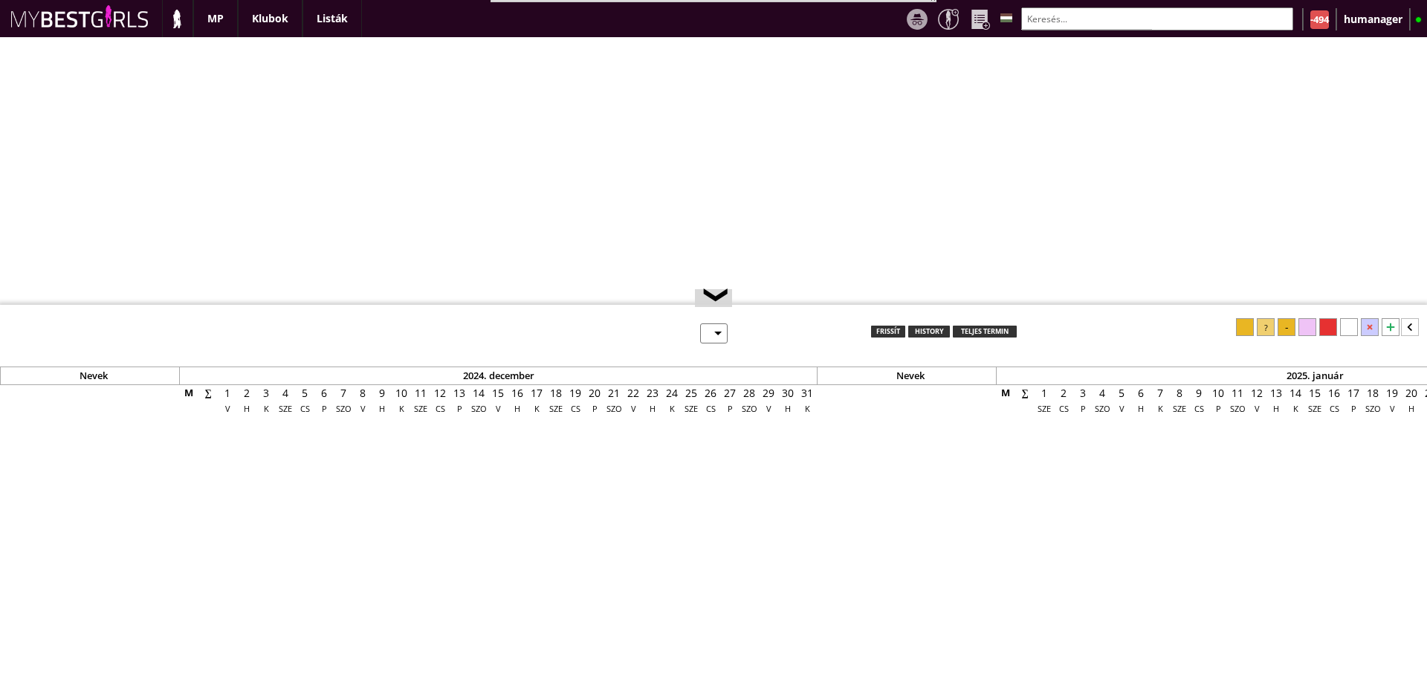
select select "0"
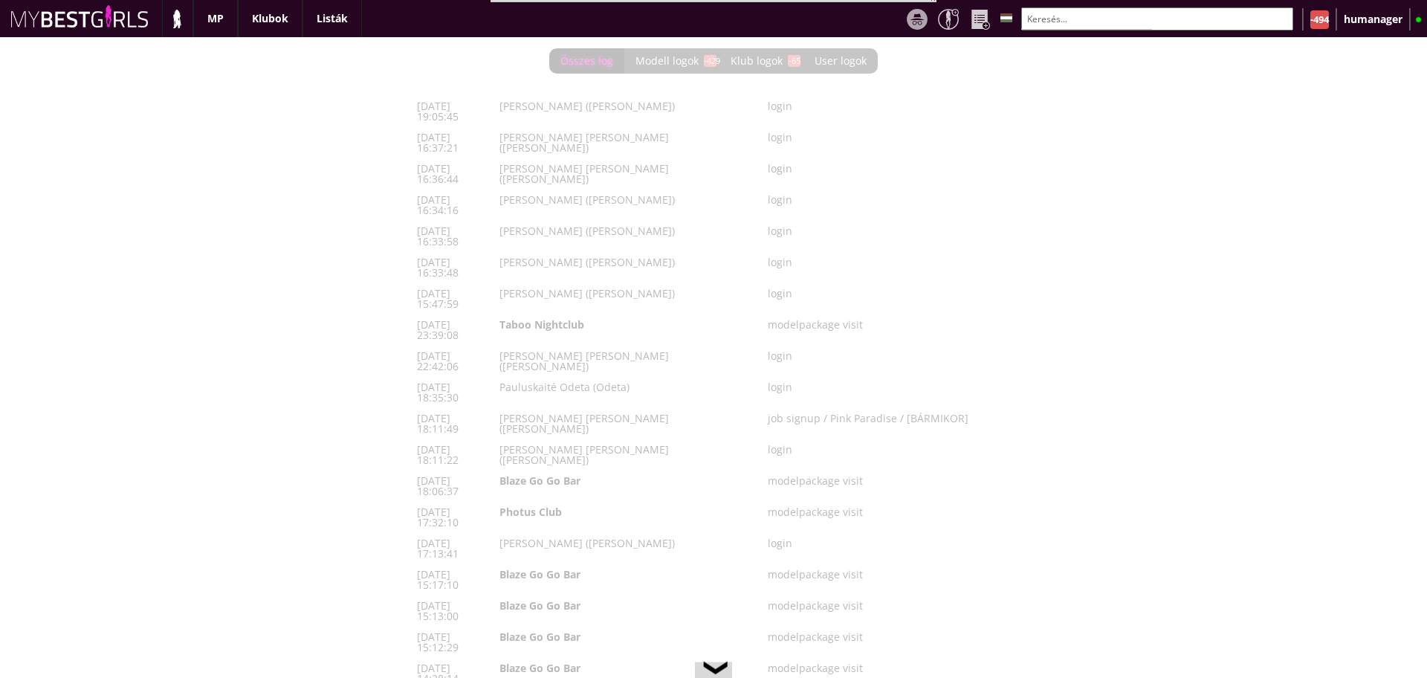
scroll to position [0, 6184]
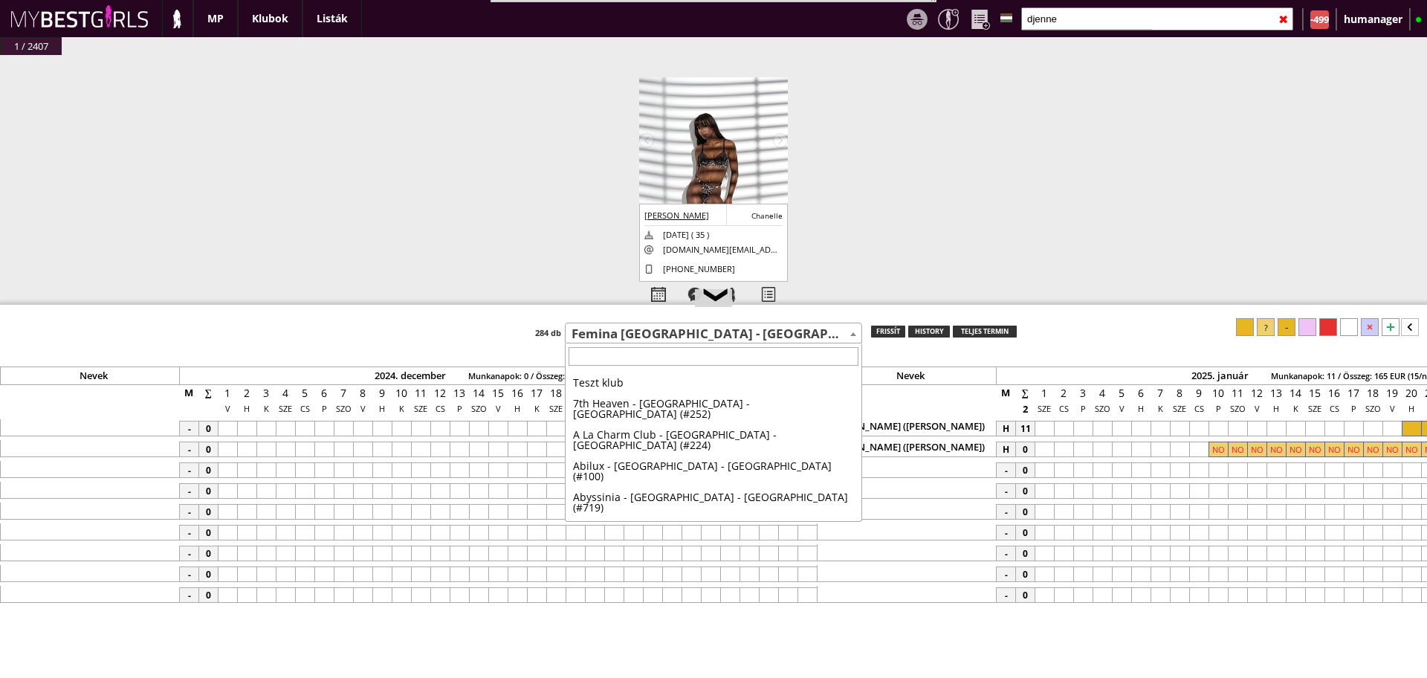
select select "449"
type input "thalw"
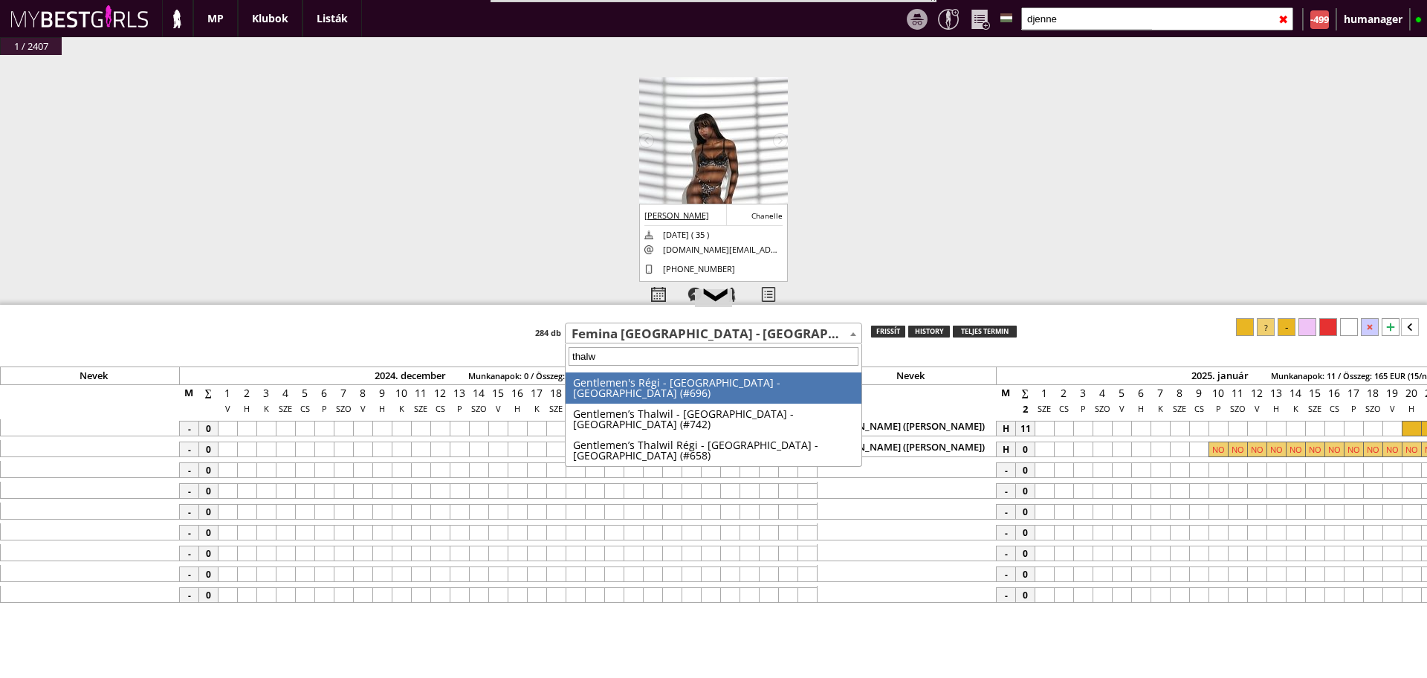
scroll to position [0, 7294]
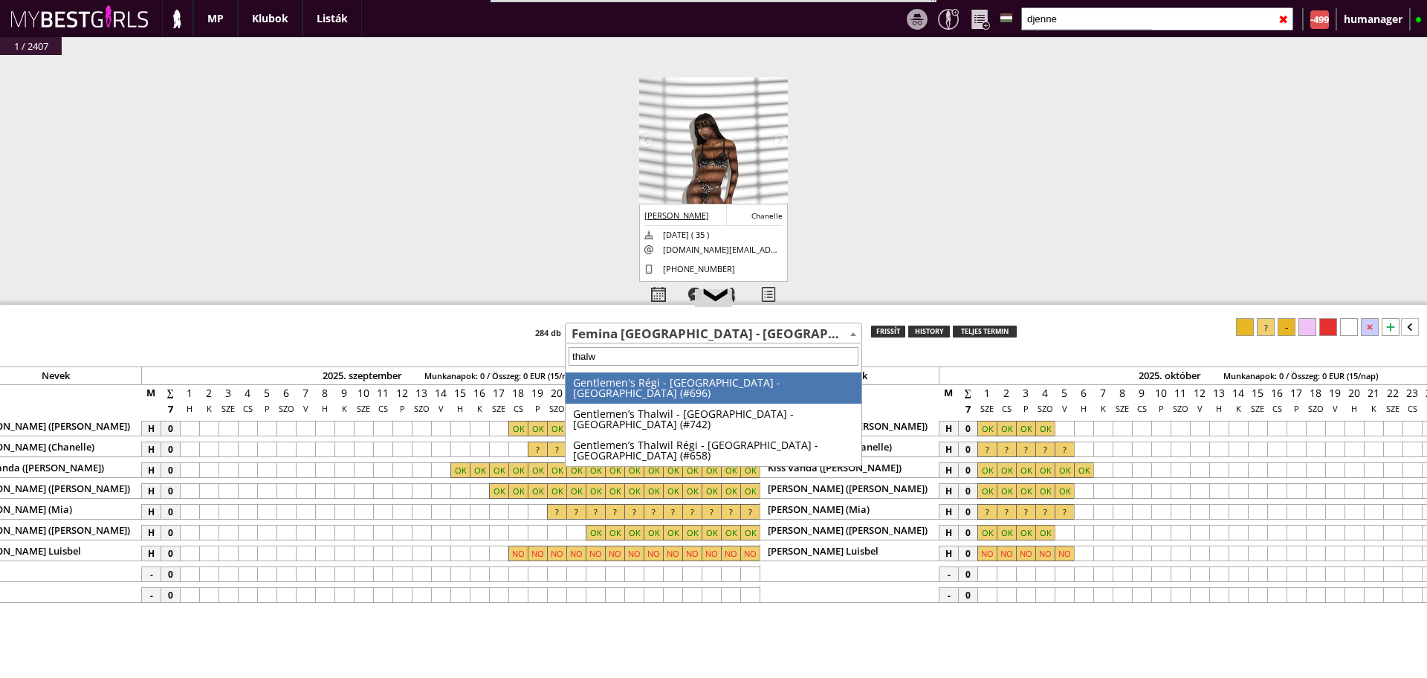
select select "696"
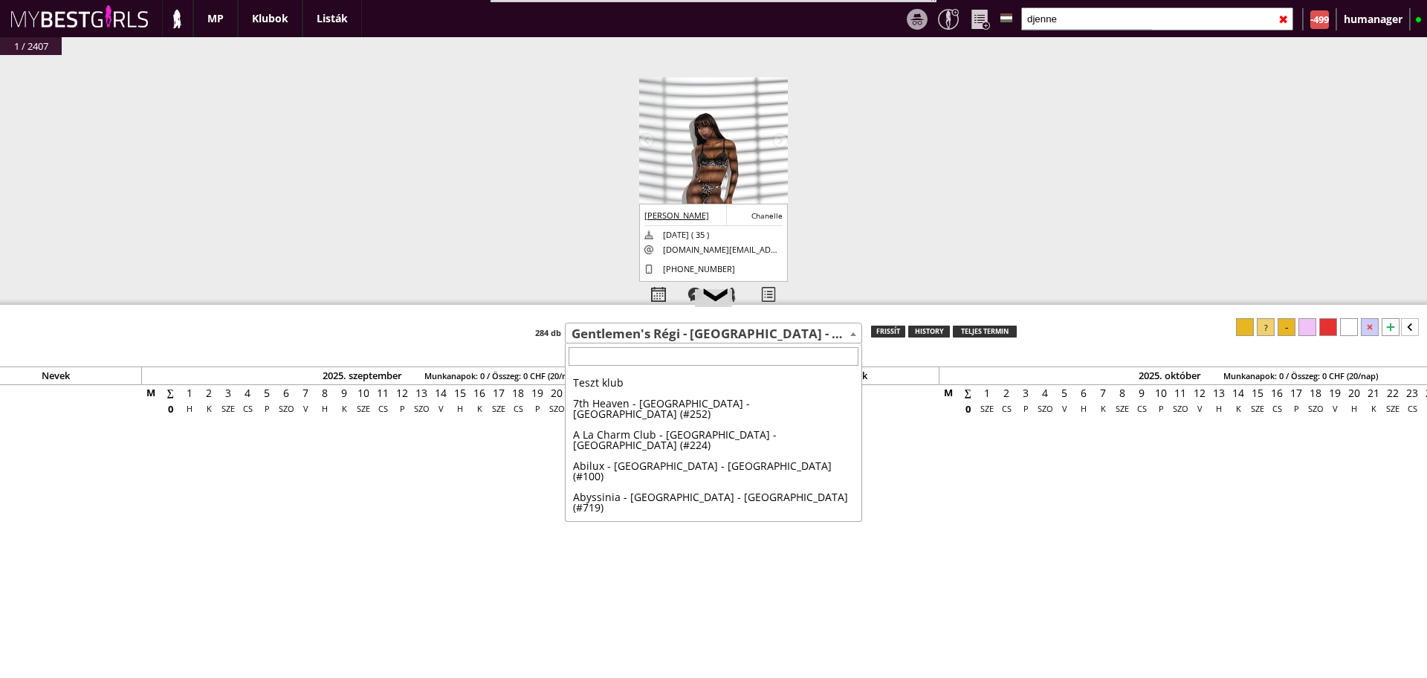
click at [659, 339] on span "Gentlemen's Régi - [GEOGRAPHIC_DATA] - [GEOGRAPHIC_DATA] (#696)" at bounding box center [714, 334] width 296 height 21
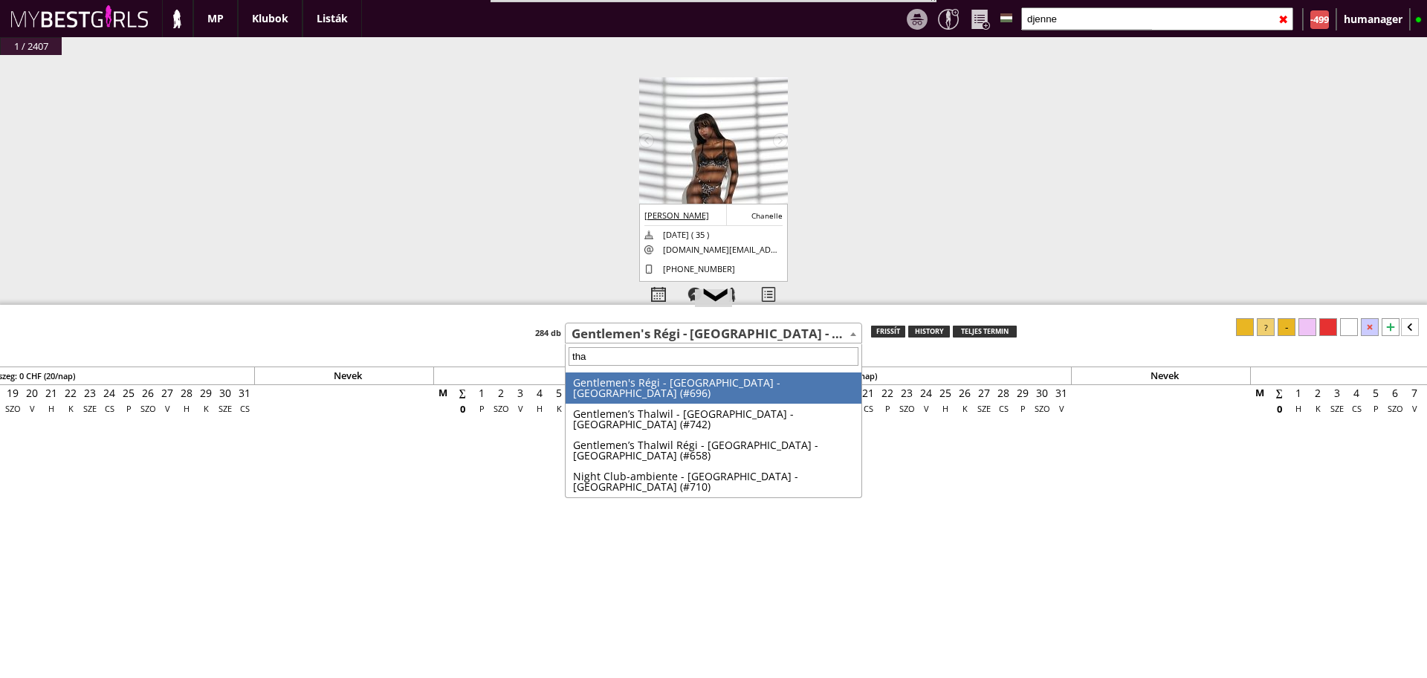
scroll to position [0, 0]
type input "thalw"
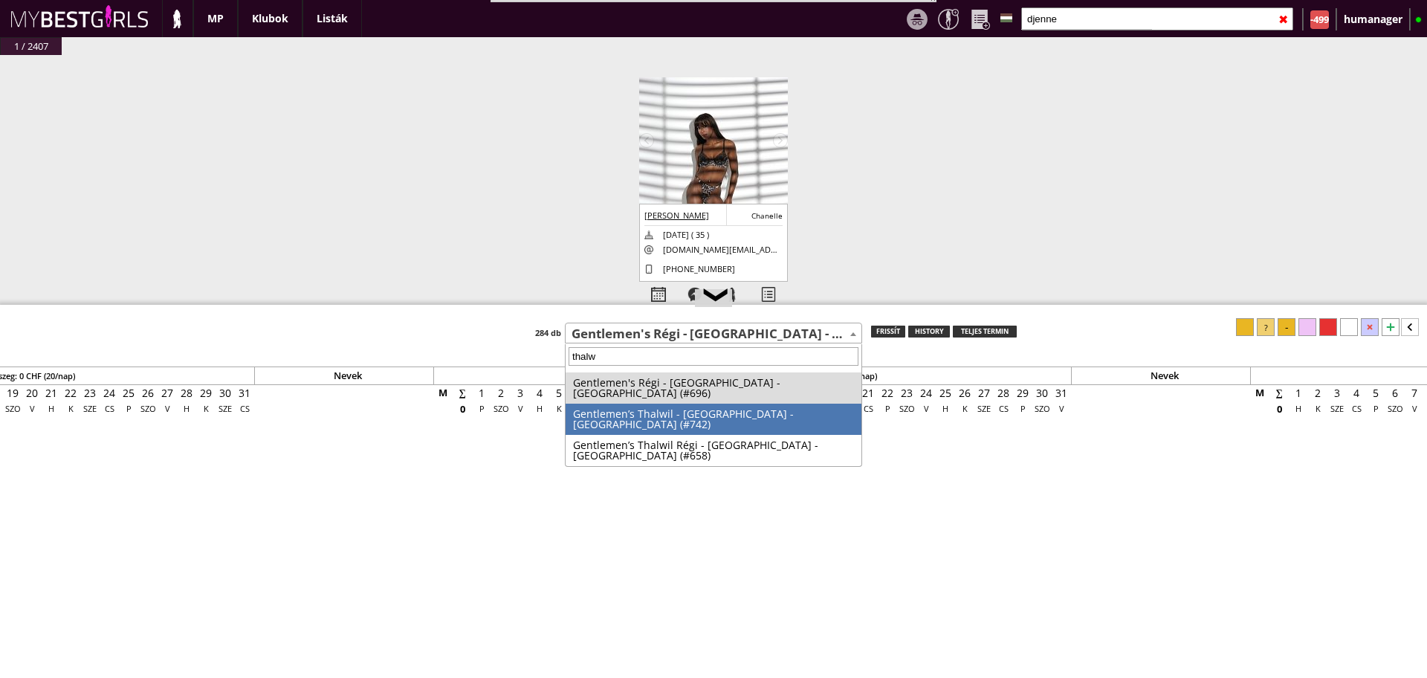
select select "742"
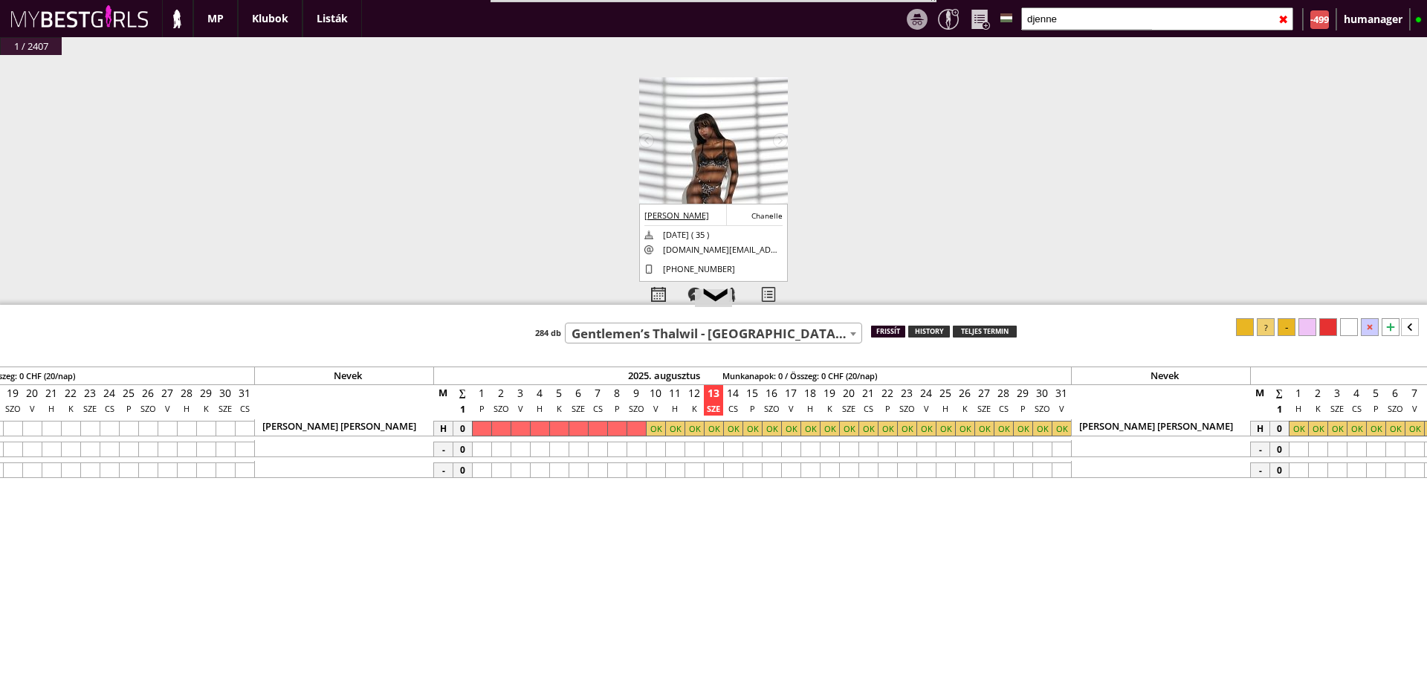
click at [889, 327] on div "frissít" at bounding box center [888, 332] width 34 height 12
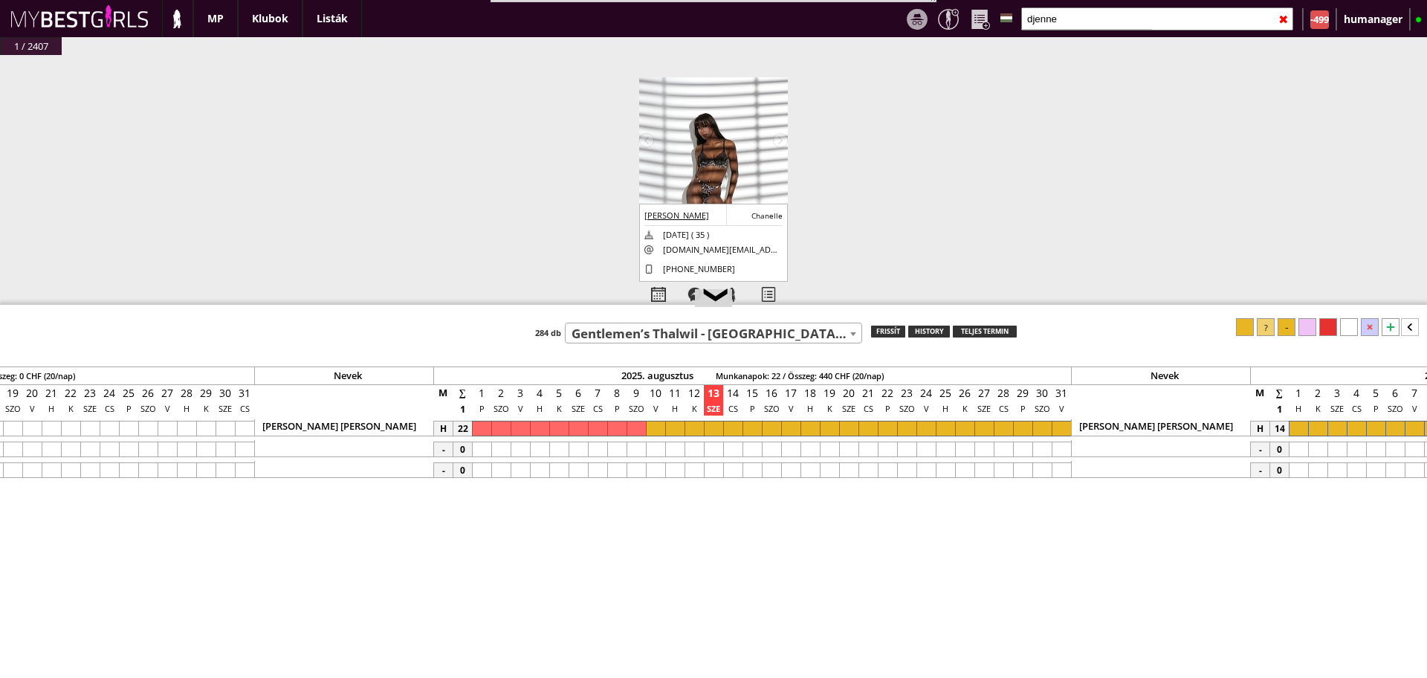
click at [661, 432] on div at bounding box center [655, 429] width 19 height 16
click at [1285, 328] on div at bounding box center [1287, 327] width 18 height 18
click at [685, 427] on div at bounding box center [694, 429] width 19 height 16
click at [1059, 431] on div at bounding box center [1061, 429] width 19 height 16
click at [1286, 329] on div at bounding box center [1287, 327] width 18 height 18
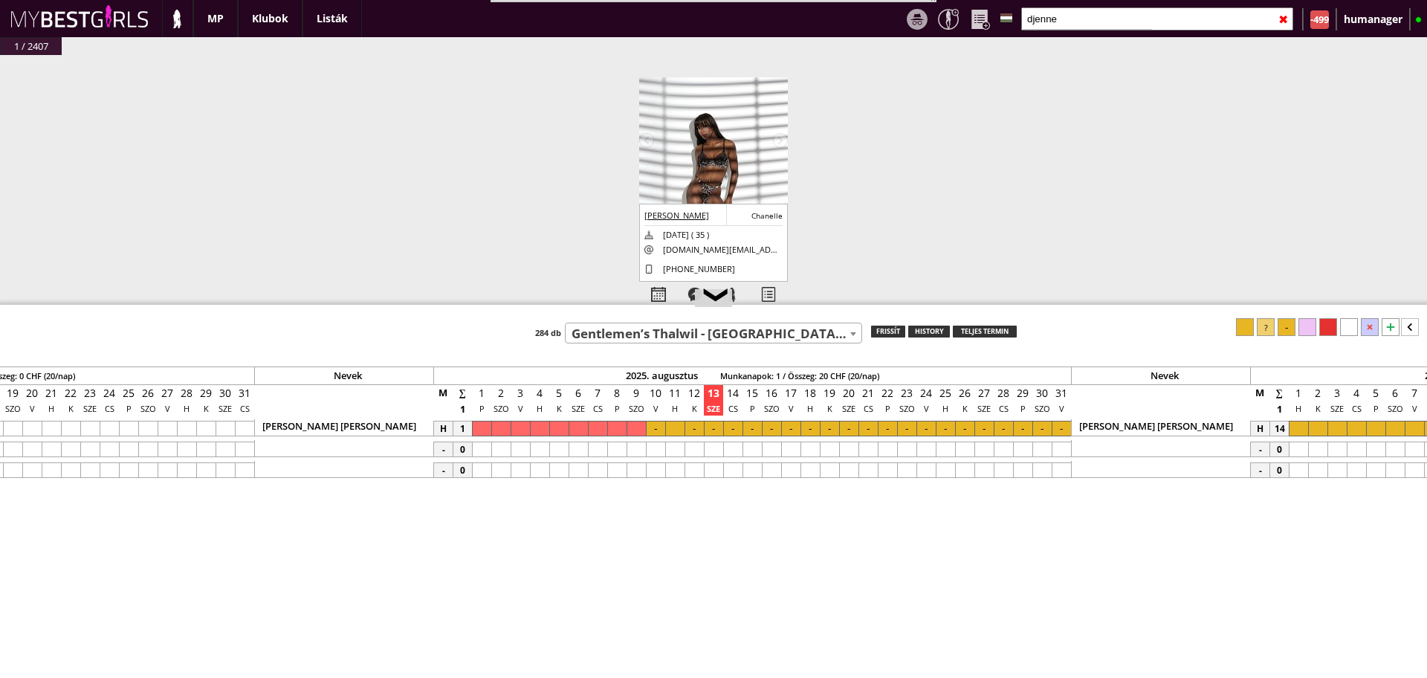
scroll to position [0, 6494]
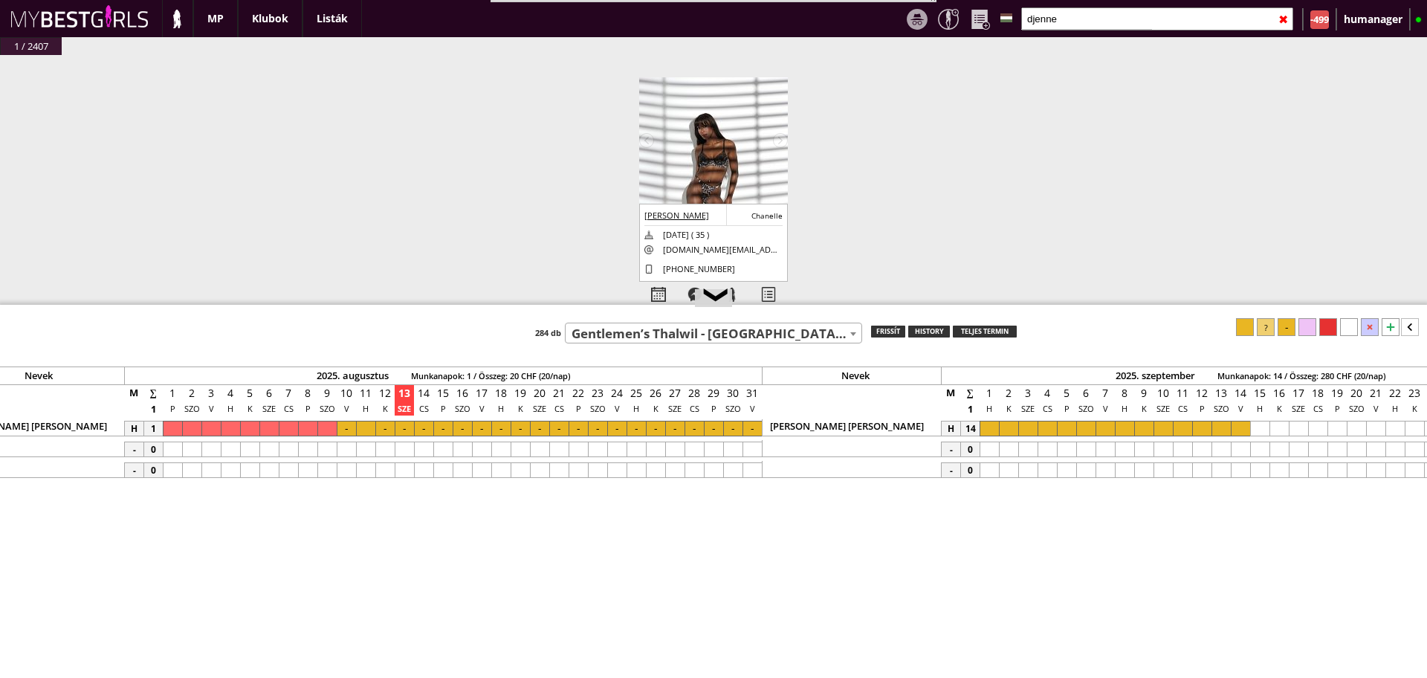
click at [1001, 423] on div at bounding box center [1008, 429] width 19 height 16
click at [1238, 430] on div at bounding box center [1240, 429] width 19 height 16
click at [1288, 326] on div at bounding box center [1287, 327] width 18 height 18
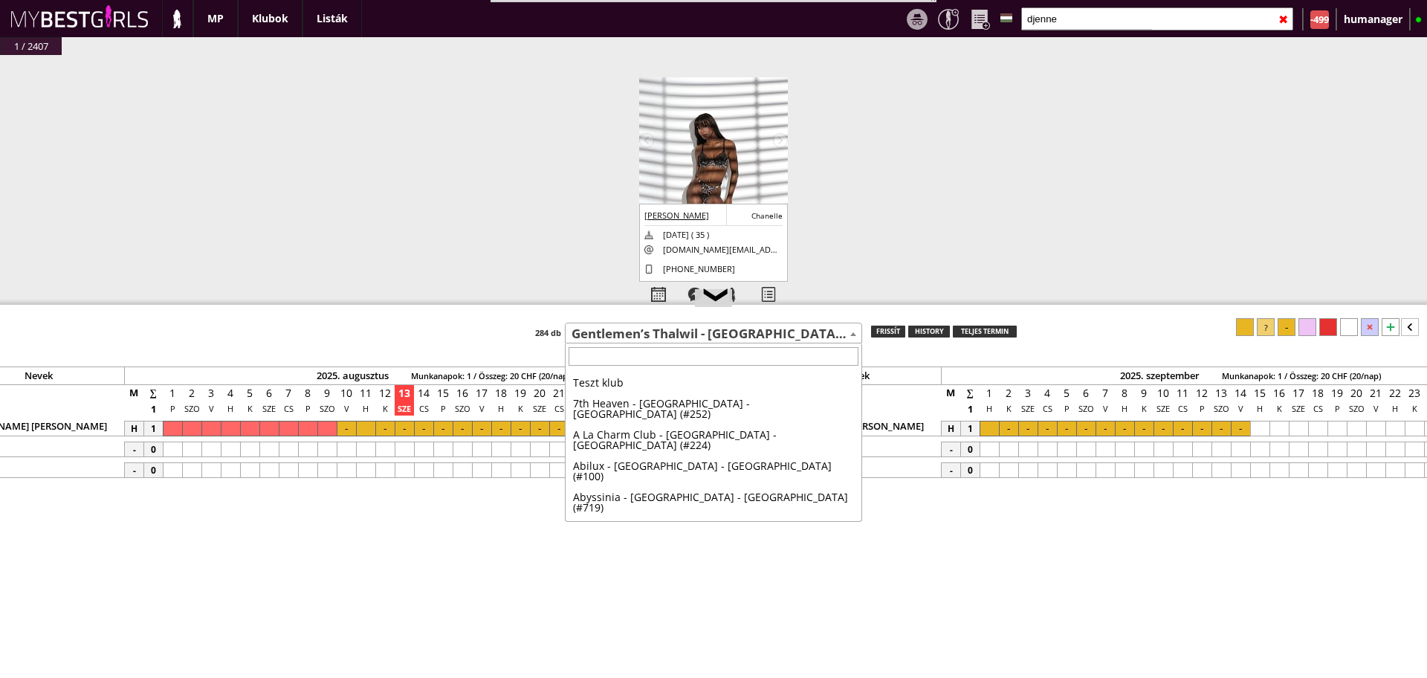
click at [668, 333] on span "Gentlemen’s Thalwil - [GEOGRAPHIC_DATA] - [GEOGRAPHIC_DATA] (#742)" at bounding box center [714, 334] width 296 height 21
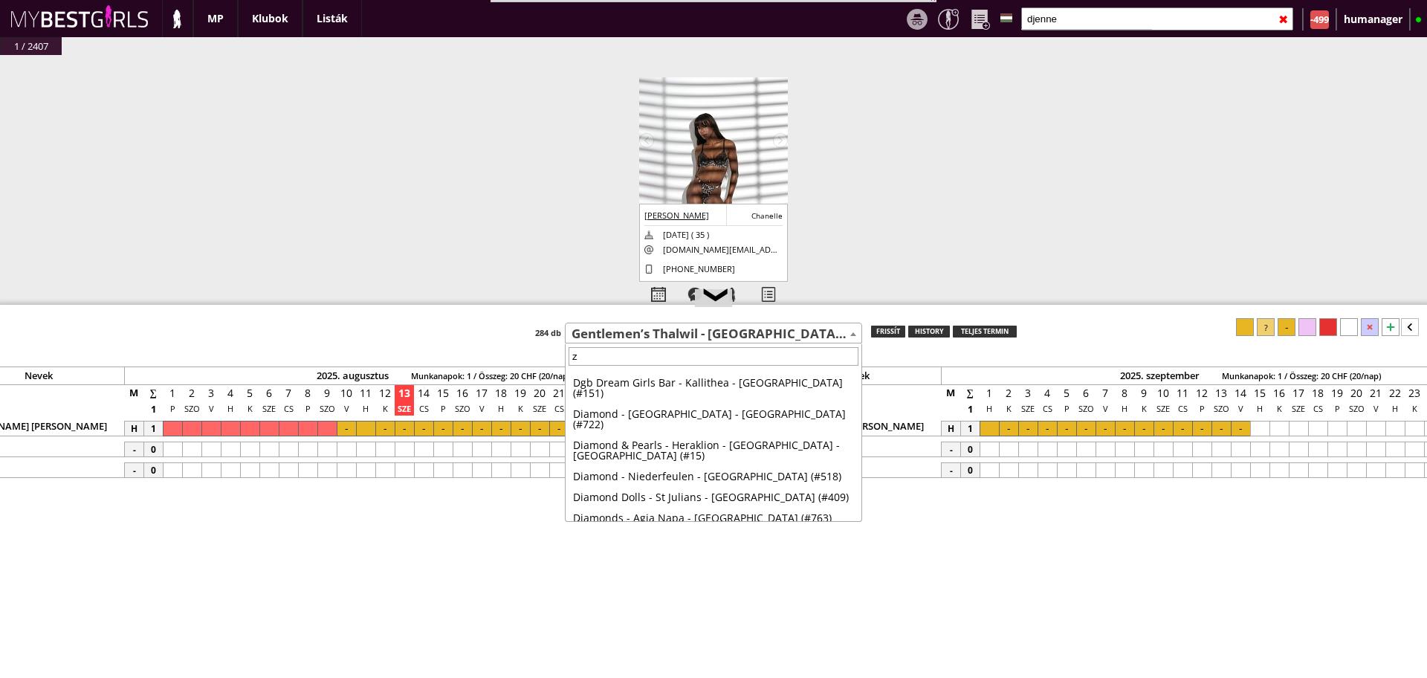
scroll to position [0, 0]
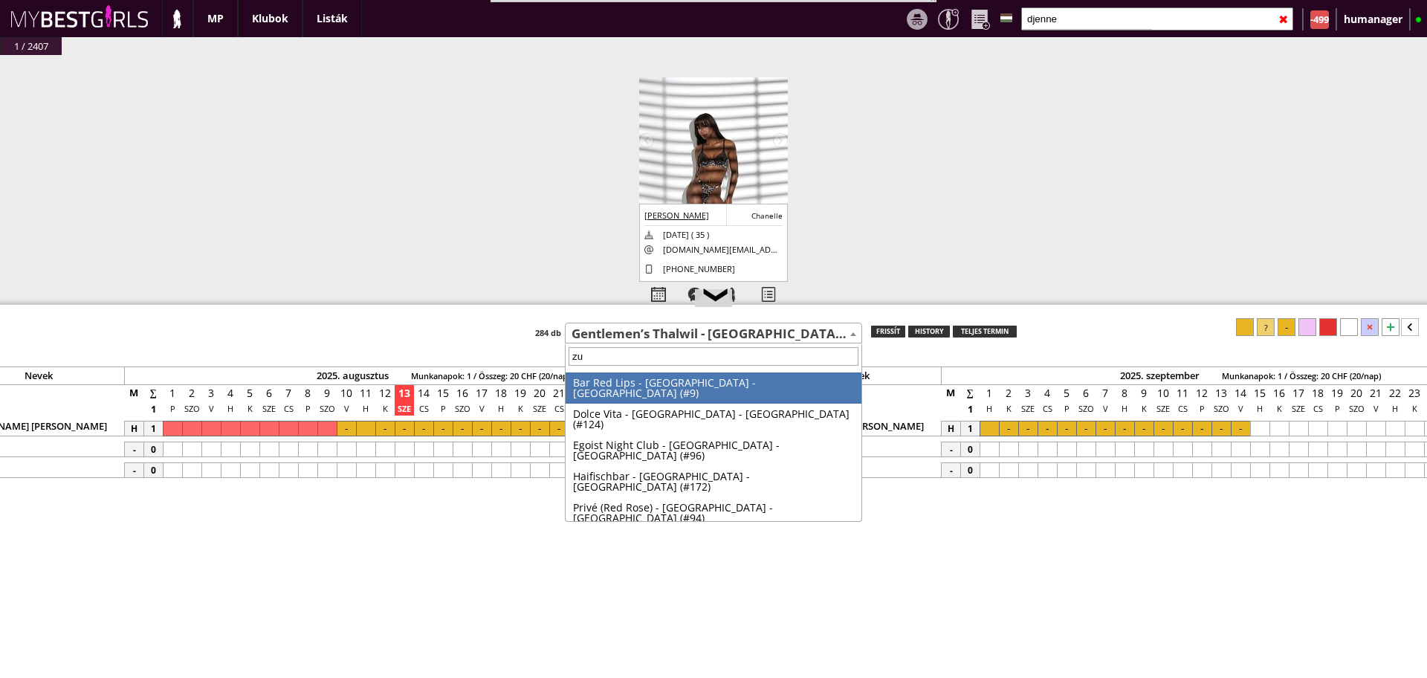
type input "zug"
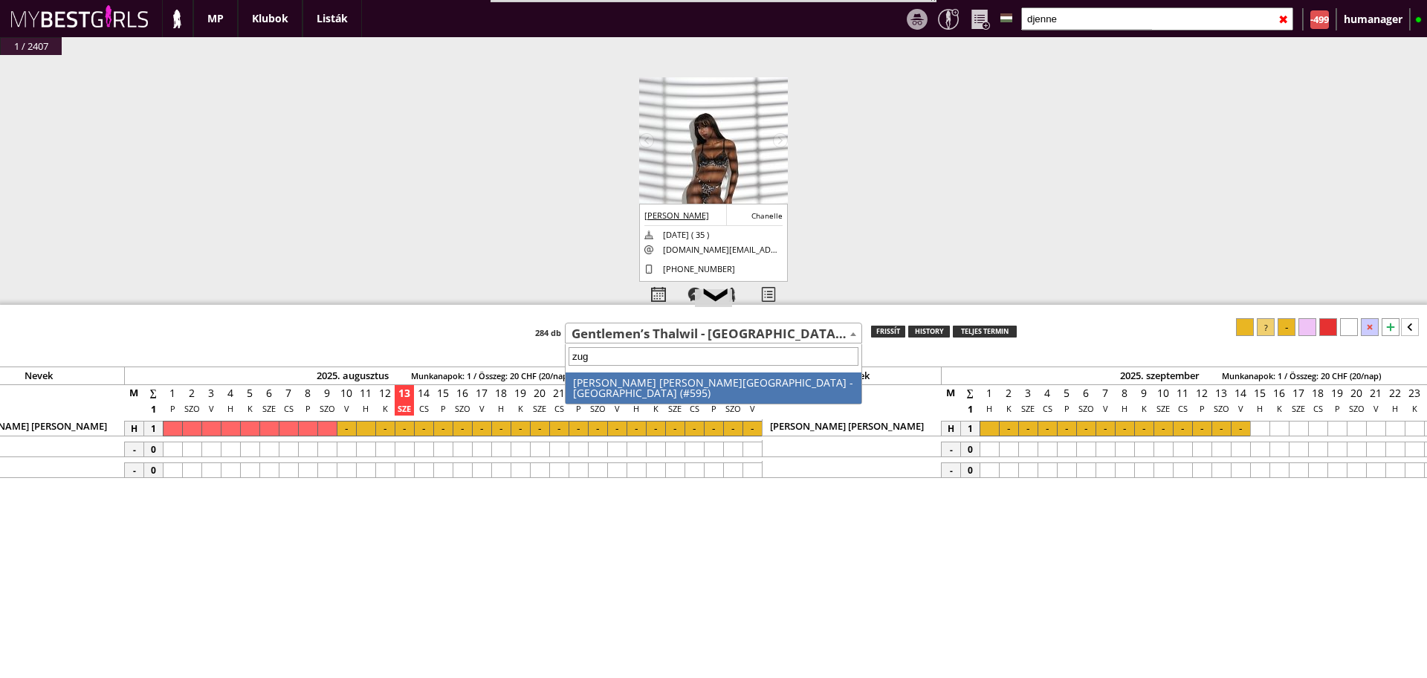
select select "595"
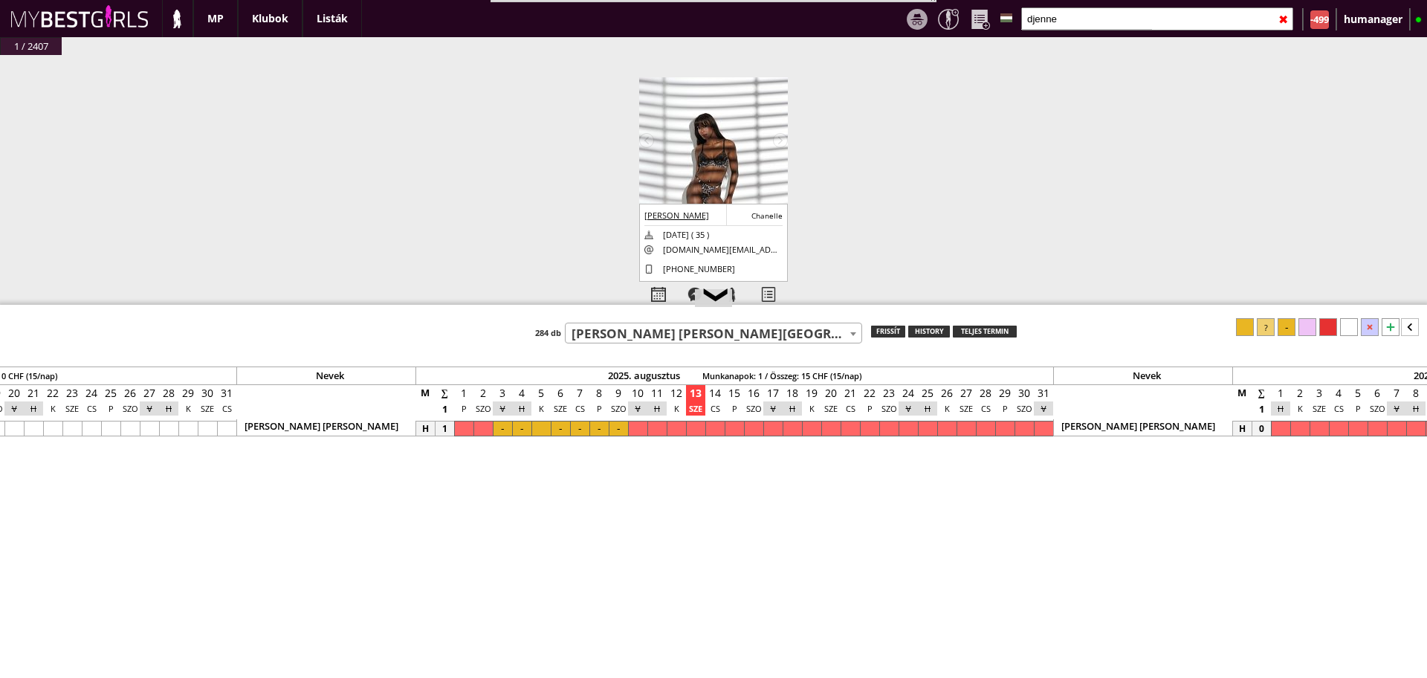
scroll to position [0, 6184]
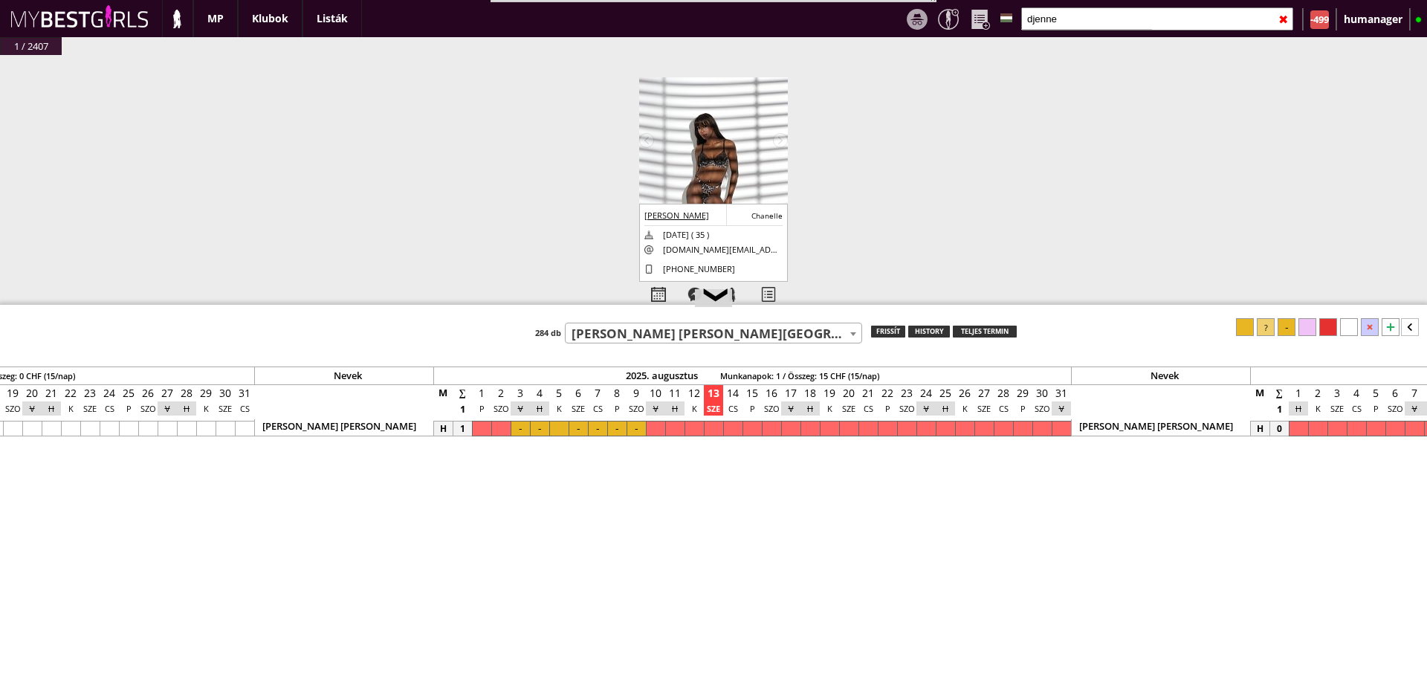
click at [717, 334] on span "[PERSON_NAME] [PERSON_NAME][GEOGRAPHIC_DATA] - [GEOGRAPHIC_DATA] (#595)" at bounding box center [714, 334] width 296 height 21
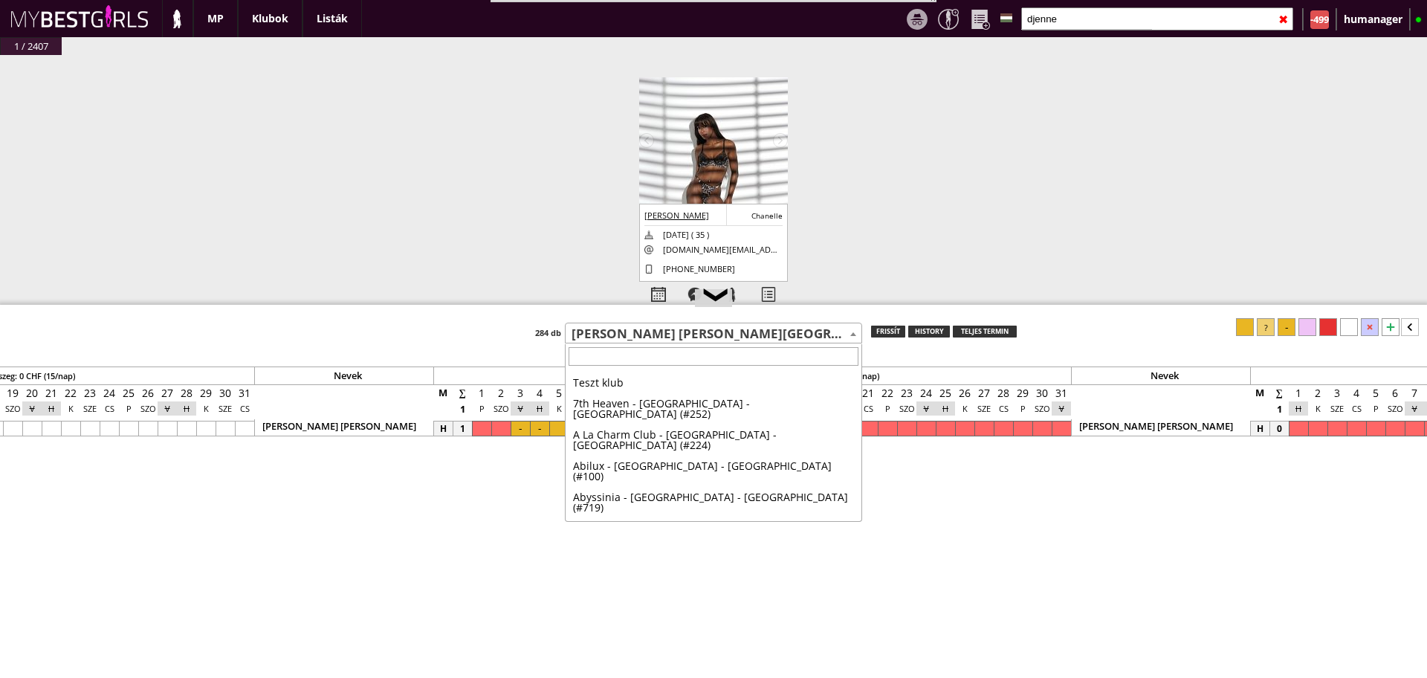
scroll to position [0, 0]
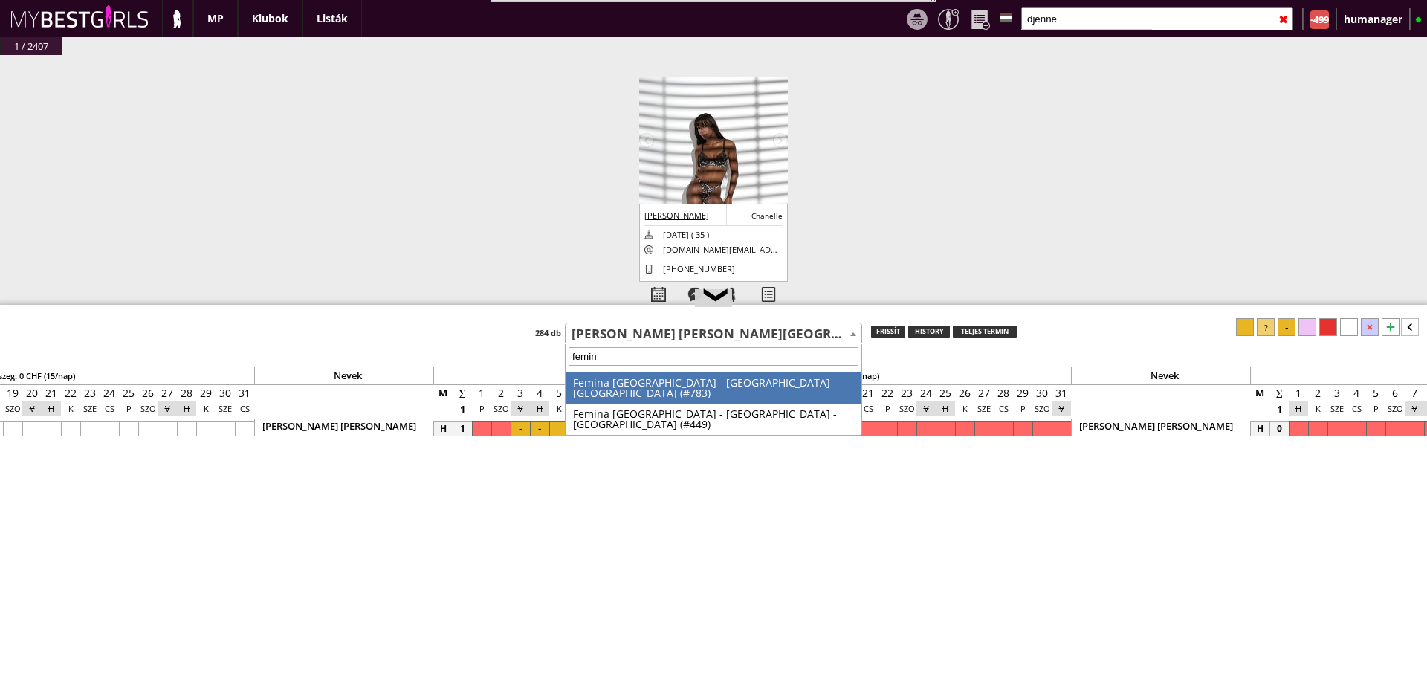
type input "femina"
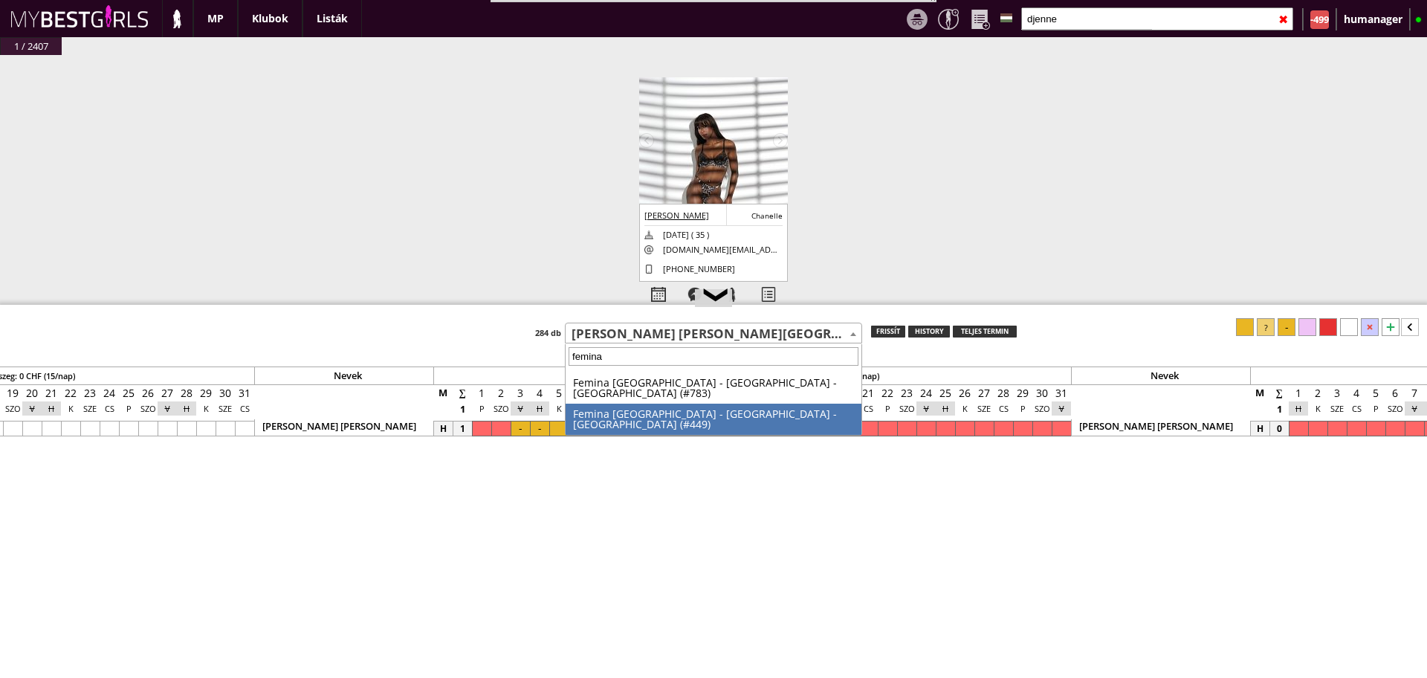
select select "449"
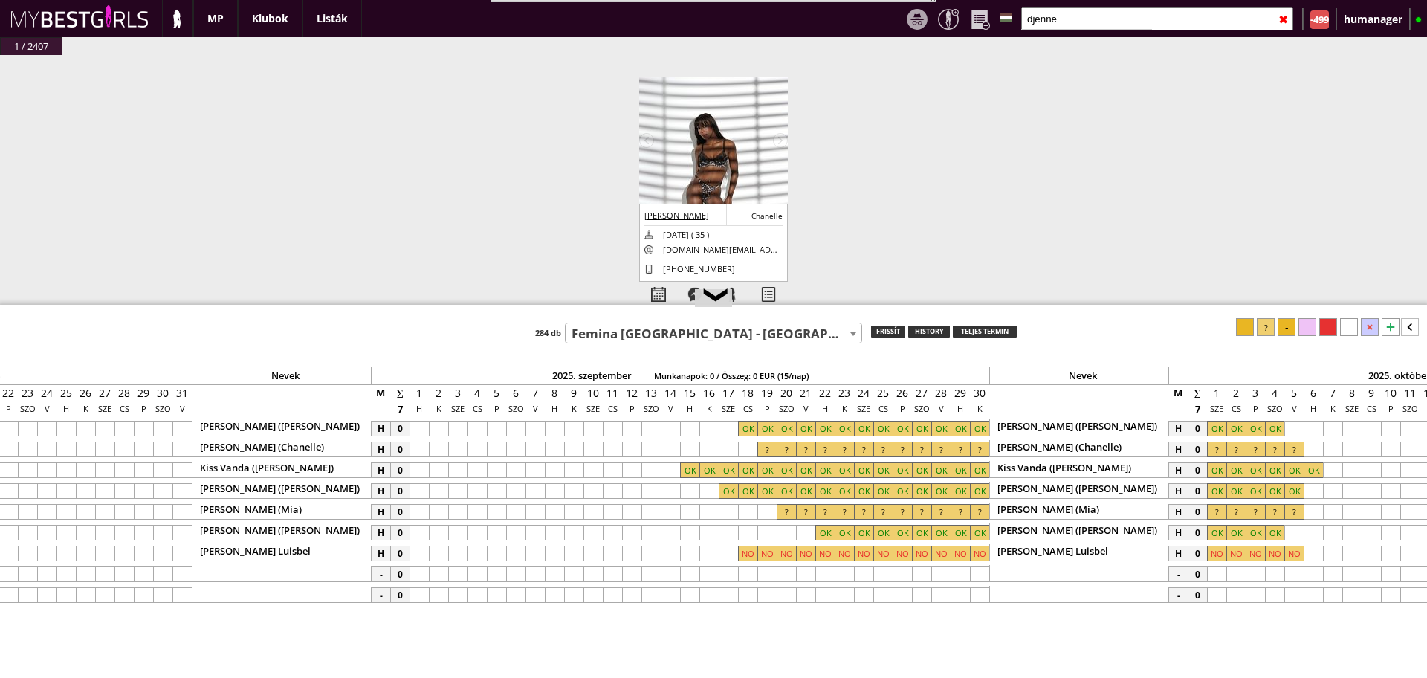
scroll to position [0, 7280]
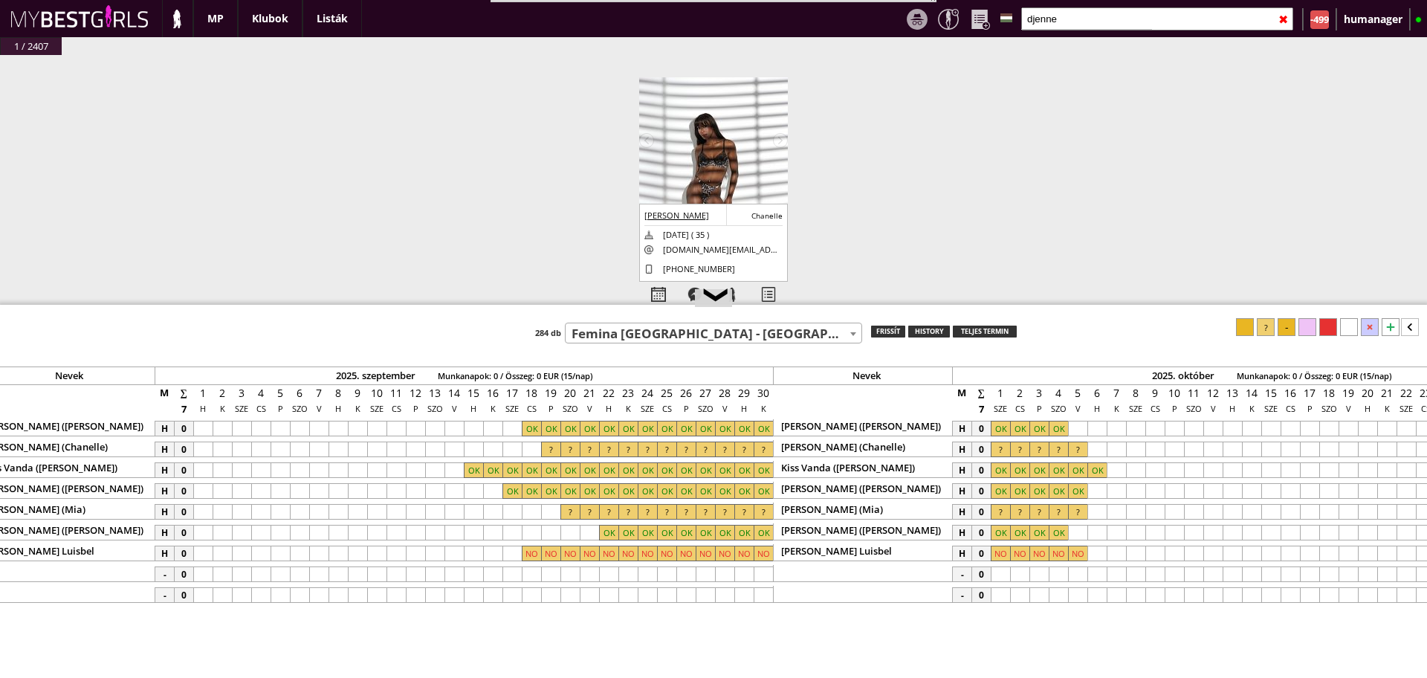
click at [1093, 19] on input "djenne" at bounding box center [1157, 18] width 272 height 23
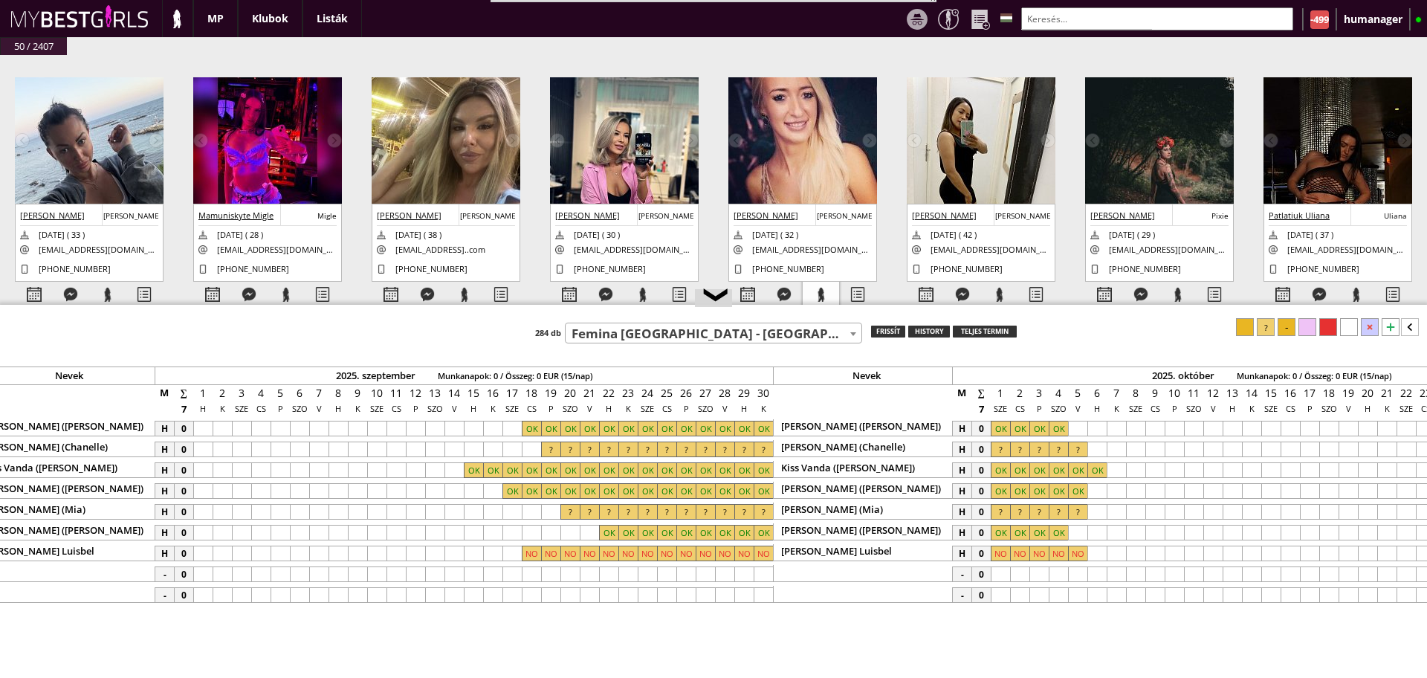
click at [819, 294] on div at bounding box center [821, 295] width 36 height 26
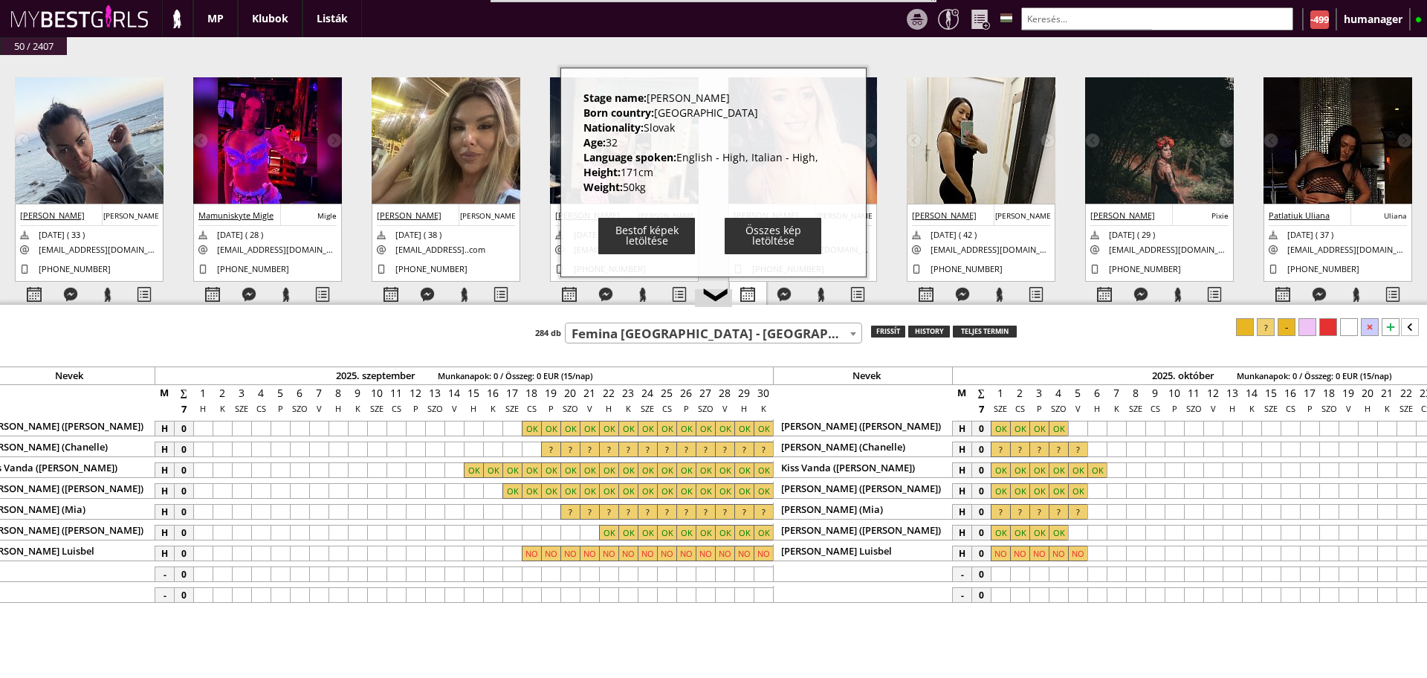
click at [747, 295] on div at bounding box center [748, 295] width 36 height 26
select select "0"
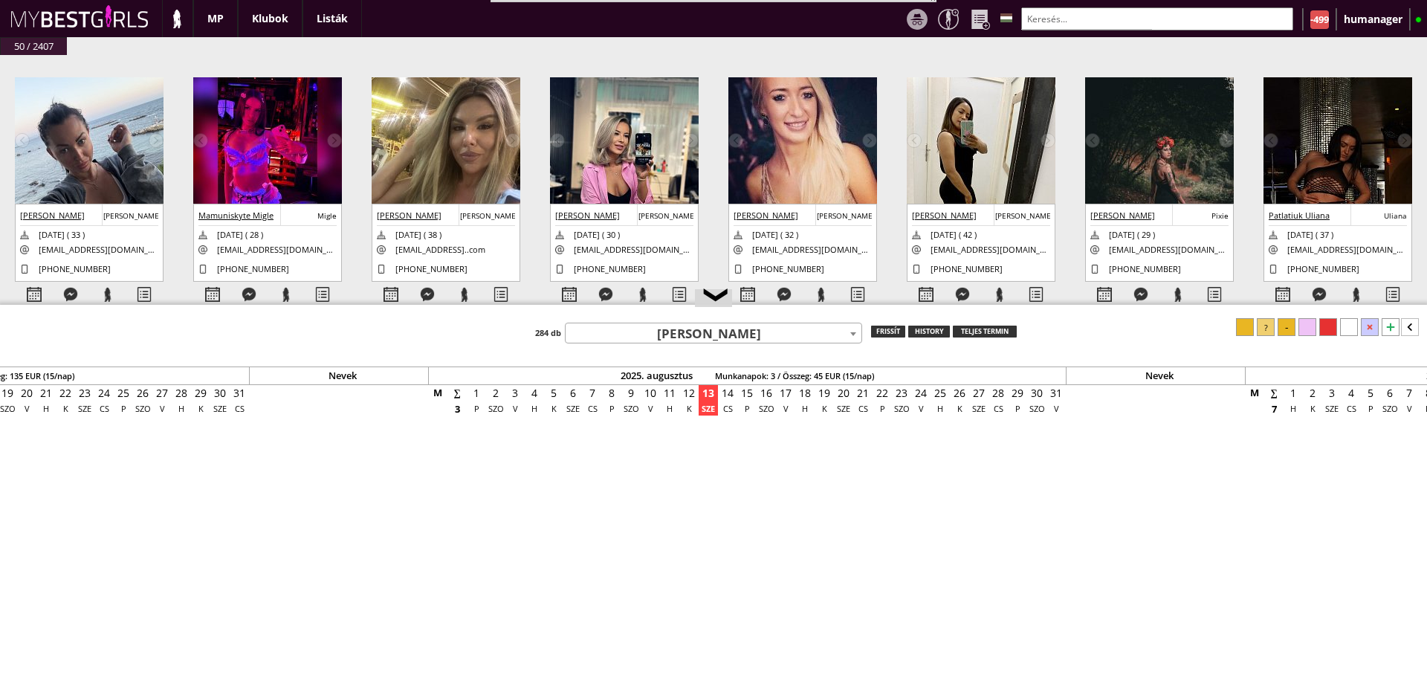
scroll to position [0, 6184]
click at [729, 346] on div "Nevek 2024. december Munkanapok: 0 / Összeg: 0 EUR (15/nap) Nevek 2025. január …" at bounding box center [713, 504] width 1427 height 373
click at [720, 337] on span "[PERSON_NAME]" at bounding box center [714, 334] width 296 height 21
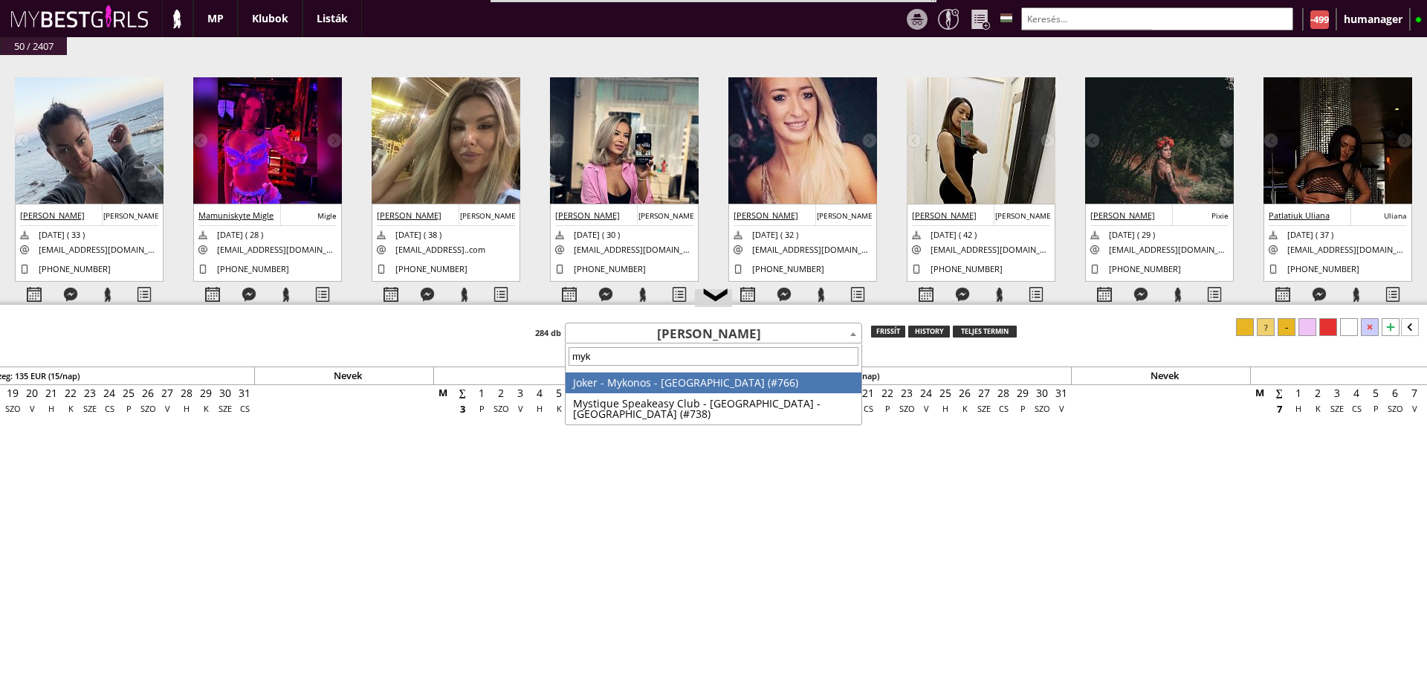
type input "myko"
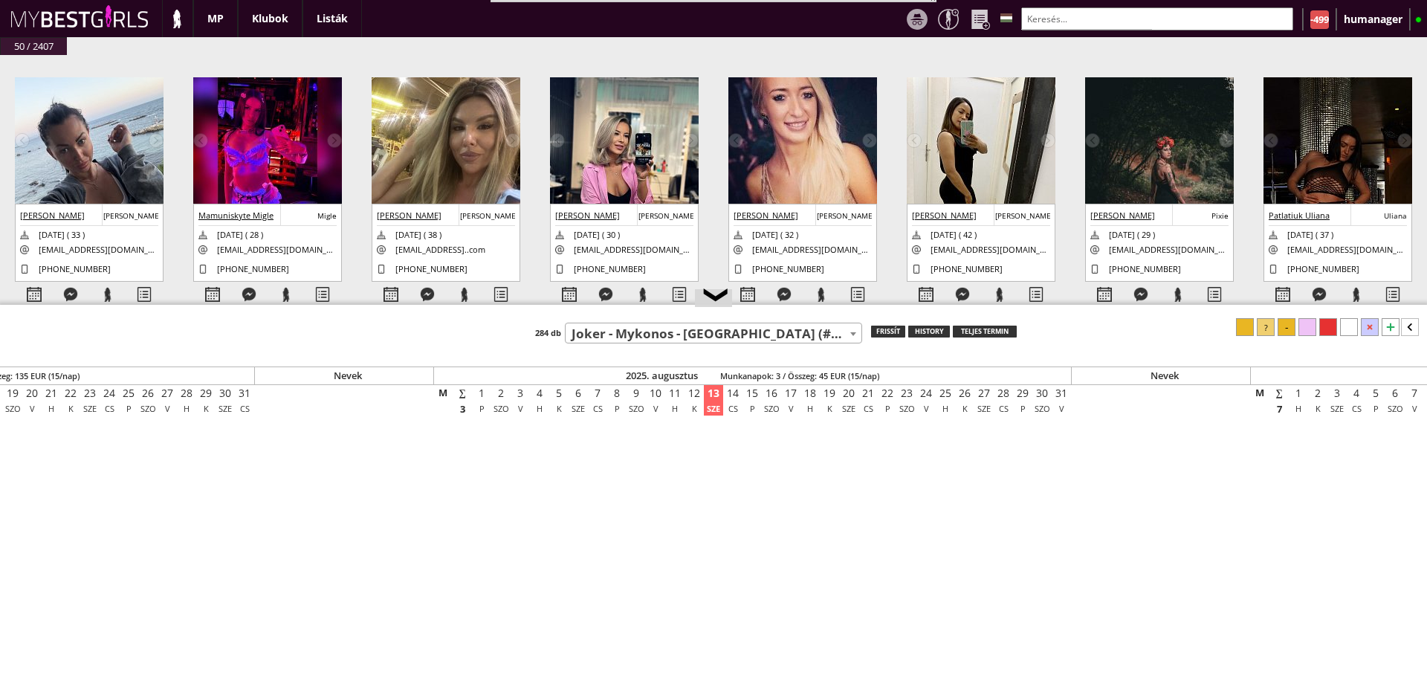
select select "766"
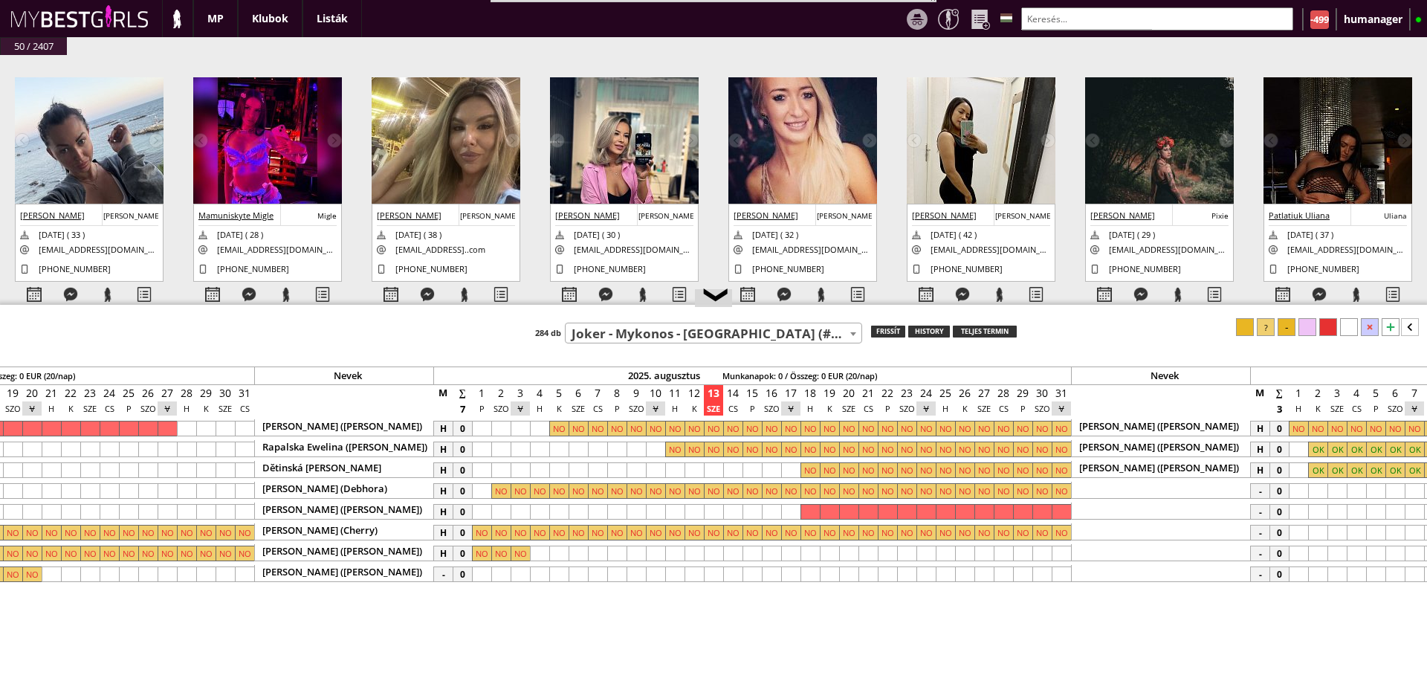
click at [923, 569] on div at bounding box center [926, 574] width 19 height 16
click at [1061, 569] on div at bounding box center [1061, 574] width 19 height 16
click at [1265, 336] on div "Teszt klub 7th Heaven - [GEOGRAPHIC_DATA] - [GEOGRAPHIC_DATA] (#252) A La Charm…" at bounding box center [713, 330] width 1427 height 25
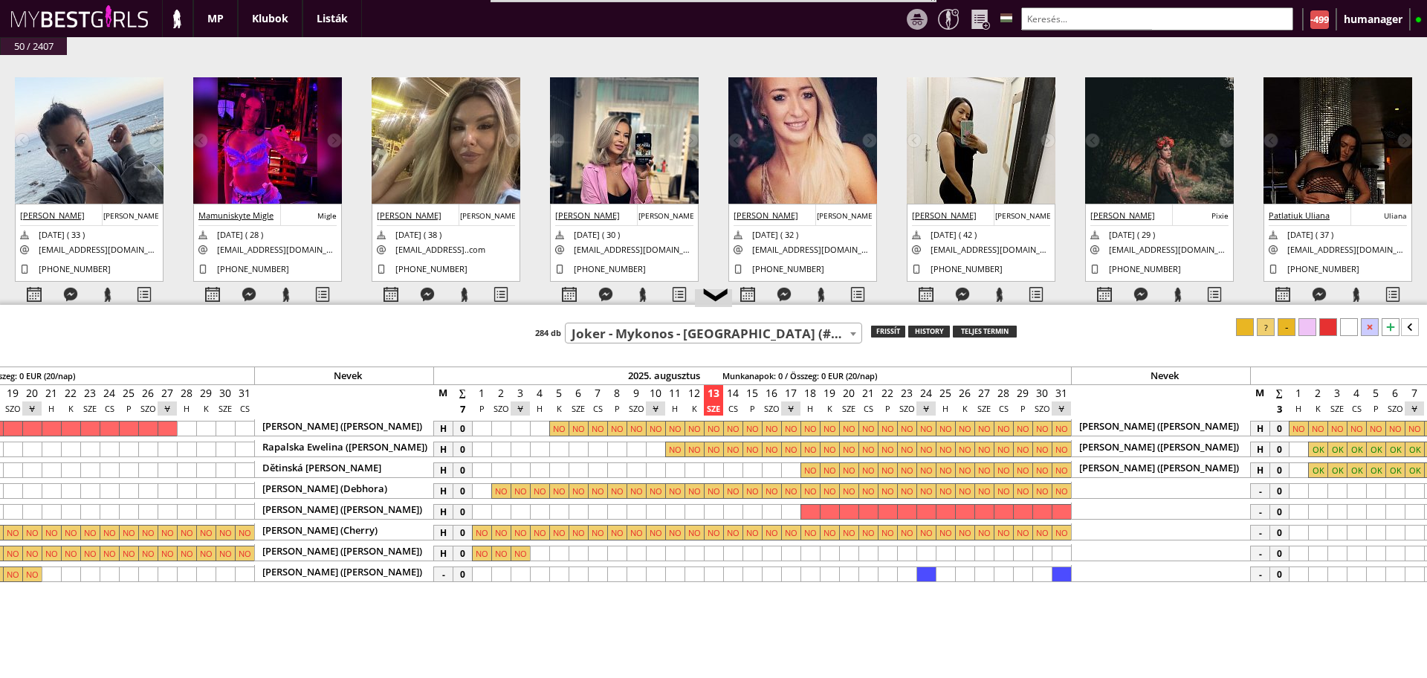
click at [1266, 331] on div at bounding box center [1266, 327] width 18 height 18
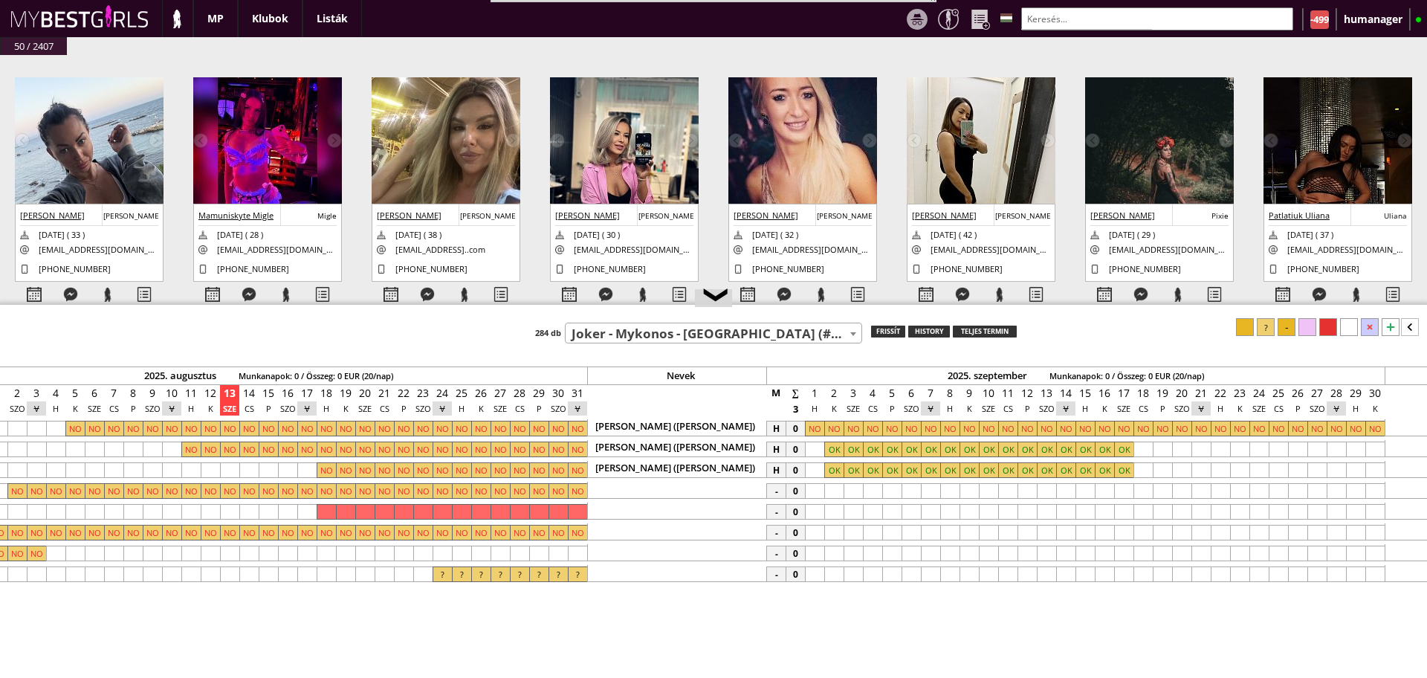
scroll to position [0, 6680]
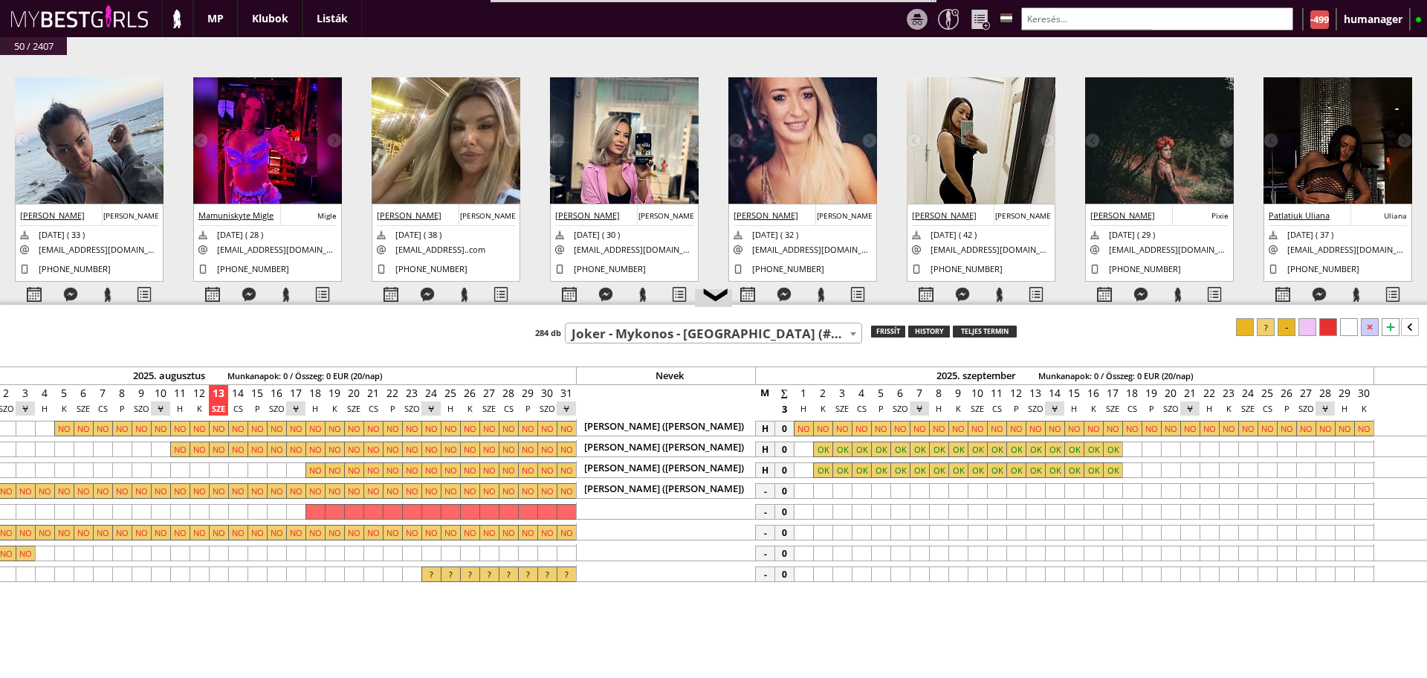
click at [801, 485] on div at bounding box center [803, 491] width 19 height 16
click at [919, 489] on div at bounding box center [919, 491] width 19 height 16
click at [1266, 326] on div at bounding box center [1266, 327] width 18 height 18
click at [763, 155] on img at bounding box center [802, 154] width 149 height 155
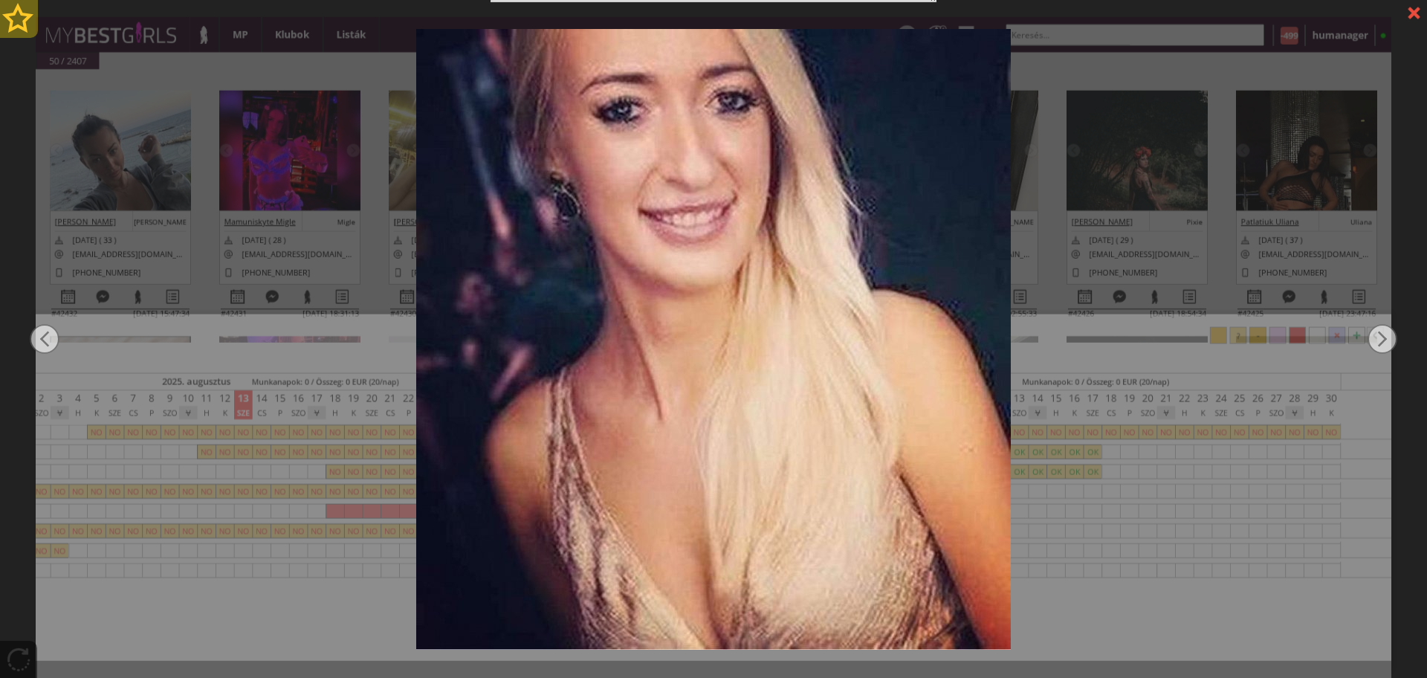
click at [19, 13] on div at bounding box center [19, 19] width 38 height 38
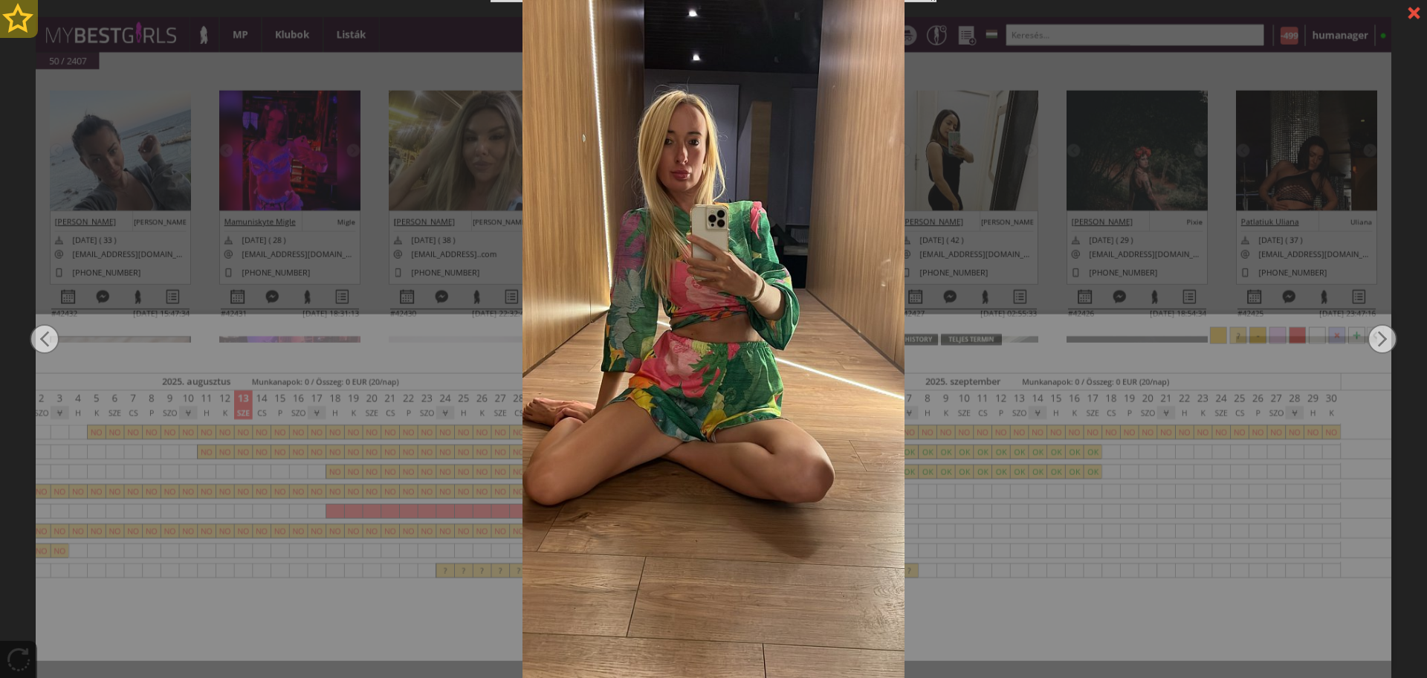
click at [19, 13] on div at bounding box center [19, 19] width 38 height 38
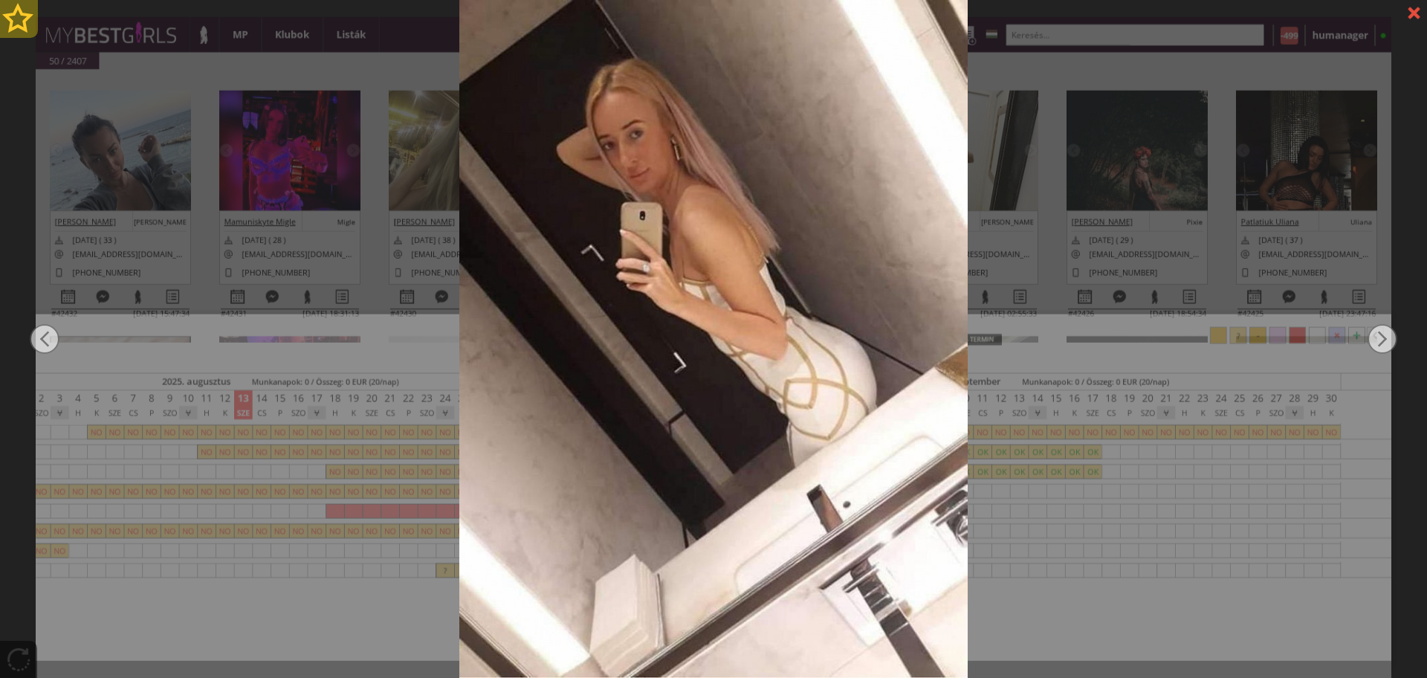
click at [19, 13] on div at bounding box center [19, 19] width 38 height 38
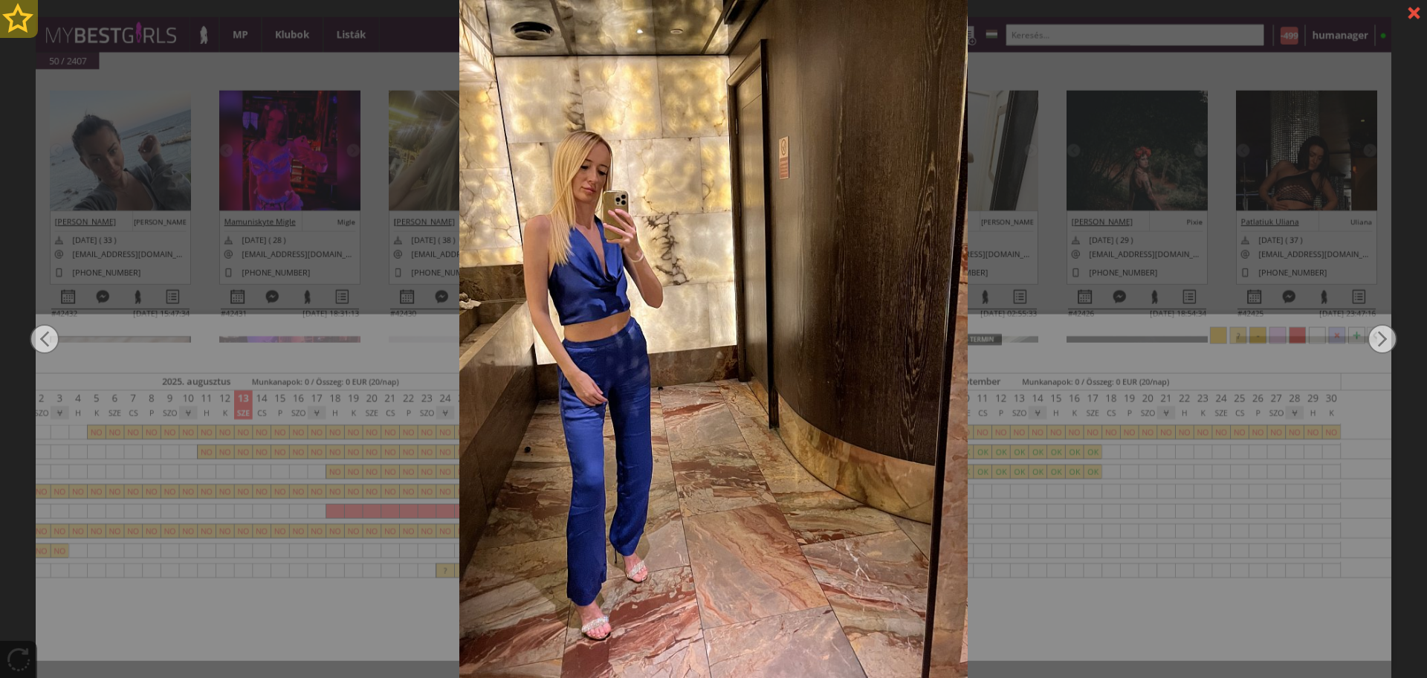
click at [19, 13] on div at bounding box center [19, 19] width 38 height 38
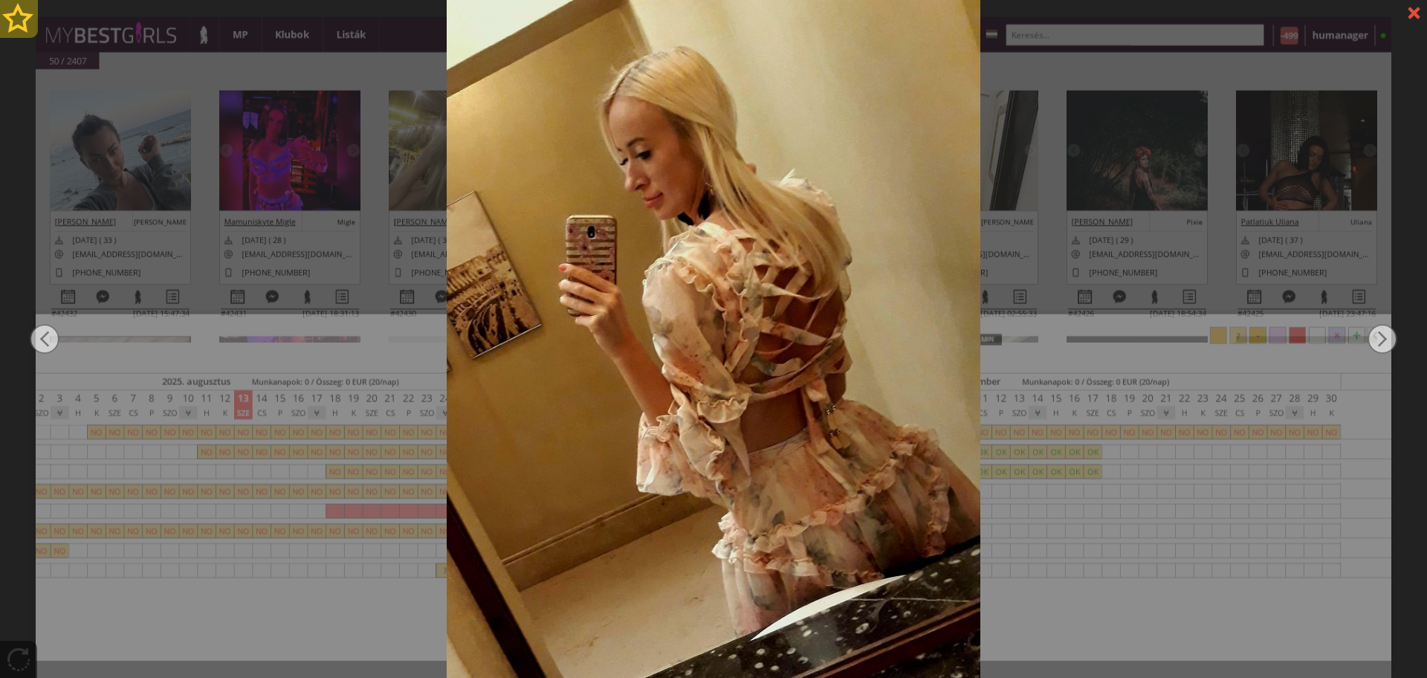
click at [19, 13] on div at bounding box center [19, 19] width 38 height 38
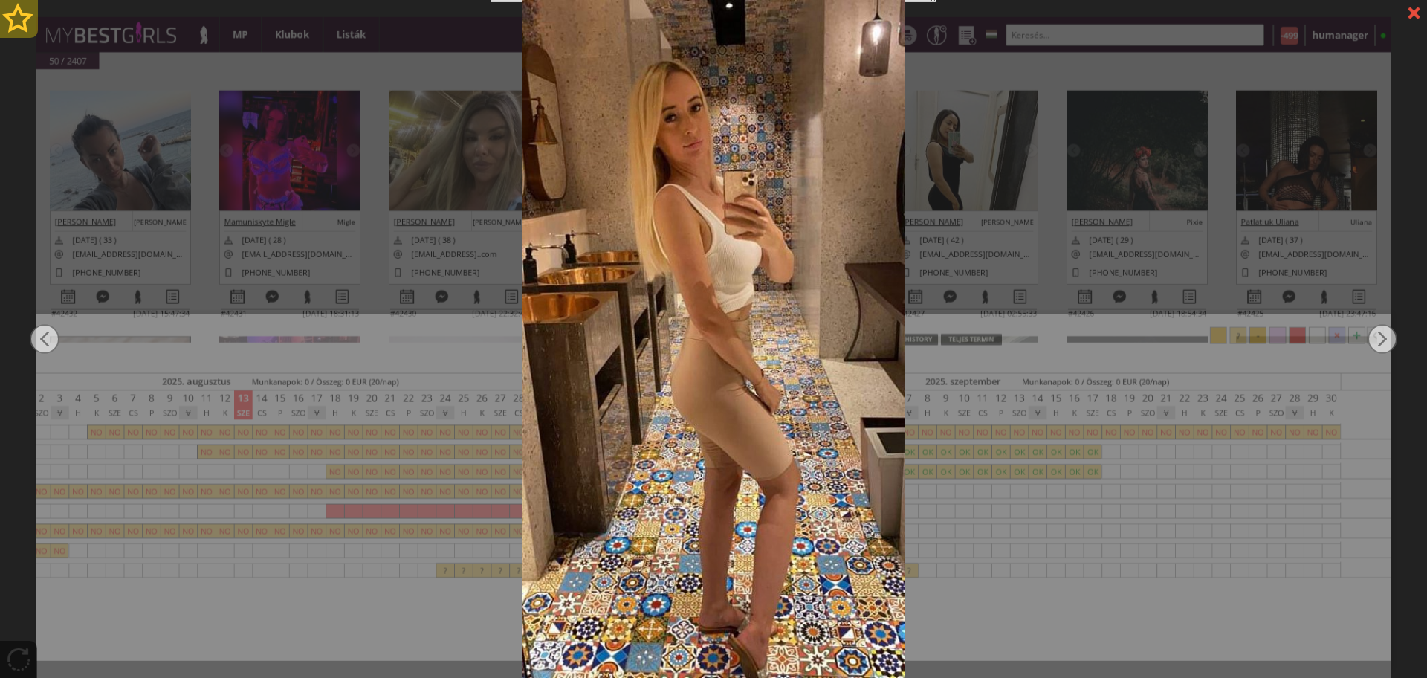
click at [19, 13] on div at bounding box center [19, 19] width 38 height 38
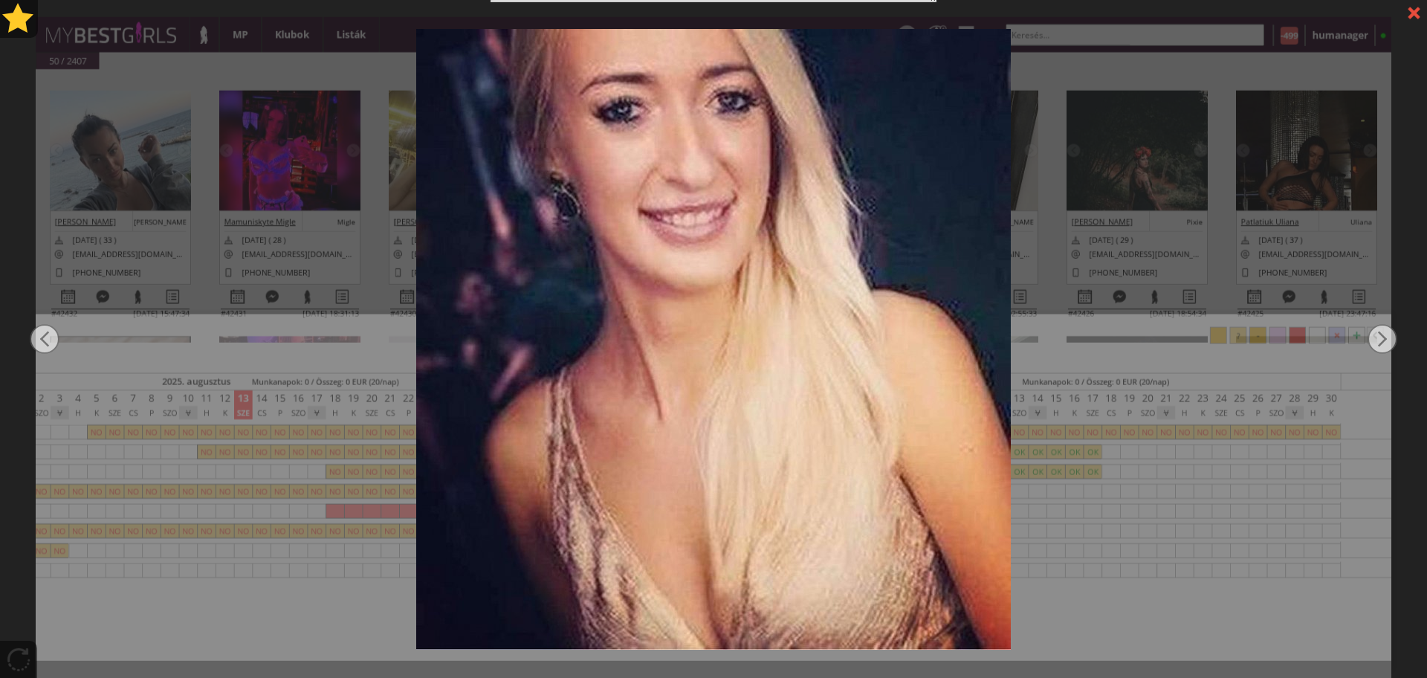
click at [366, 247] on div at bounding box center [713, 339] width 1427 height 678
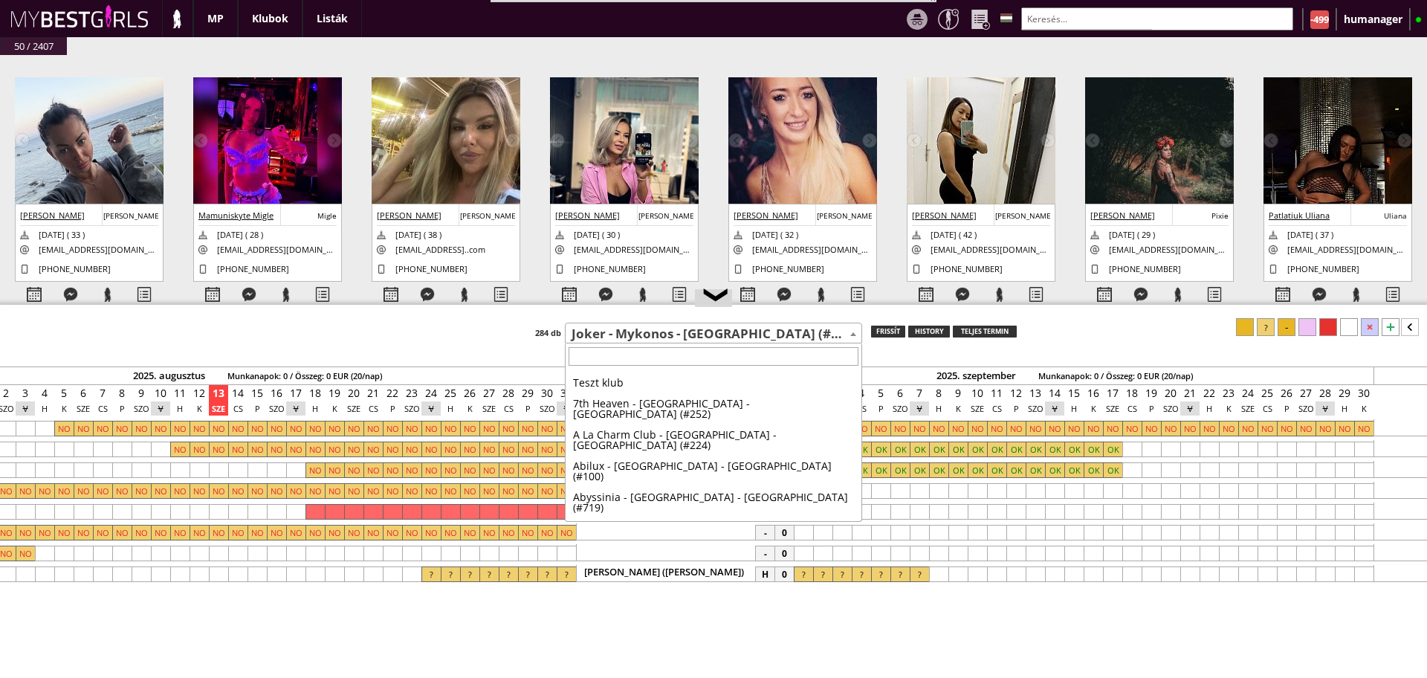
click at [619, 324] on span "Joker - Mykonos - [GEOGRAPHIC_DATA] (#766)" at bounding box center [714, 334] width 296 height 21
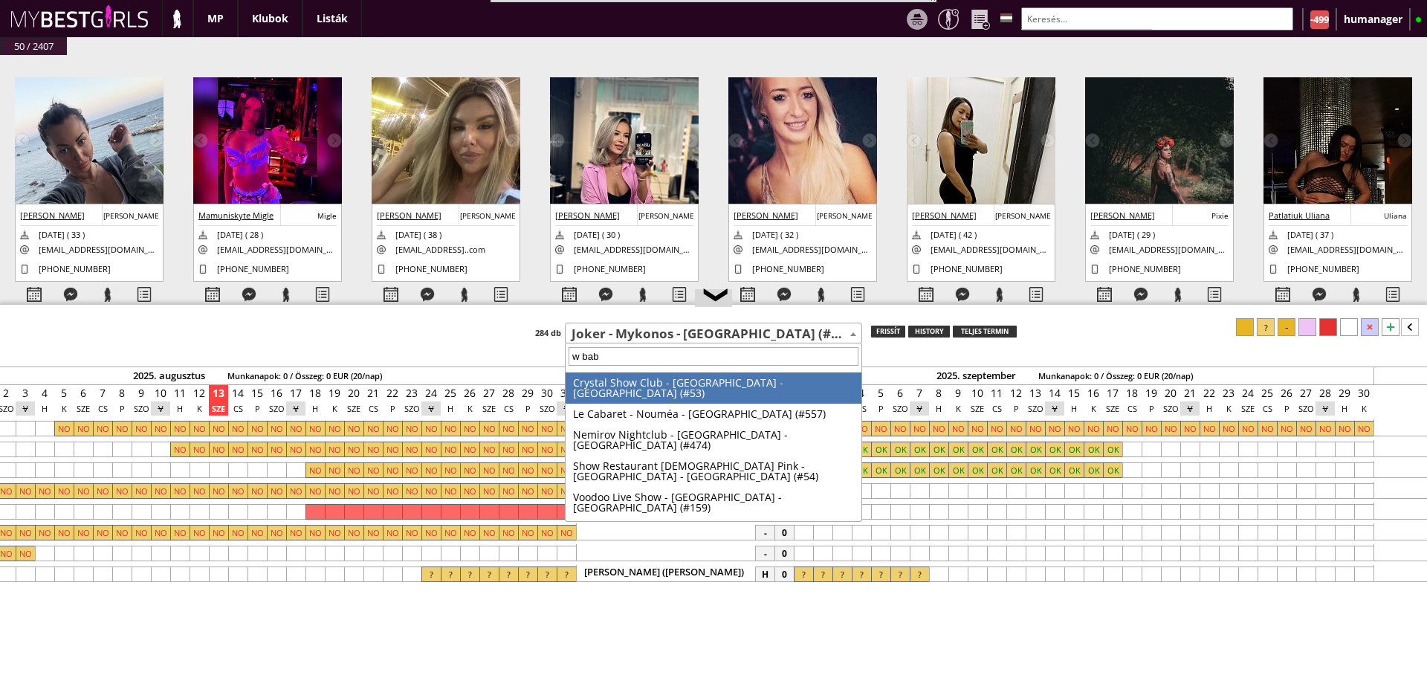
type input "w baby"
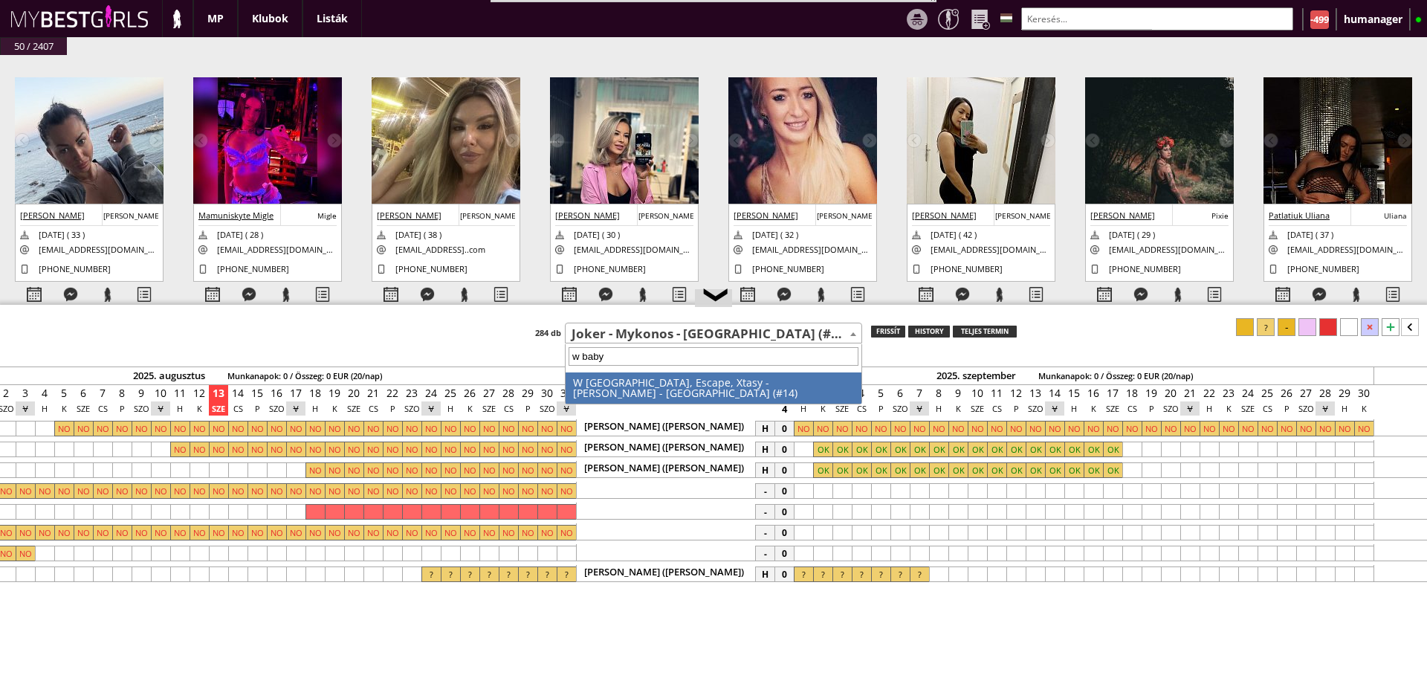
select select "14"
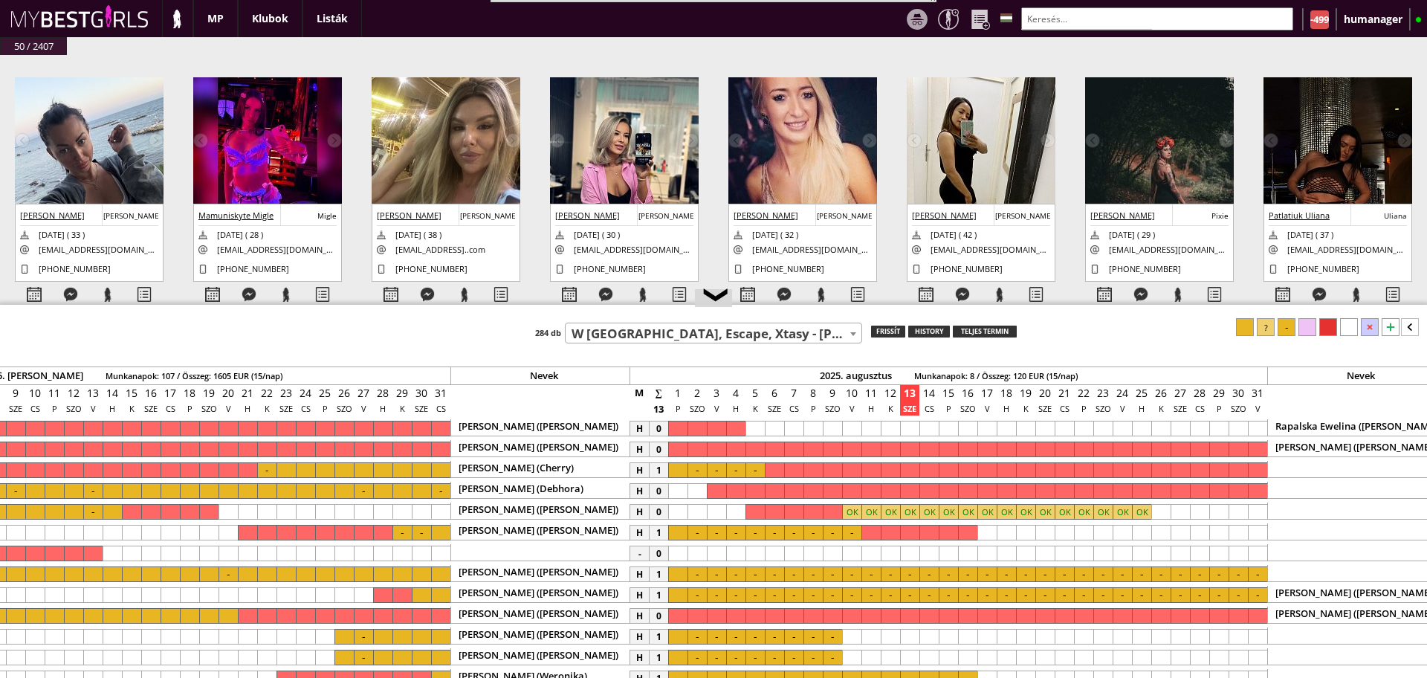
scroll to position [0, 5811]
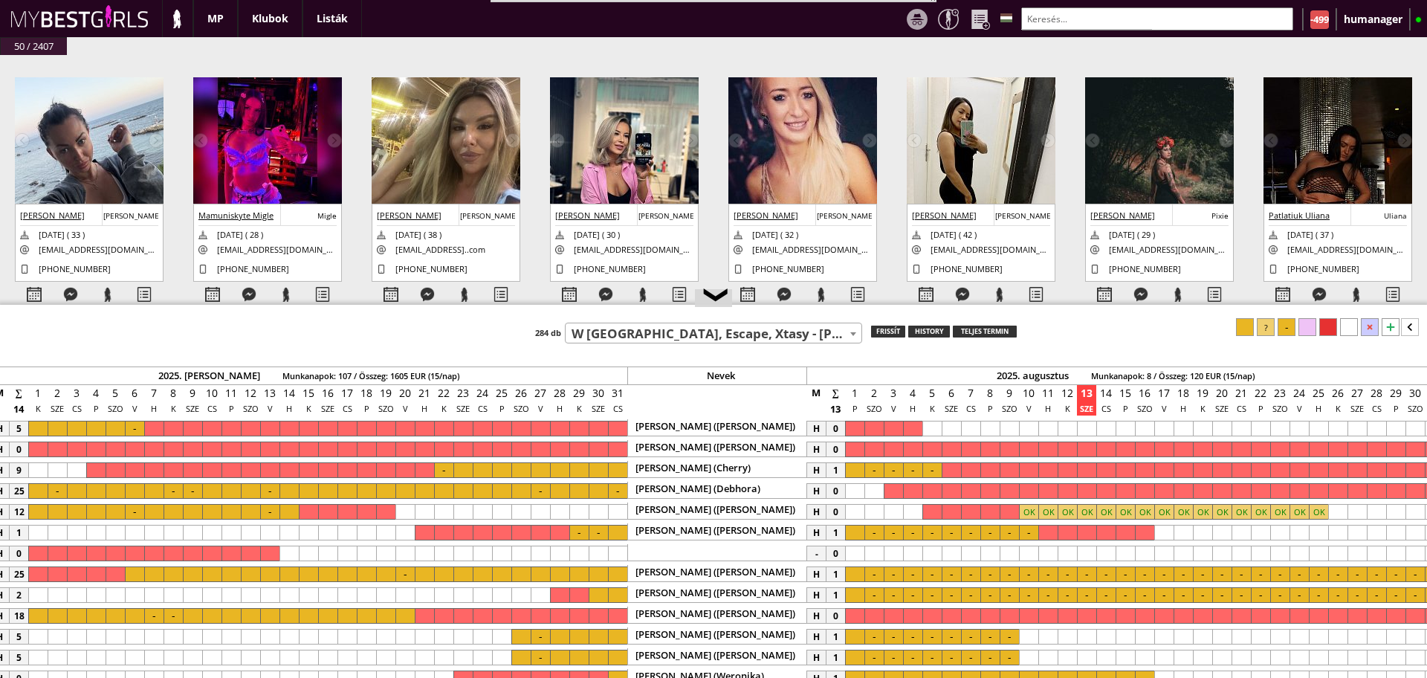
click at [539, 307] on body "Stage name: [PERSON_NAME] Born country: [DEMOGRAPHIC_DATA] Nationality: [DEMOGR…" at bounding box center [713, 339] width 1427 height 678
click at [539, 307] on div "❮ Teszt klub 7th Heaven - [GEOGRAPHIC_DATA] - [GEOGRAPHIC_DATA] (#252) A La Cha…" at bounding box center [713, 491] width 1427 height 373
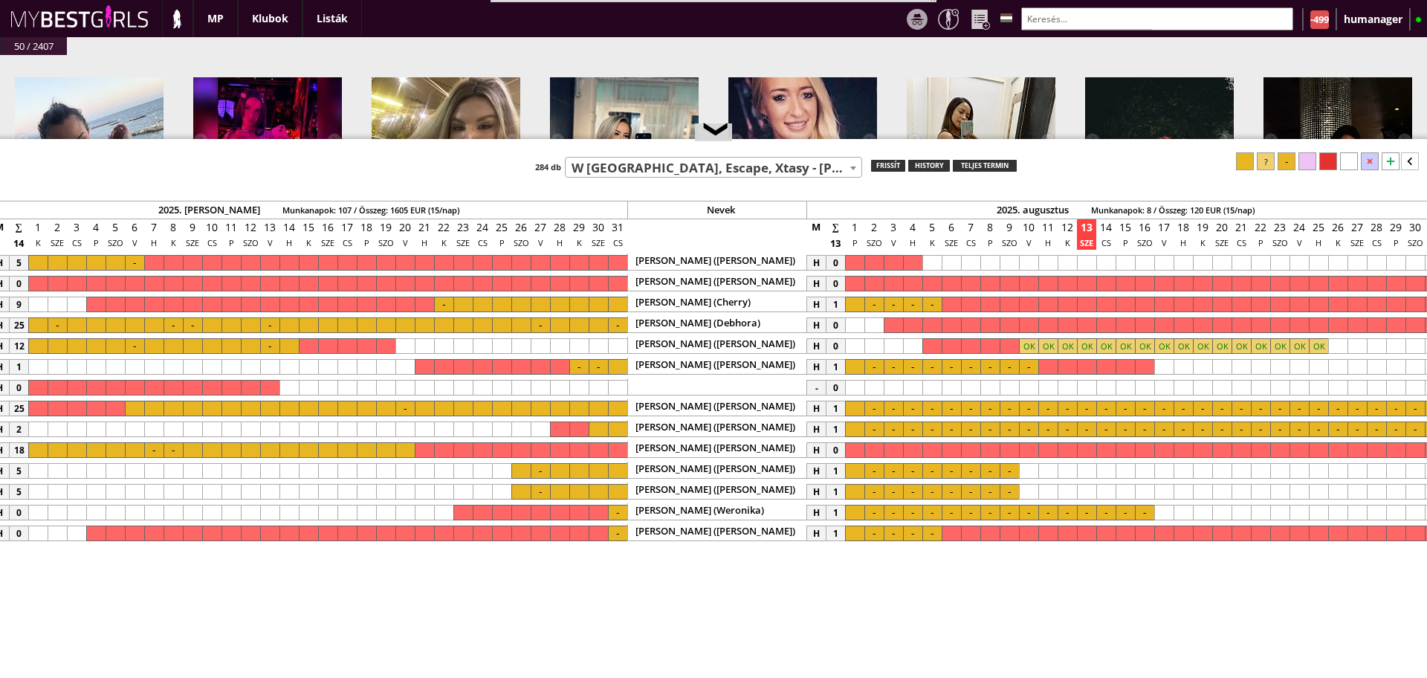
drag, startPoint x: 538, startPoint y: 305, endPoint x: 526, endPoint y: 140, distance: 164.7
click at [526, 140] on div at bounding box center [713, 140] width 1427 height 2
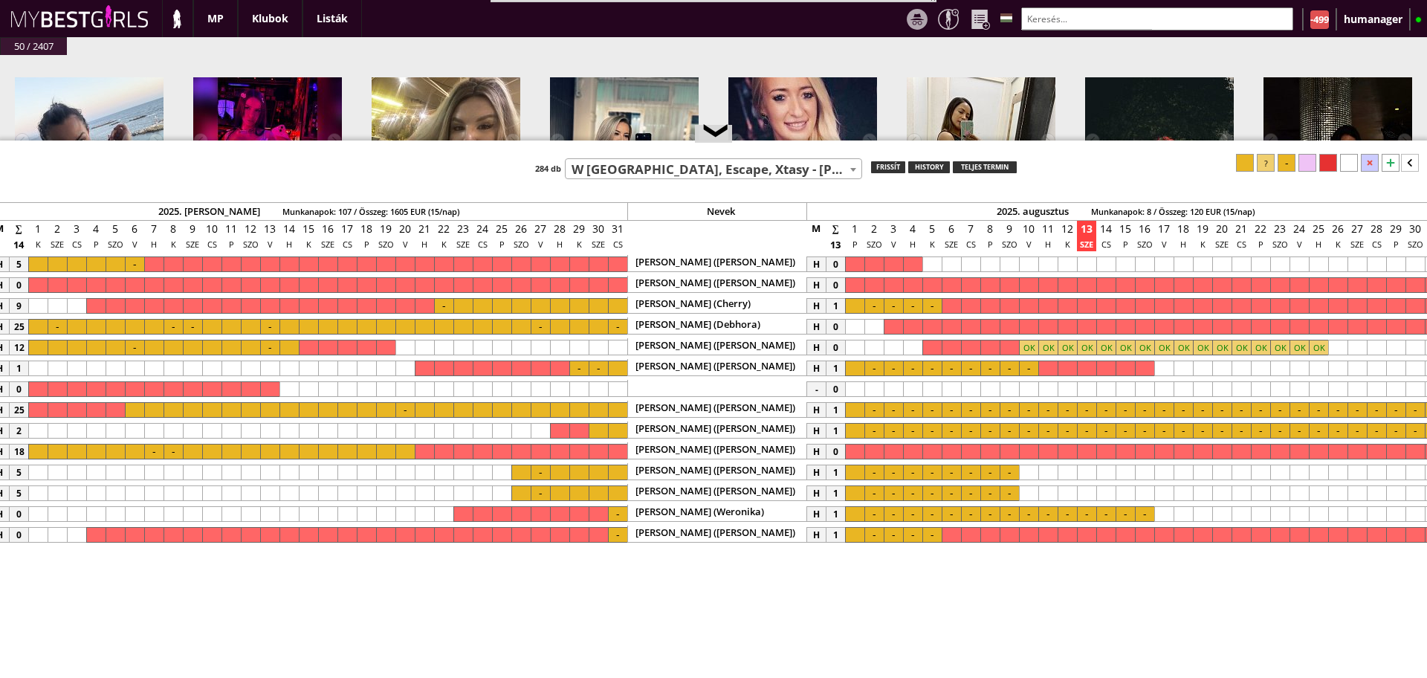
click at [1067, 26] on input "text" at bounding box center [1157, 18] width 272 height 23
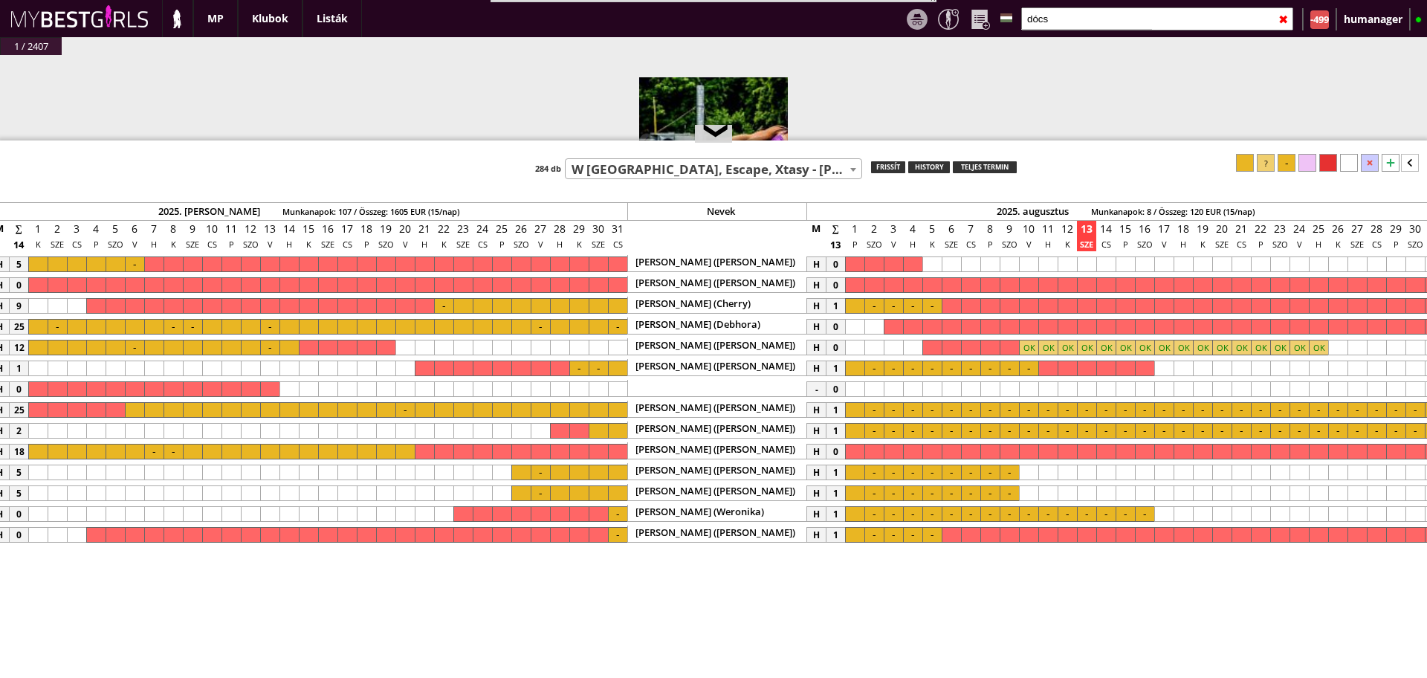
type input "dócs"
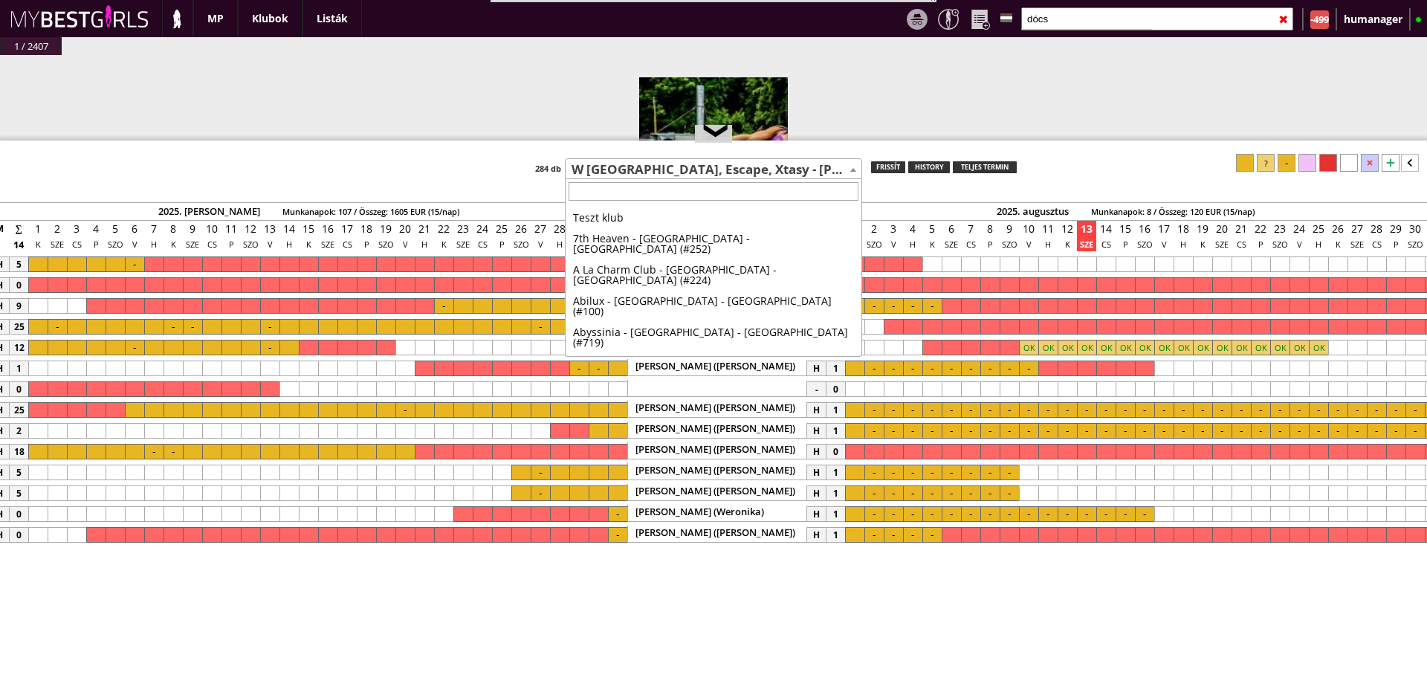
click at [758, 168] on span "W [GEOGRAPHIC_DATA], Escape, Xtasy - [PERSON_NAME] - [GEOGRAPHIC_DATA] (#14)" at bounding box center [714, 169] width 296 height 21
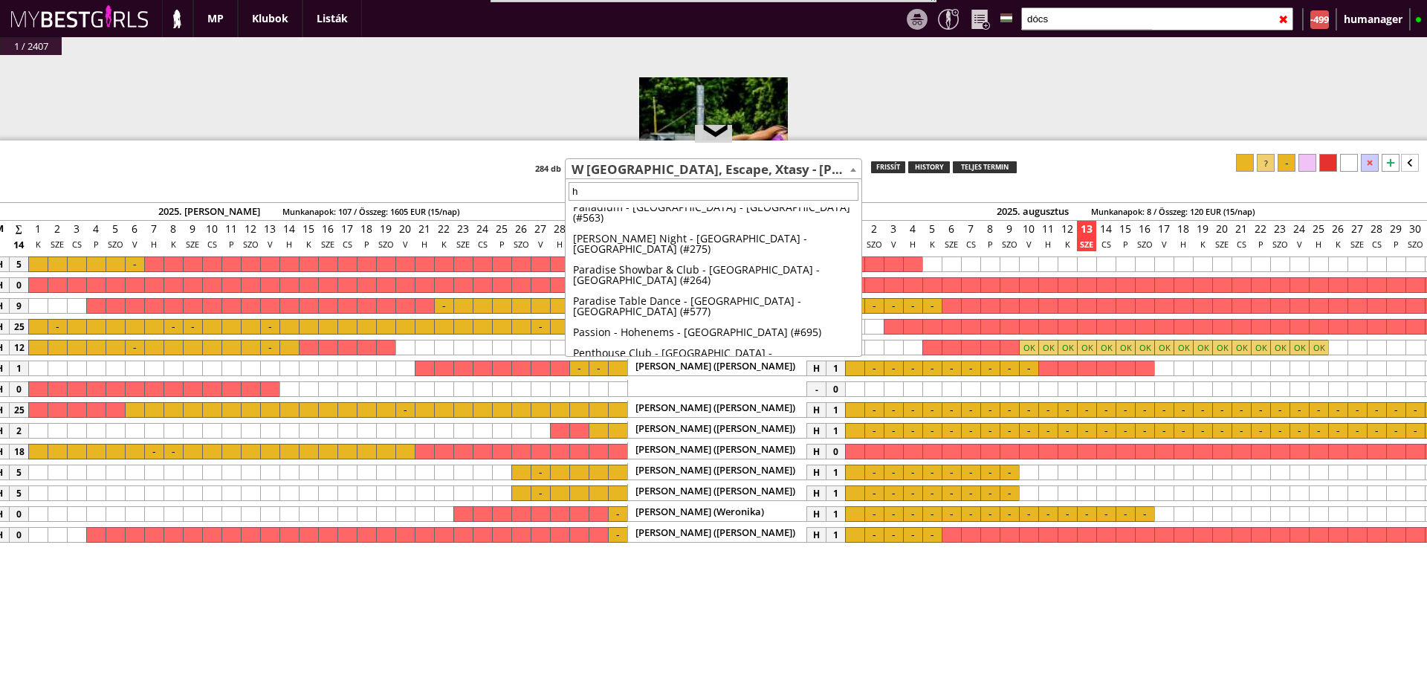
scroll to position [0, 0]
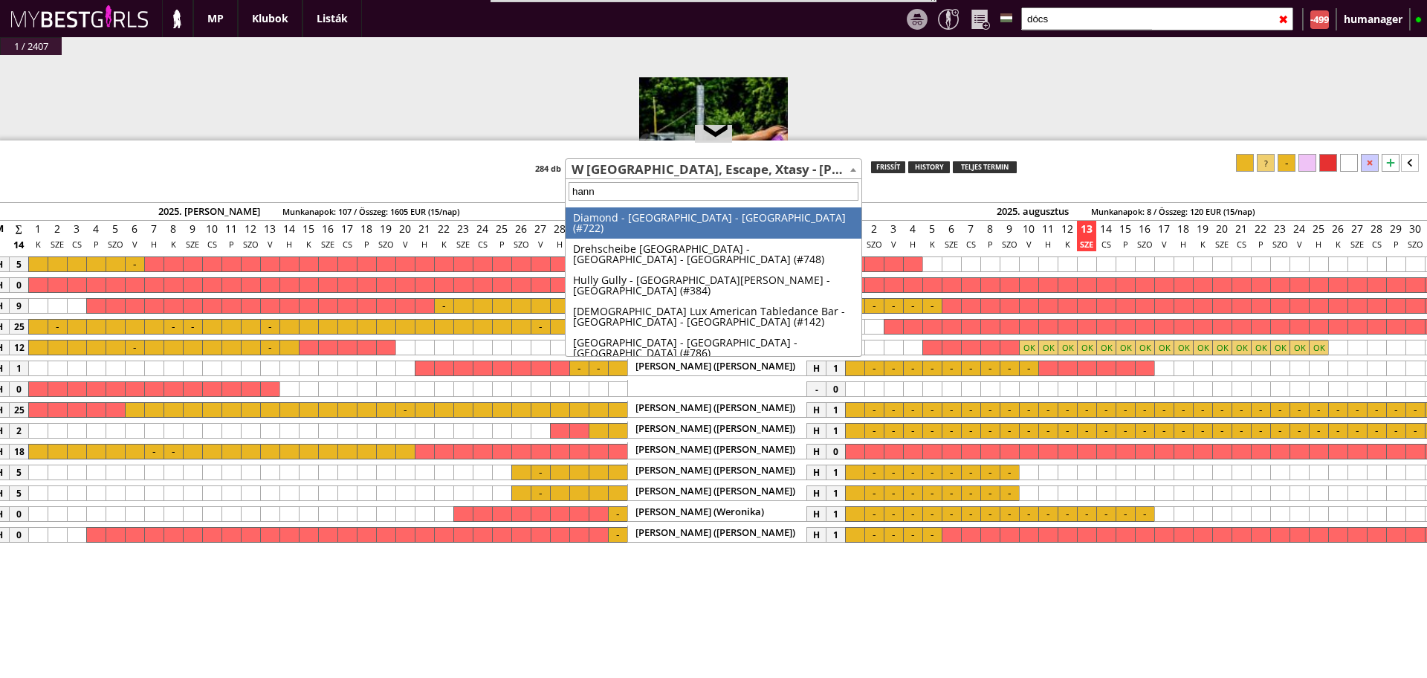
type input "hanno"
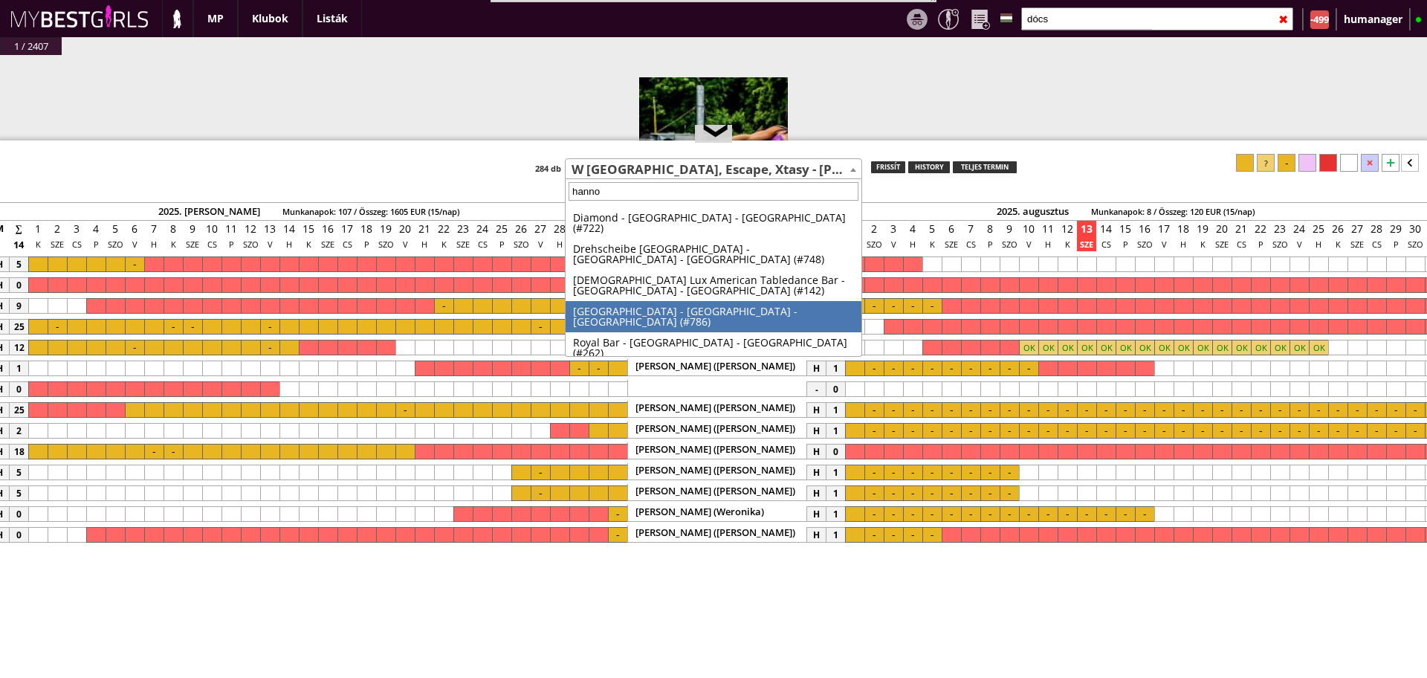
select select "786"
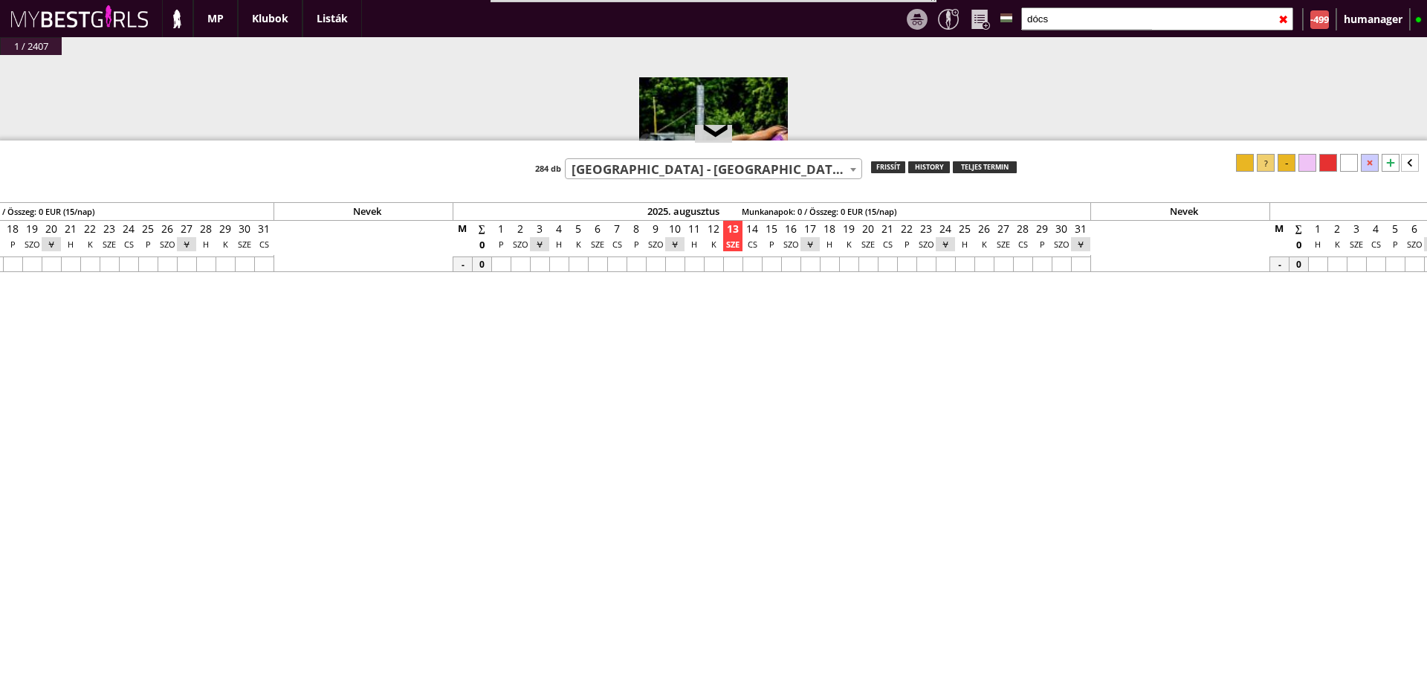
scroll to position [0, 6184]
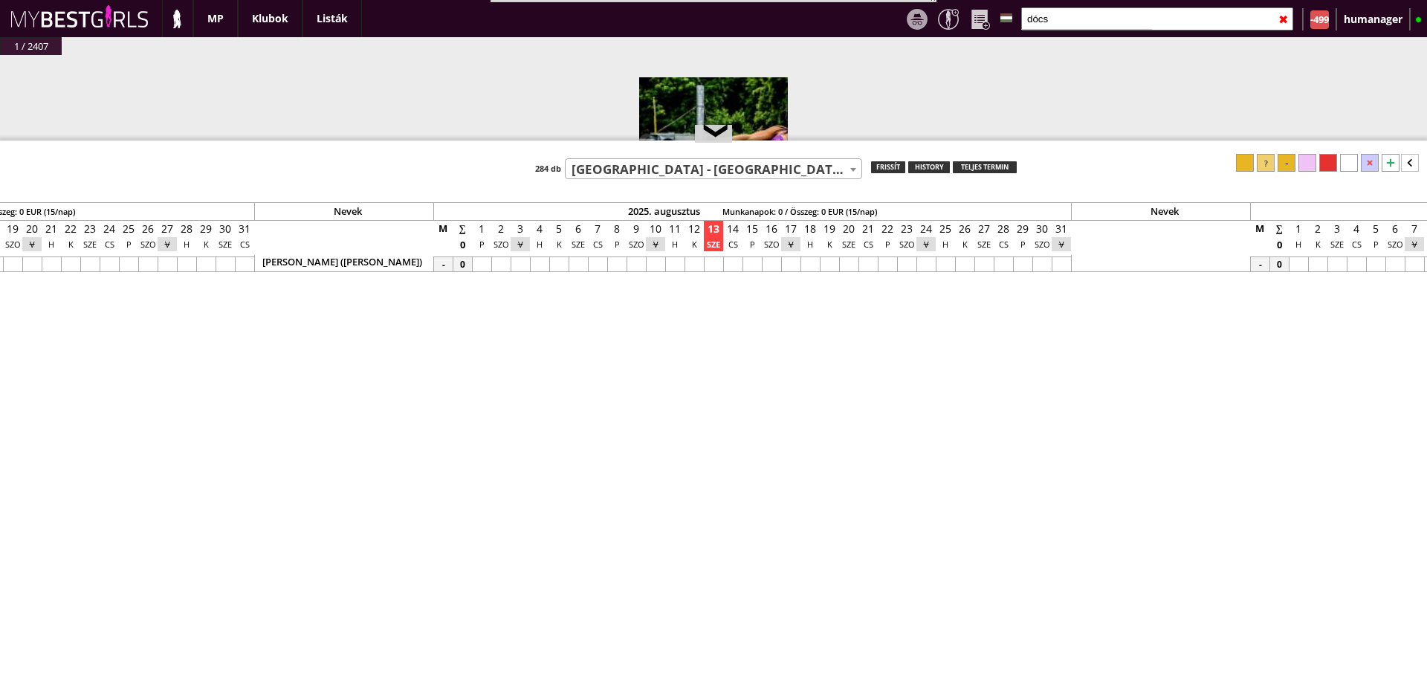
click at [953, 266] on div at bounding box center [945, 264] width 19 height 16
click at [1058, 260] on div at bounding box center [1061, 264] width 19 height 16
click at [1269, 162] on div at bounding box center [1266, 163] width 18 height 18
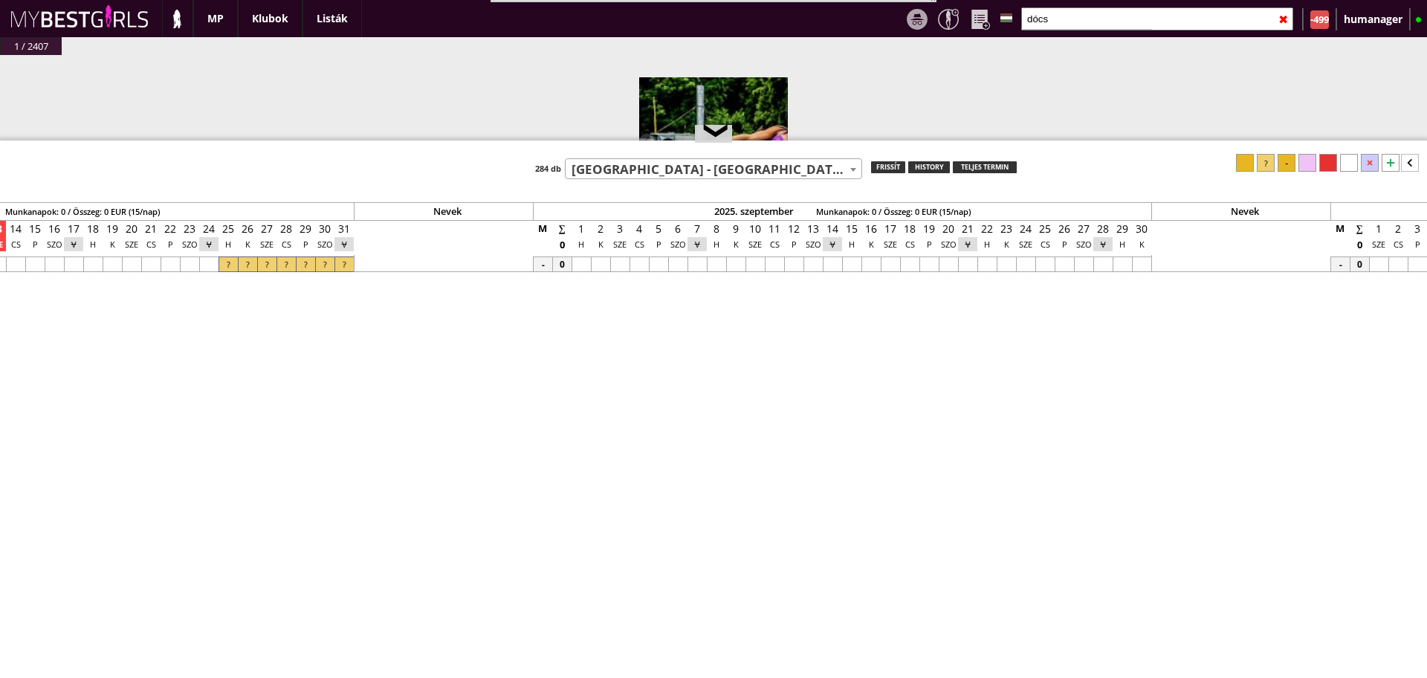
scroll to position [0, 6903]
click at [832, 262] on div at bounding box center [830, 264] width 19 height 16
click at [572, 259] on div at bounding box center [579, 264] width 19 height 16
click at [1261, 162] on div at bounding box center [1266, 163] width 18 height 18
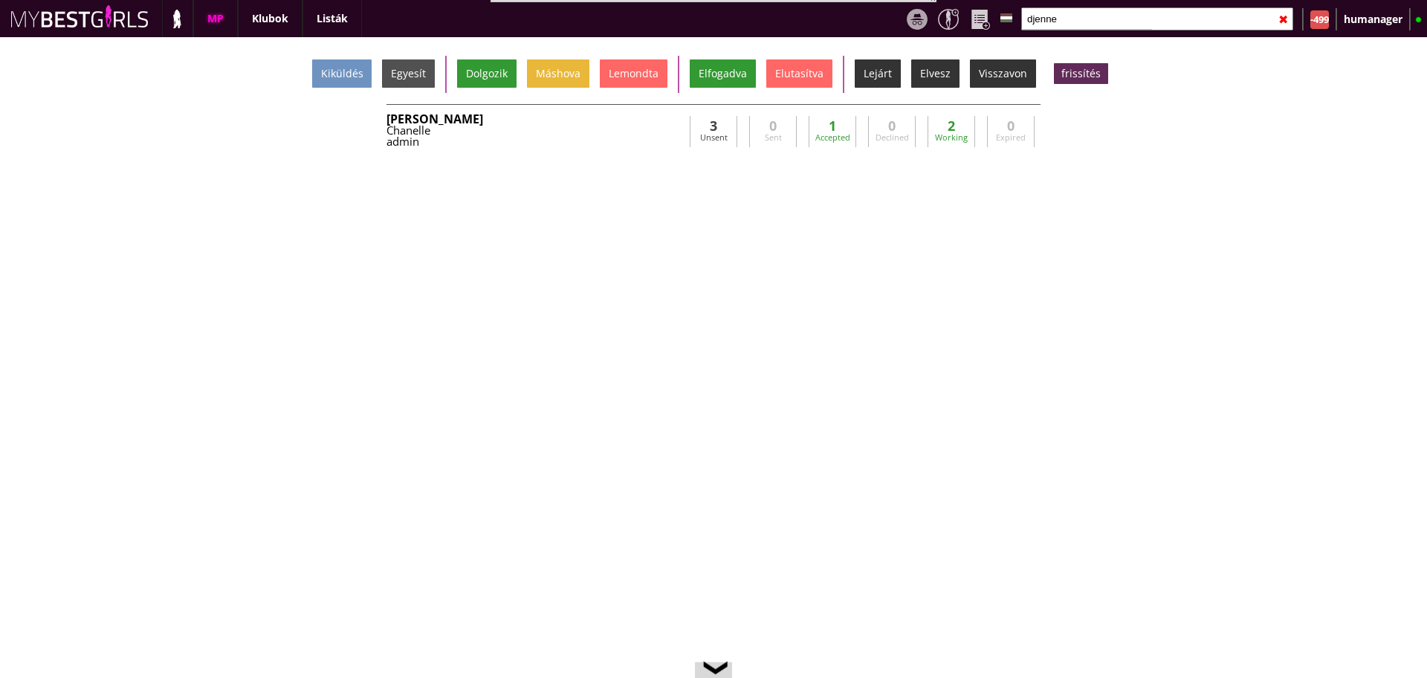
click at [1117, 13] on input "djenne" at bounding box center [1157, 18] width 272 height 23
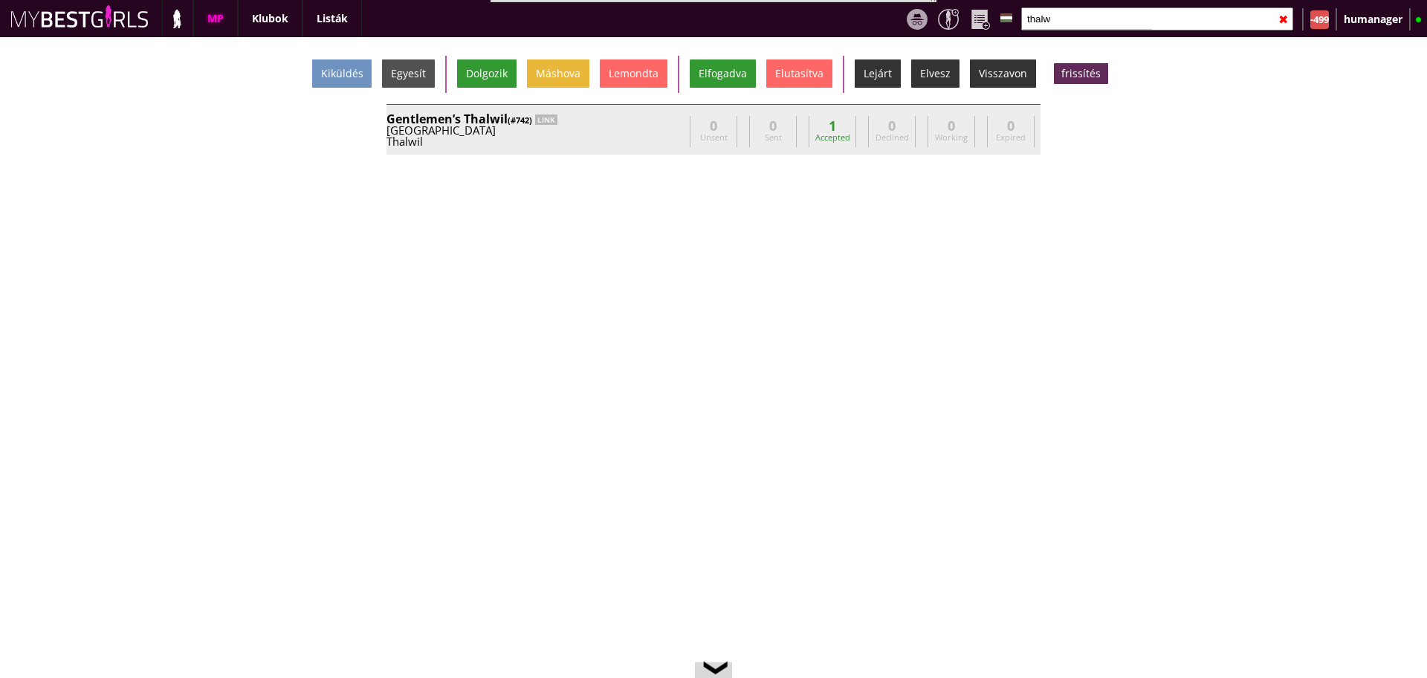
type input "thalw"
click at [670, 122] on div "Gentlemen’s Thalwil (#742) LINK" at bounding box center [535, 119] width 297 height 12
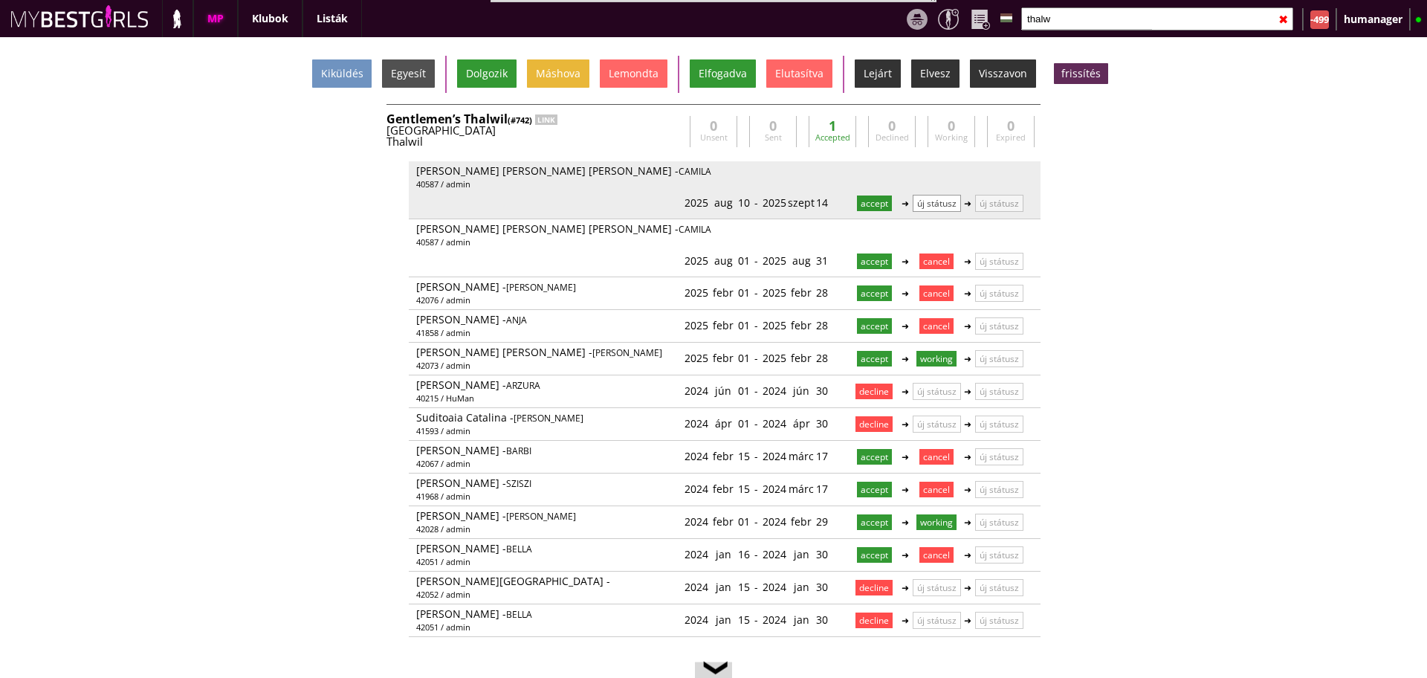
click at [922, 195] on p "új státusz" at bounding box center [937, 203] width 48 height 17
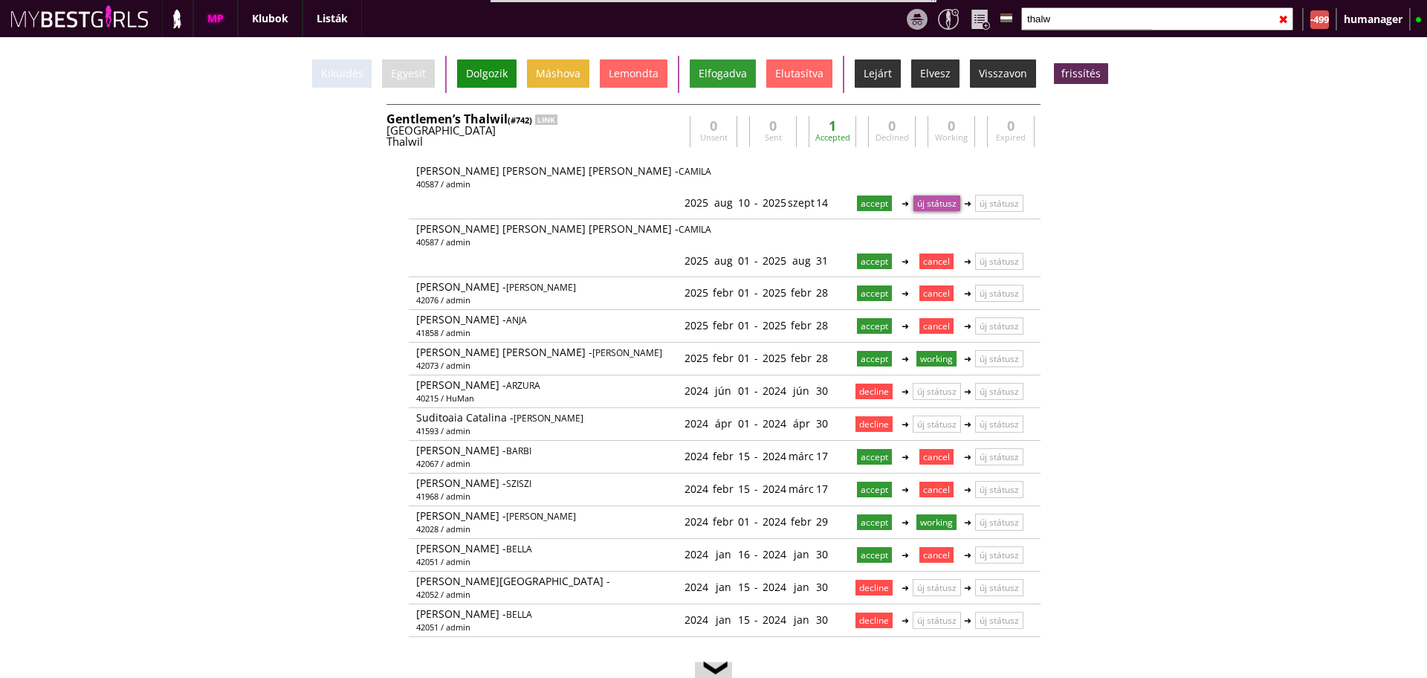
click at [468, 78] on div "Dolgozik" at bounding box center [486, 73] width 59 height 28
click at [1078, 19] on input "thalw" at bounding box center [1157, 18] width 272 height 23
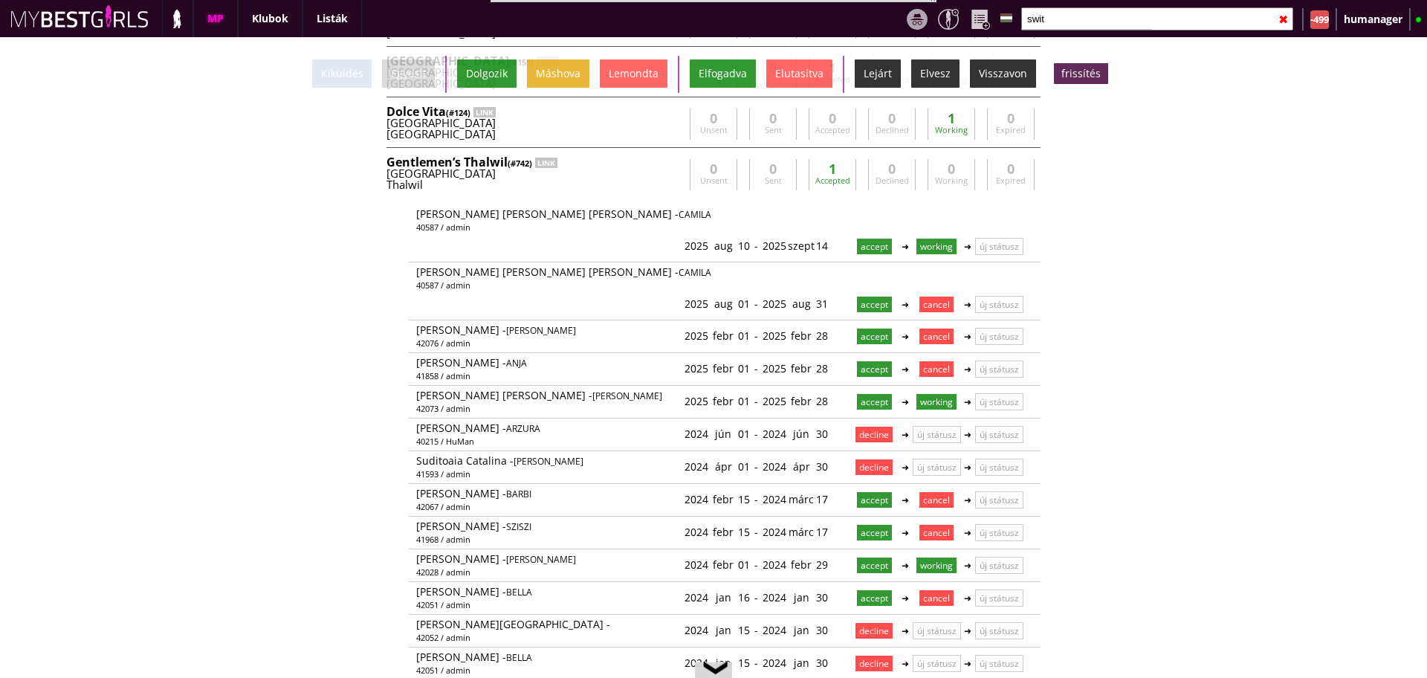
click at [639, 183] on div "Thalwil" at bounding box center [535, 184] width 297 height 11
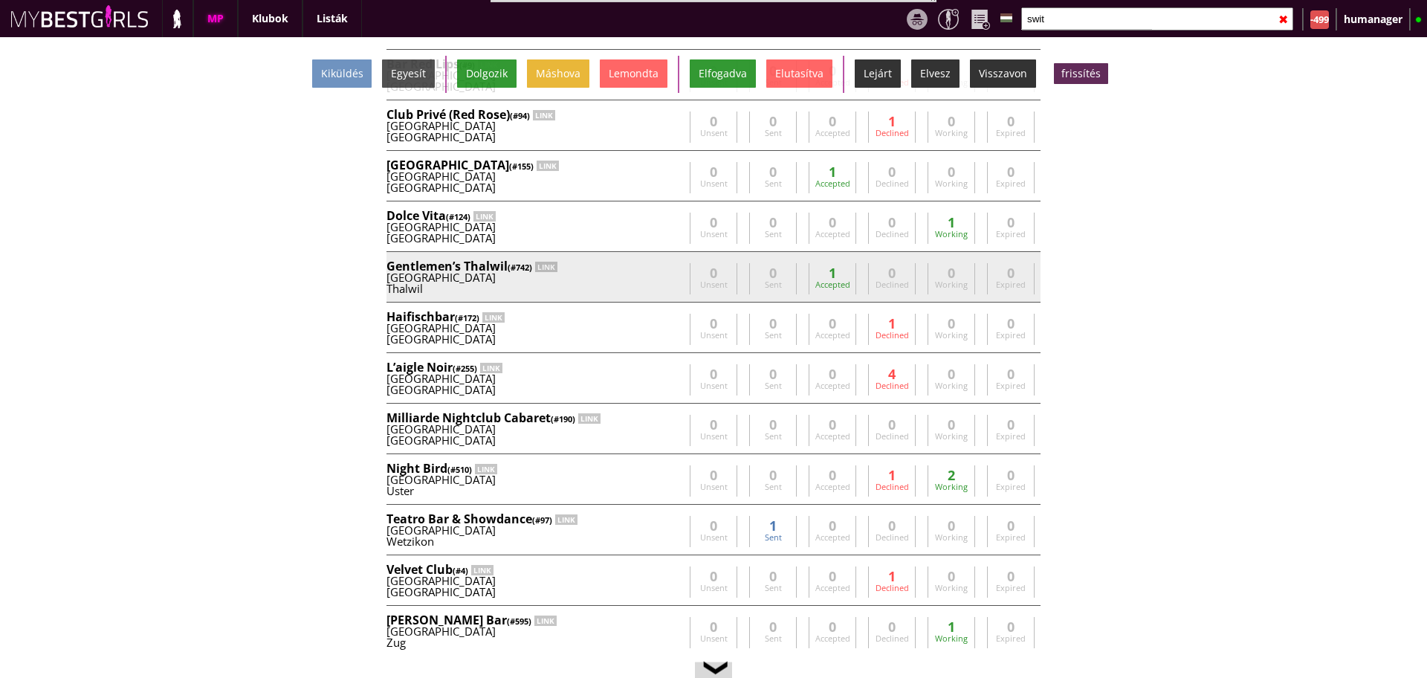
scroll to position [55, 0]
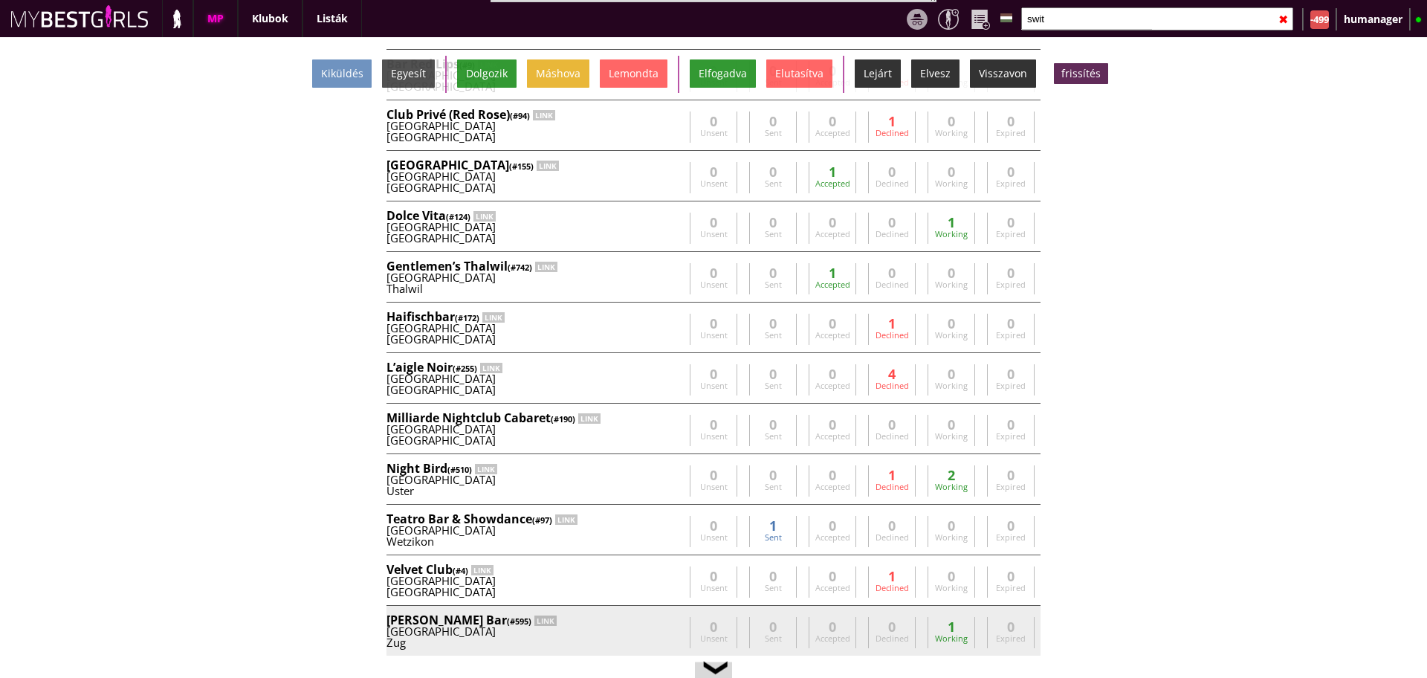
click at [552, 633] on div "Switzerland" at bounding box center [535, 631] width 297 height 11
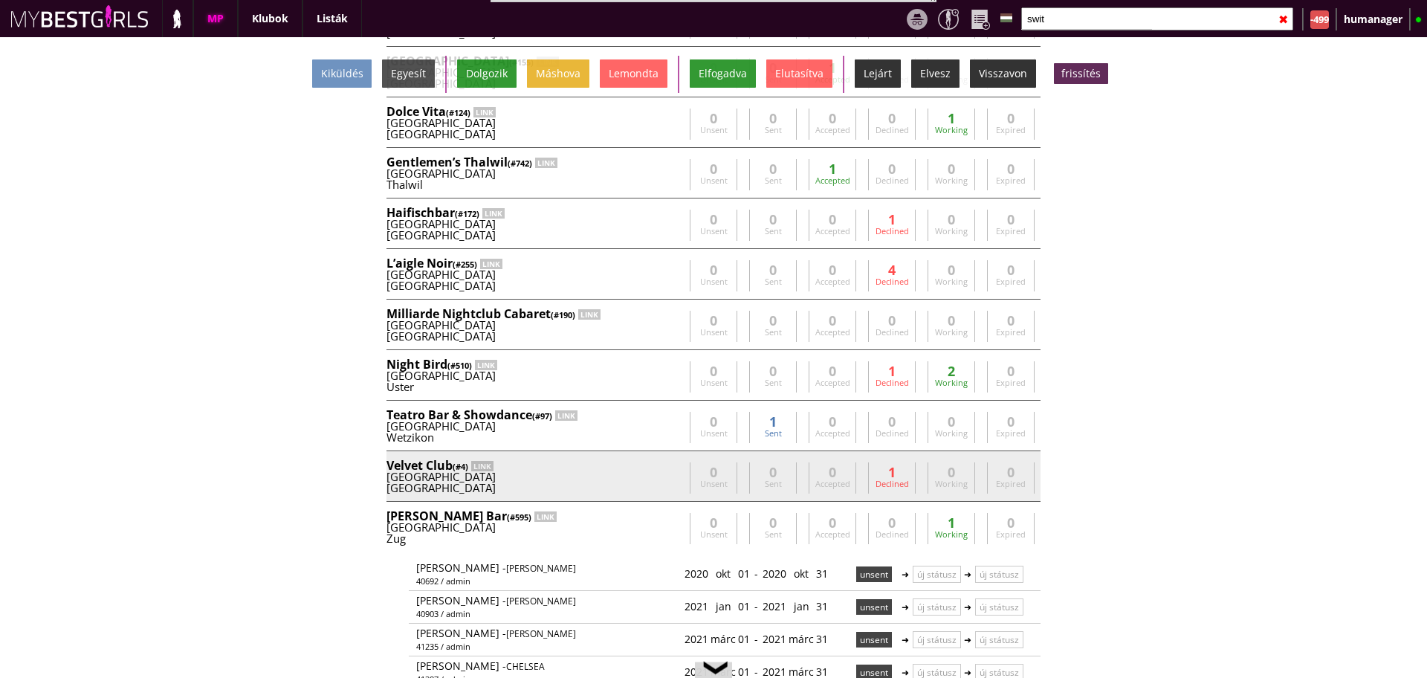
scroll to position [436, 0]
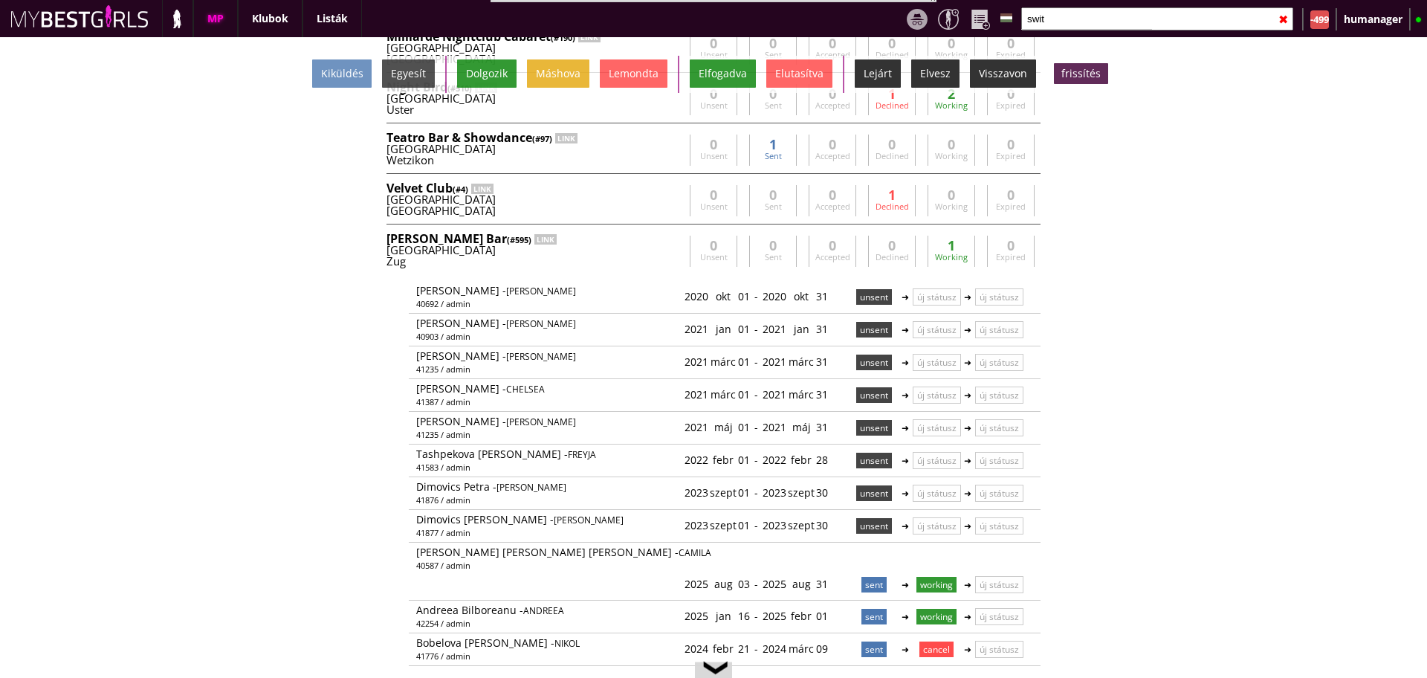
click at [1080, 22] on input "swit" at bounding box center [1157, 18] width 272 height 23
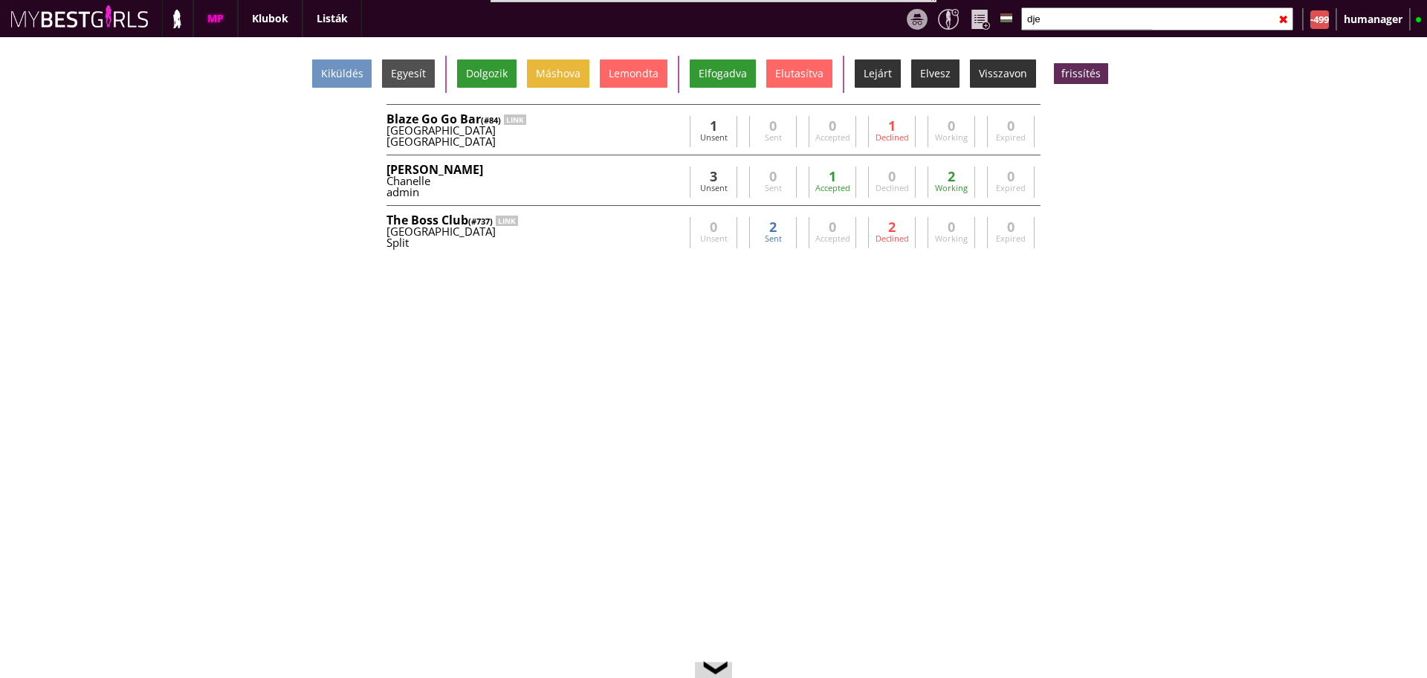
scroll to position [0, 0]
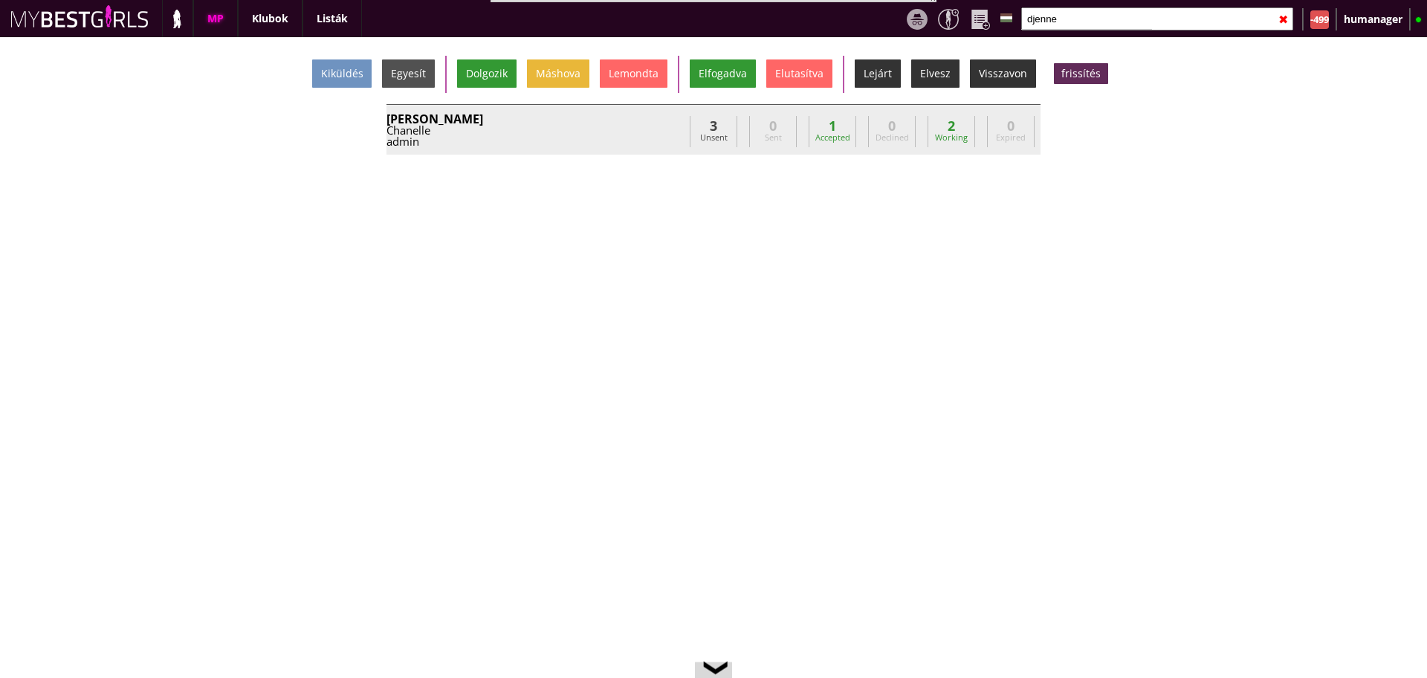
click at [616, 125] on div "Chanelle" at bounding box center [535, 130] width 297 height 11
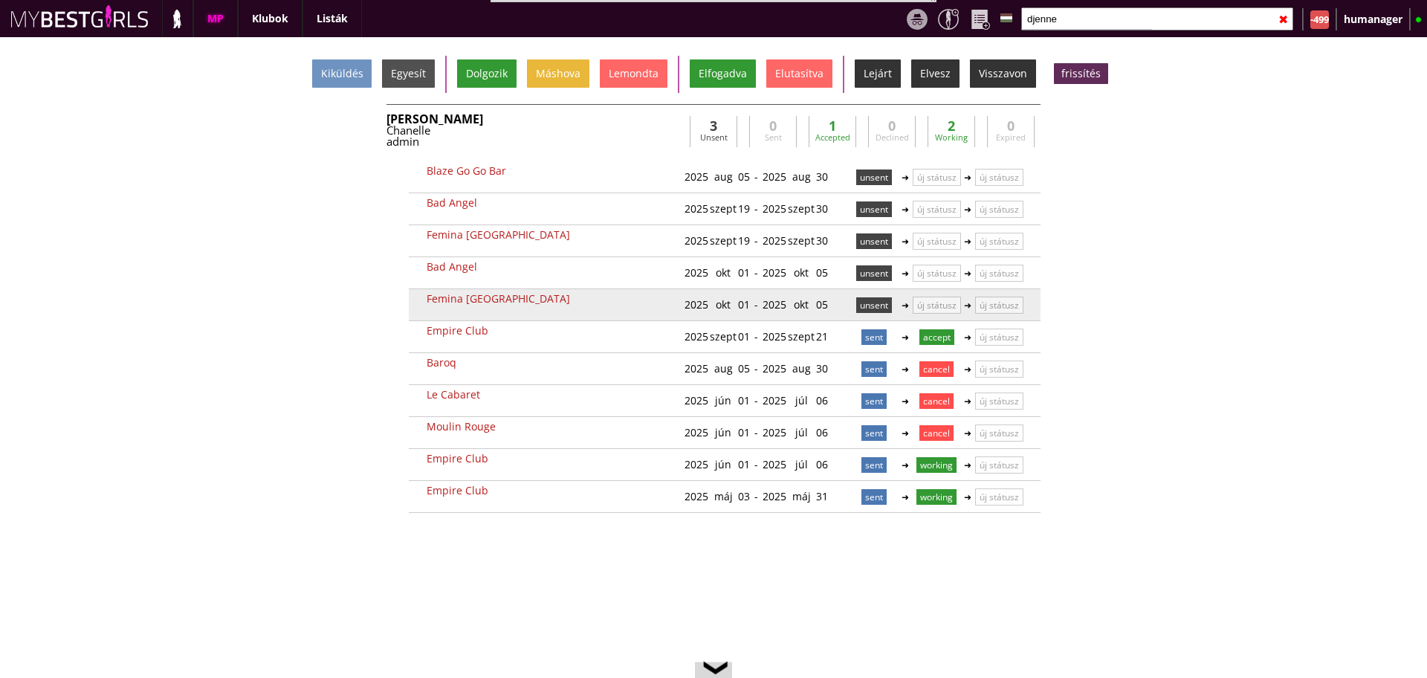
click at [868, 303] on p "unsent" at bounding box center [874, 305] width 36 height 16
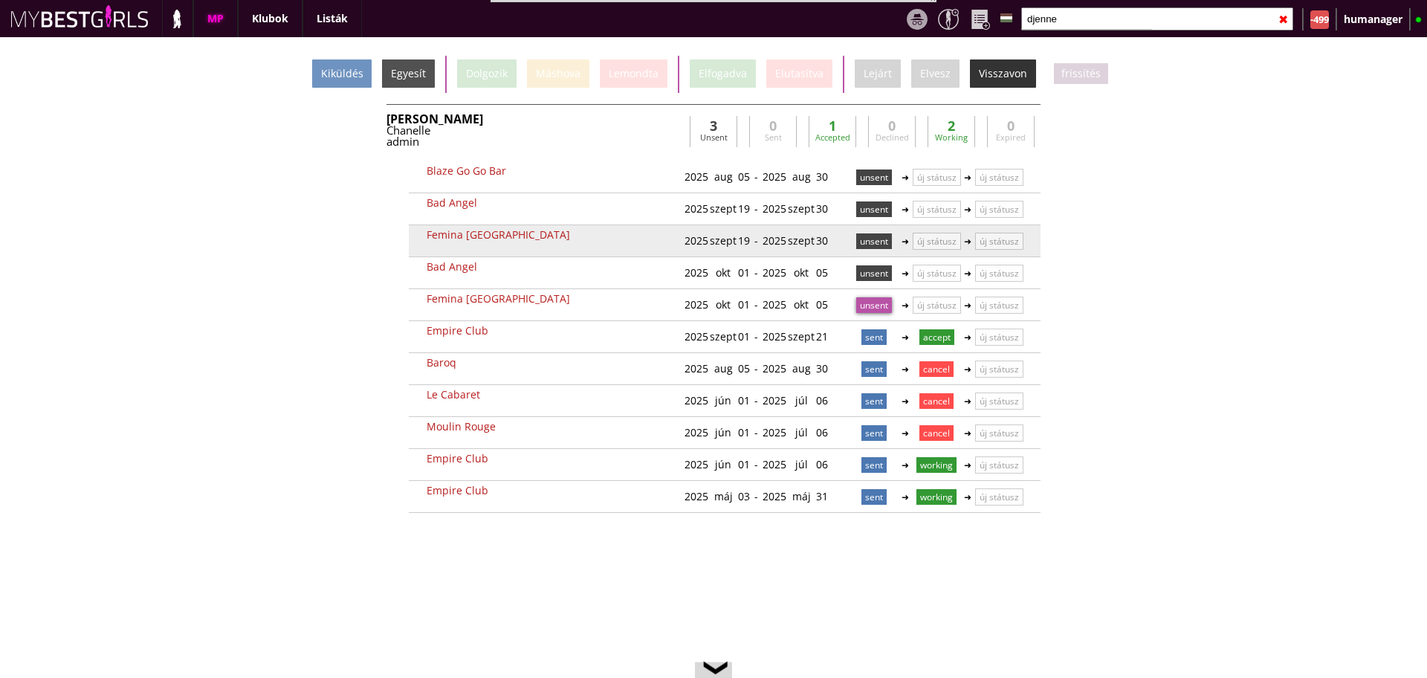
click at [866, 236] on p "unsent" at bounding box center [874, 241] width 36 height 16
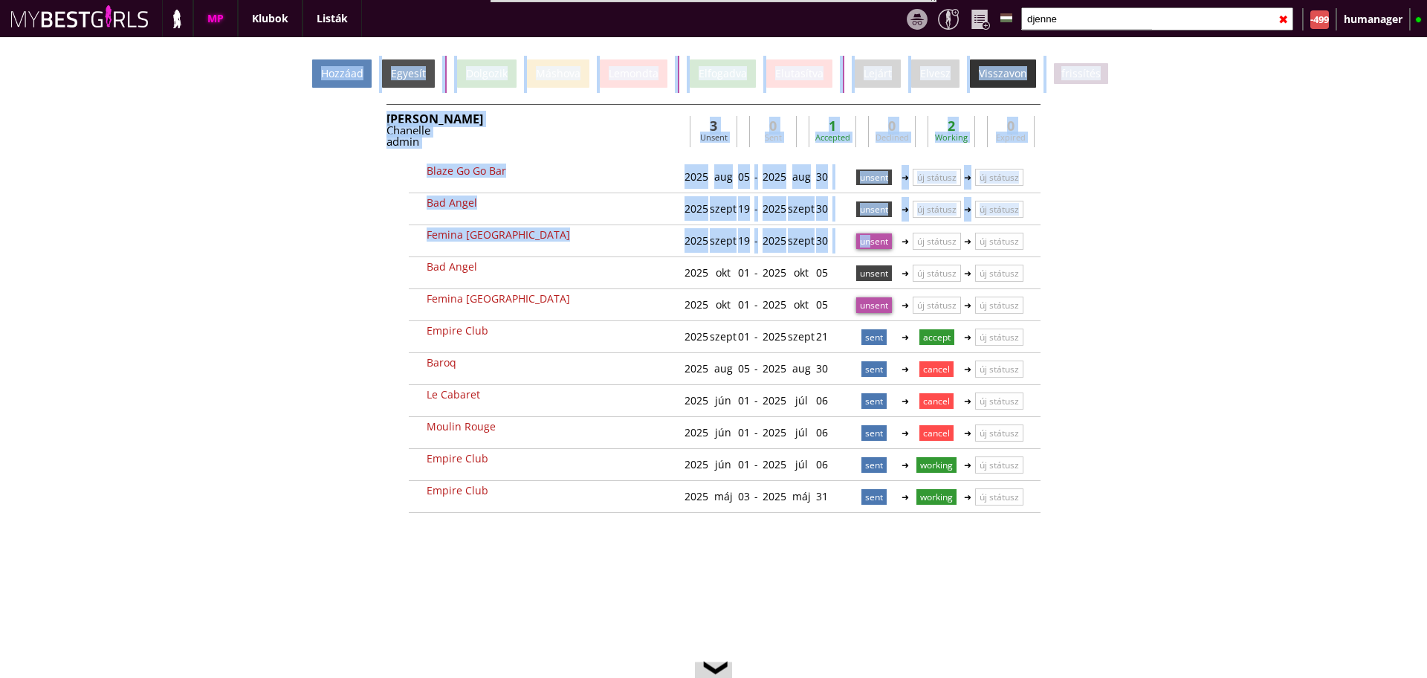
click at [351, 79] on div "Hozzáad" at bounding box center [341, 73] width 59 height 28
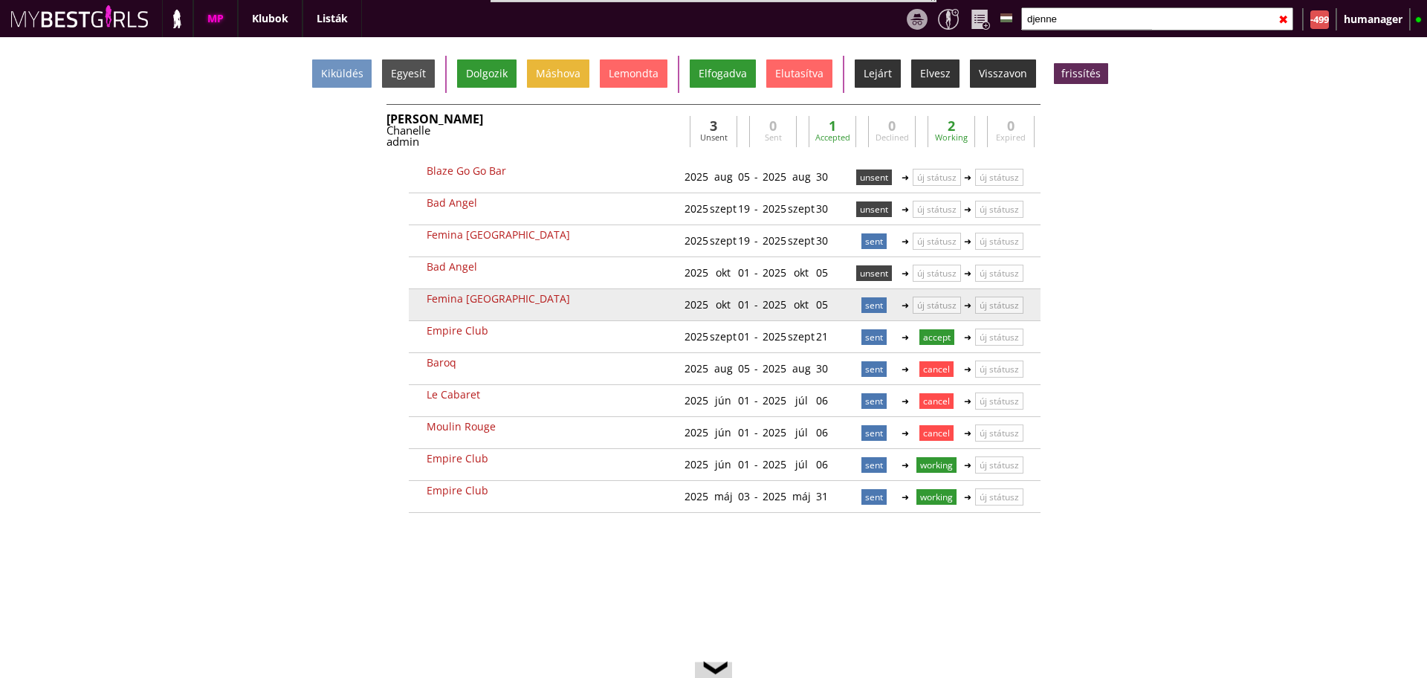
click at [865, 301] on p "sent" at bounding box center [874, 305] width 25 height 16
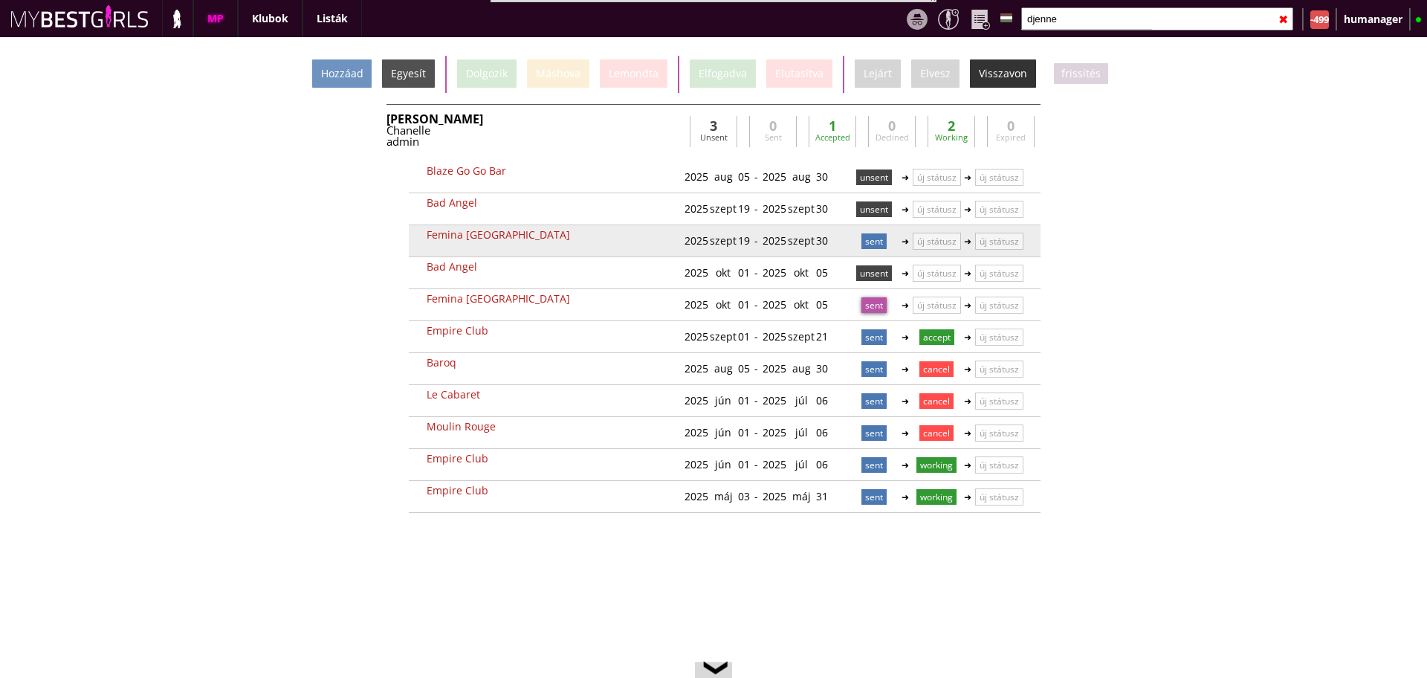
click at [865, 245] on p "sent" at bounding box center [874, 241] width 25 height 16
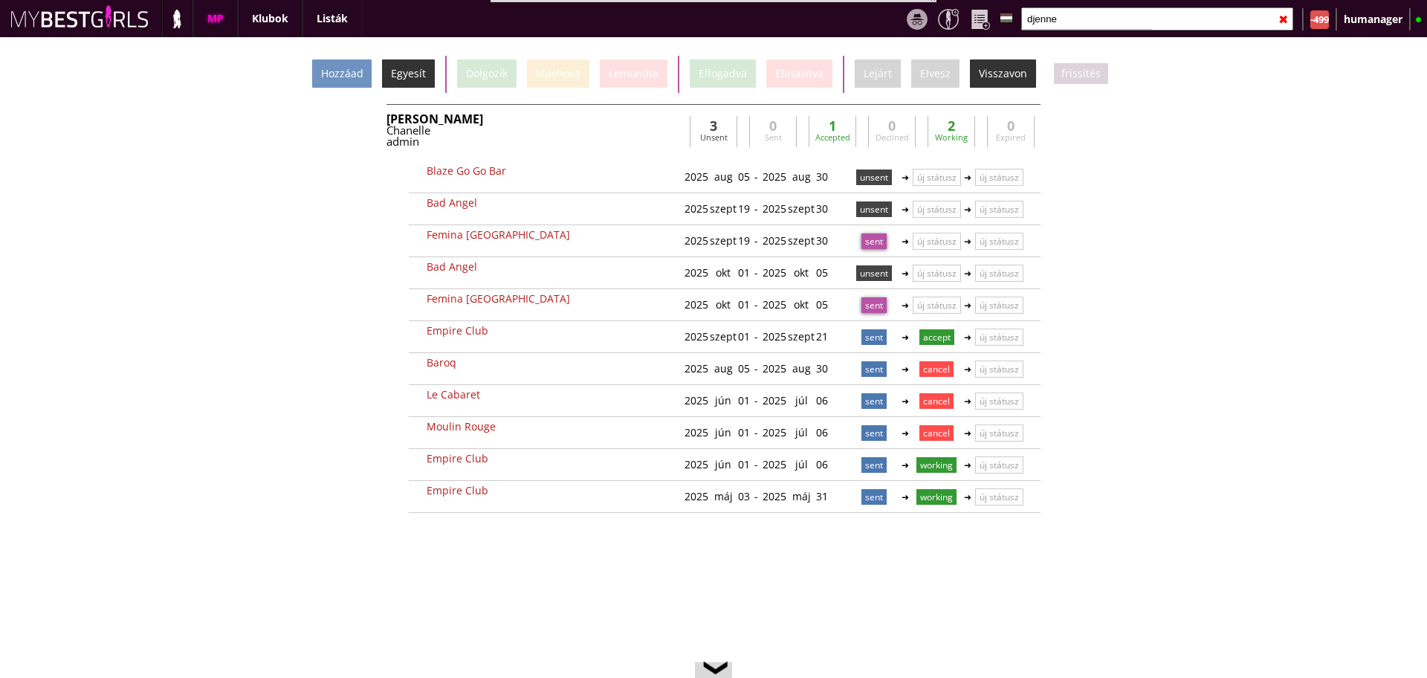
click at [415, 81] on div "Egyesít" at bounding box center [408, 73] width 53 height 28
click at [1067, 15] on input "djenne" at bounding box center [1157, 18] width 272 height 23
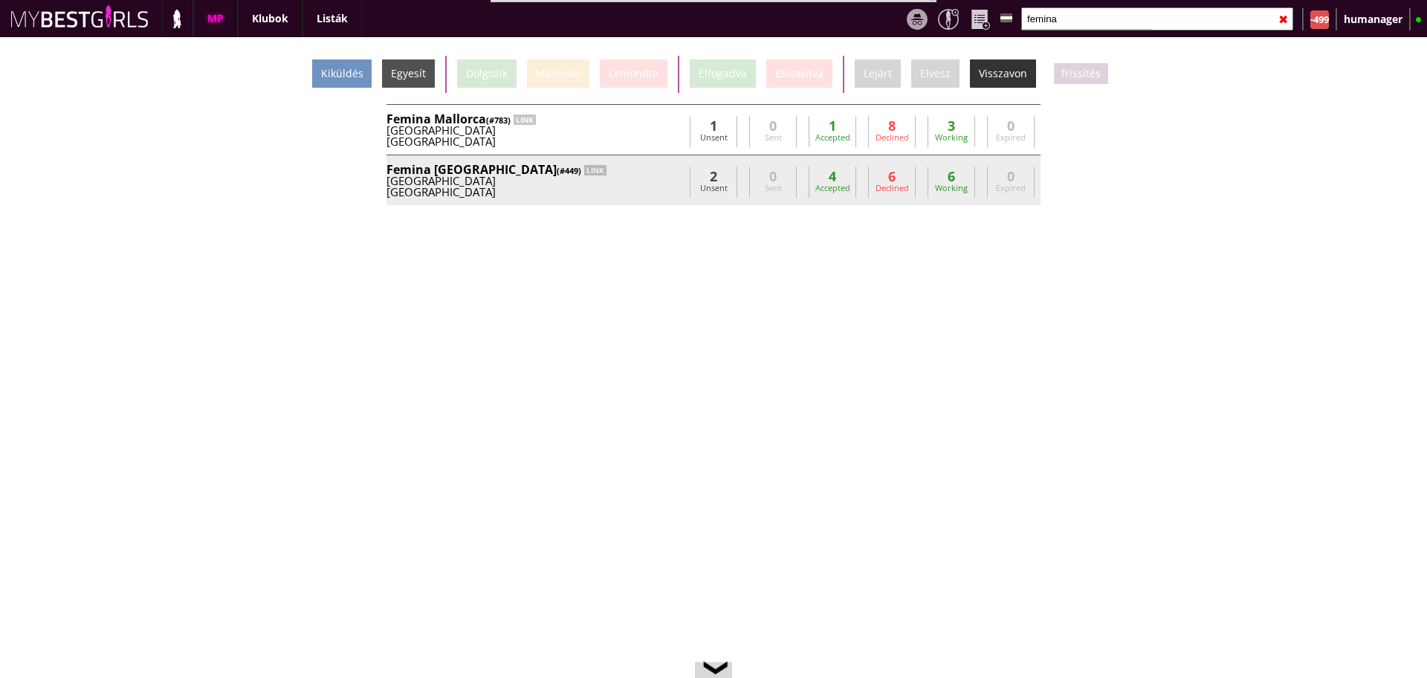
click at [601, 187] on div "Munich" at bounding box center [535, 192] width 297 height 11
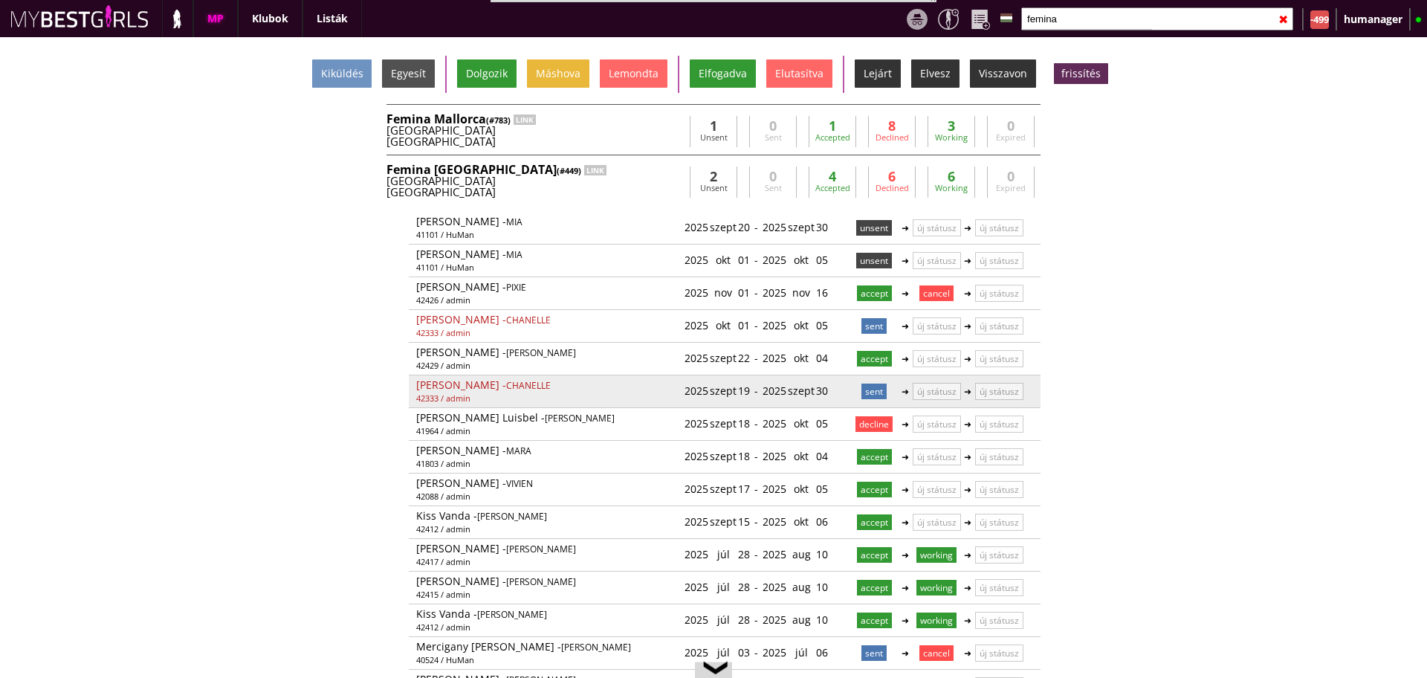
click at [868, 391] on p "sent" at bounding box center [874, 392] width 25 height 16
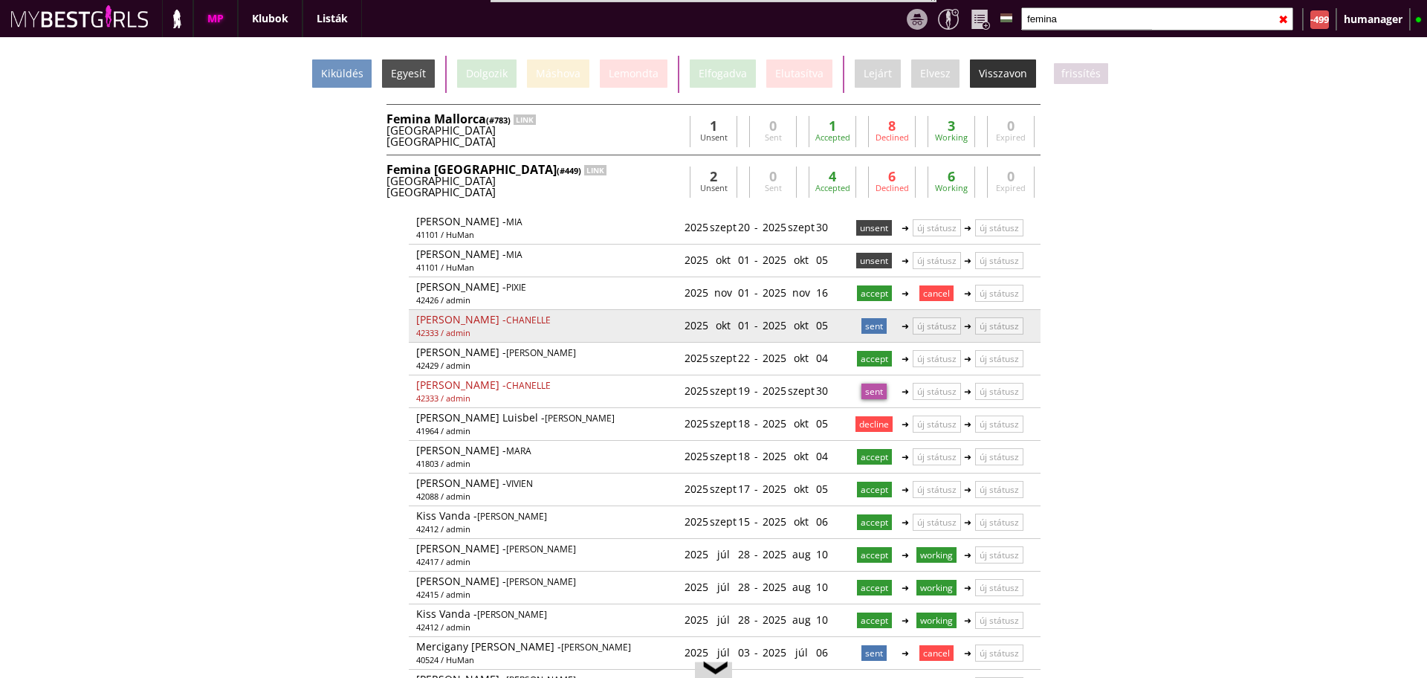
click at [869, 330] on p "sent" at bounding box center [874, 326] width 25 height 16
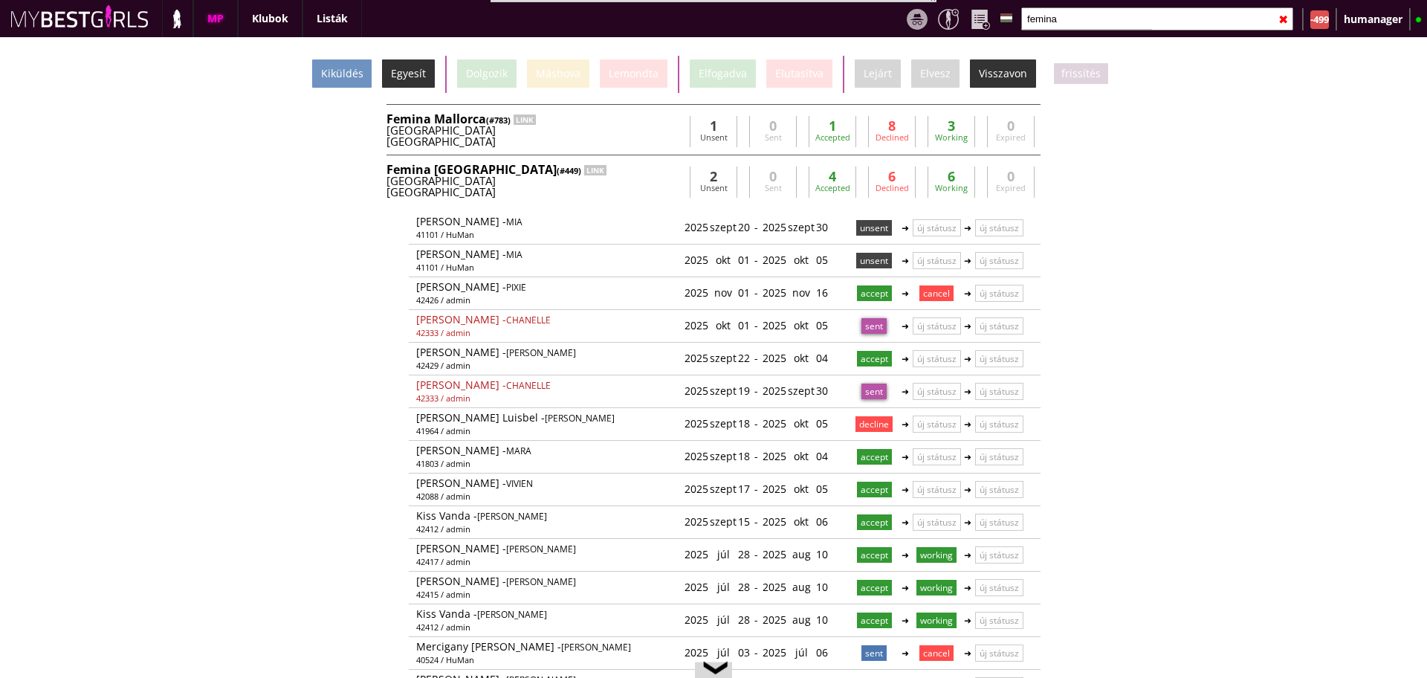
click at [427, 71] on div "Egyesít" at bounding box center [408, 73] width 53 height 28
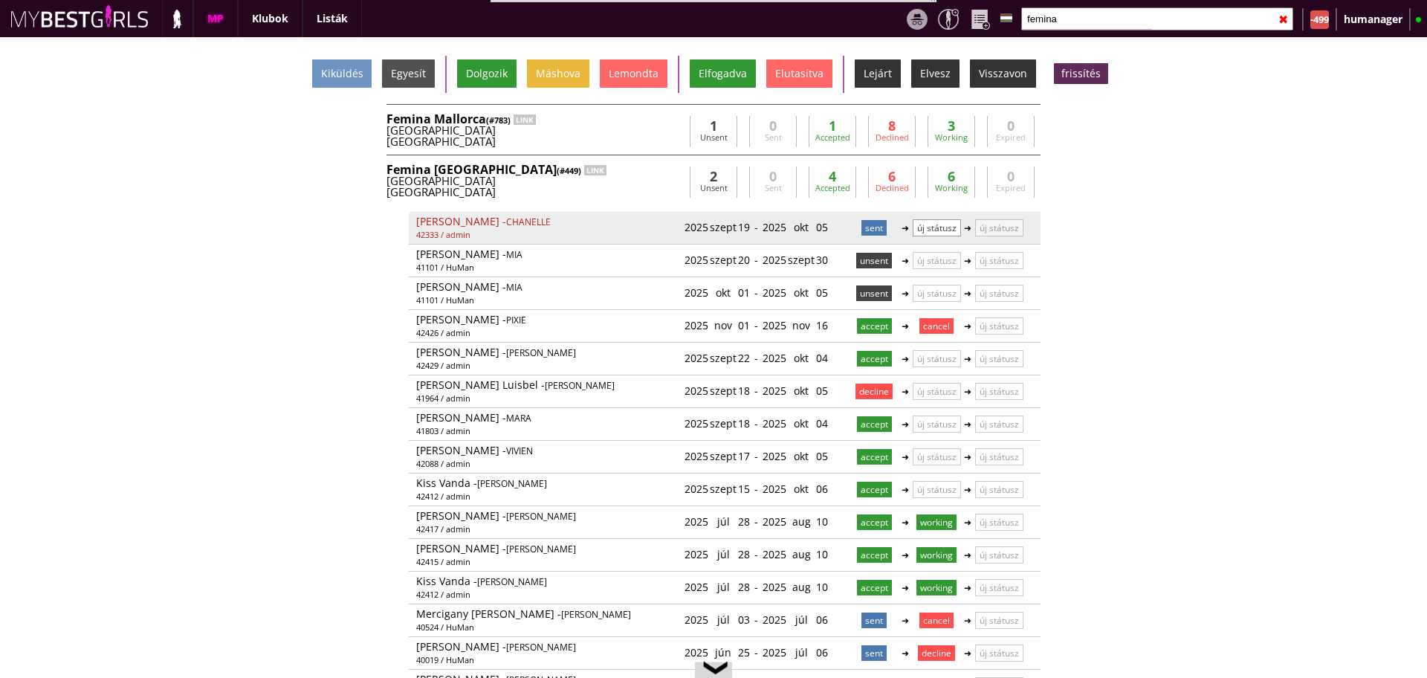
click at [919, 222] on p "új státusz" at bounding box center [937, 227] width 48 height 17
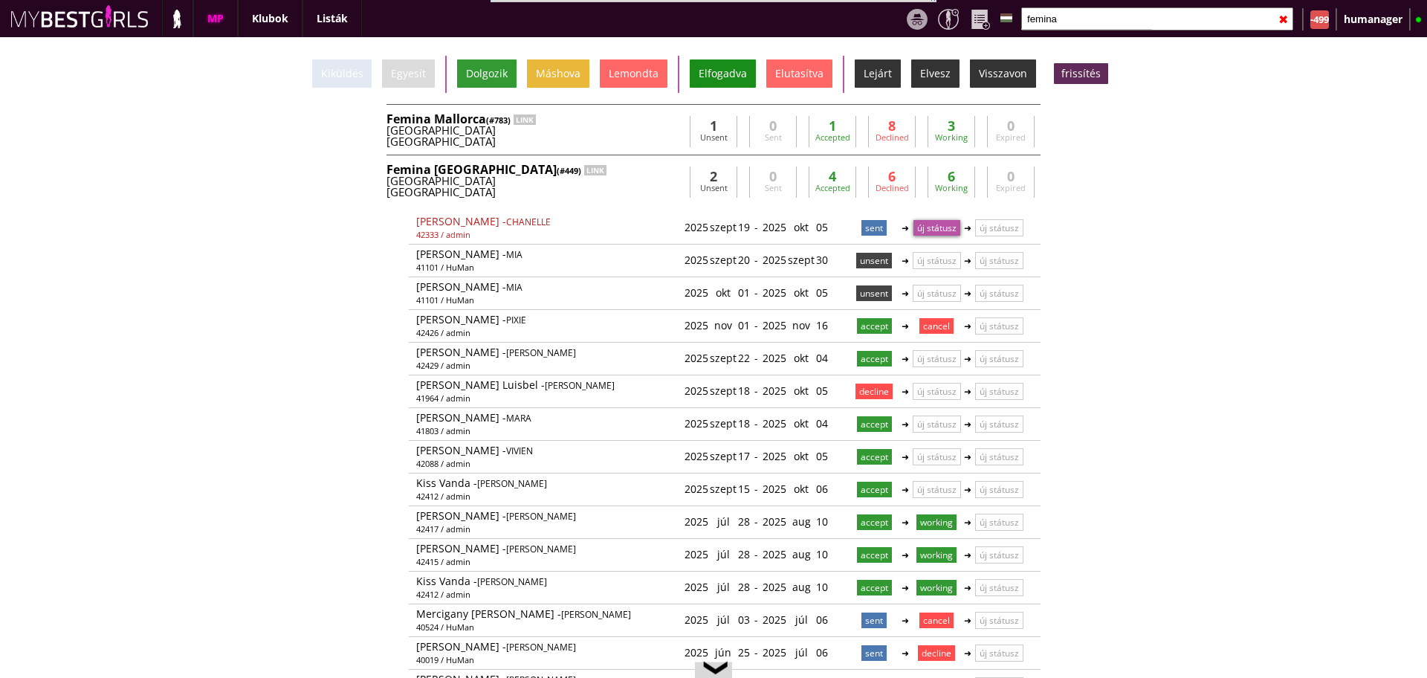
click at [706, 68] on div "Elfogadva" at bounding box center [723, 73] width 66 height 28
click at [1058, 17] on input "femina" at bounding box center [1157, 18] width 272 height 23
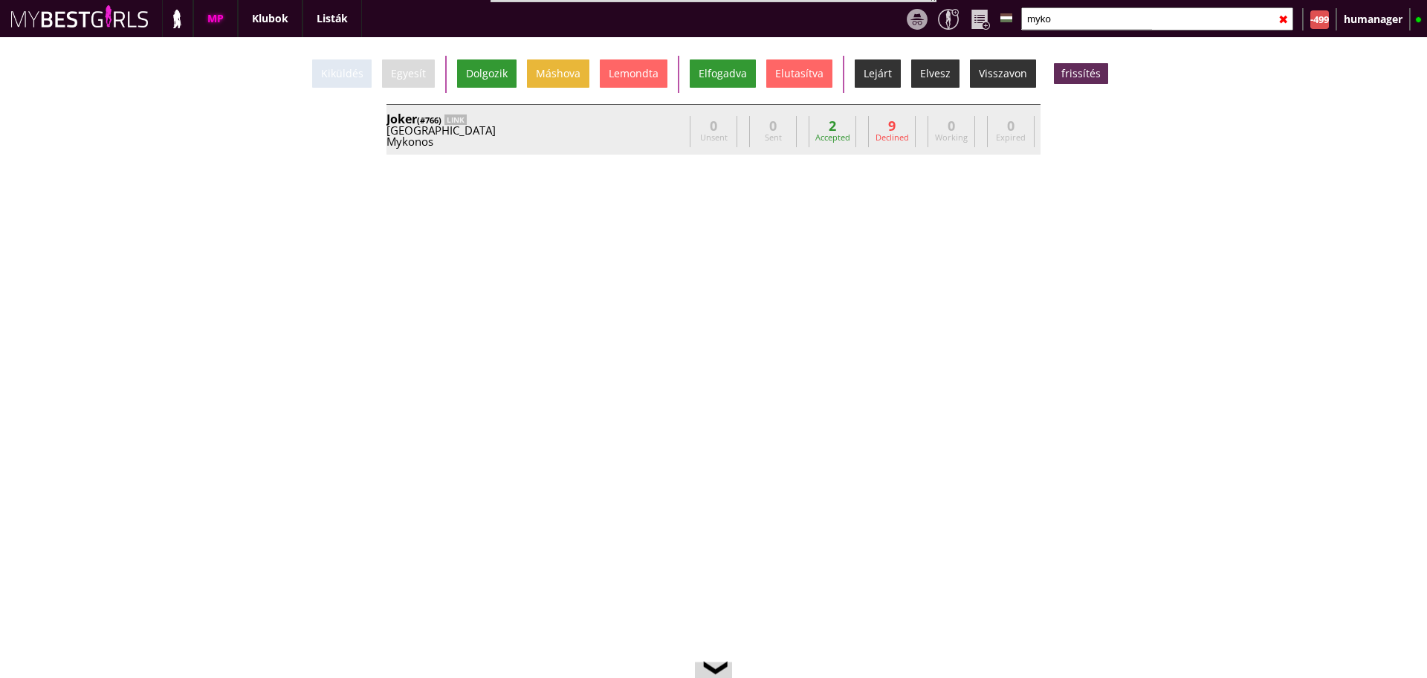
click at [636, 132] on div "Greece" at bounding box center [535, 130] width 297 height 11
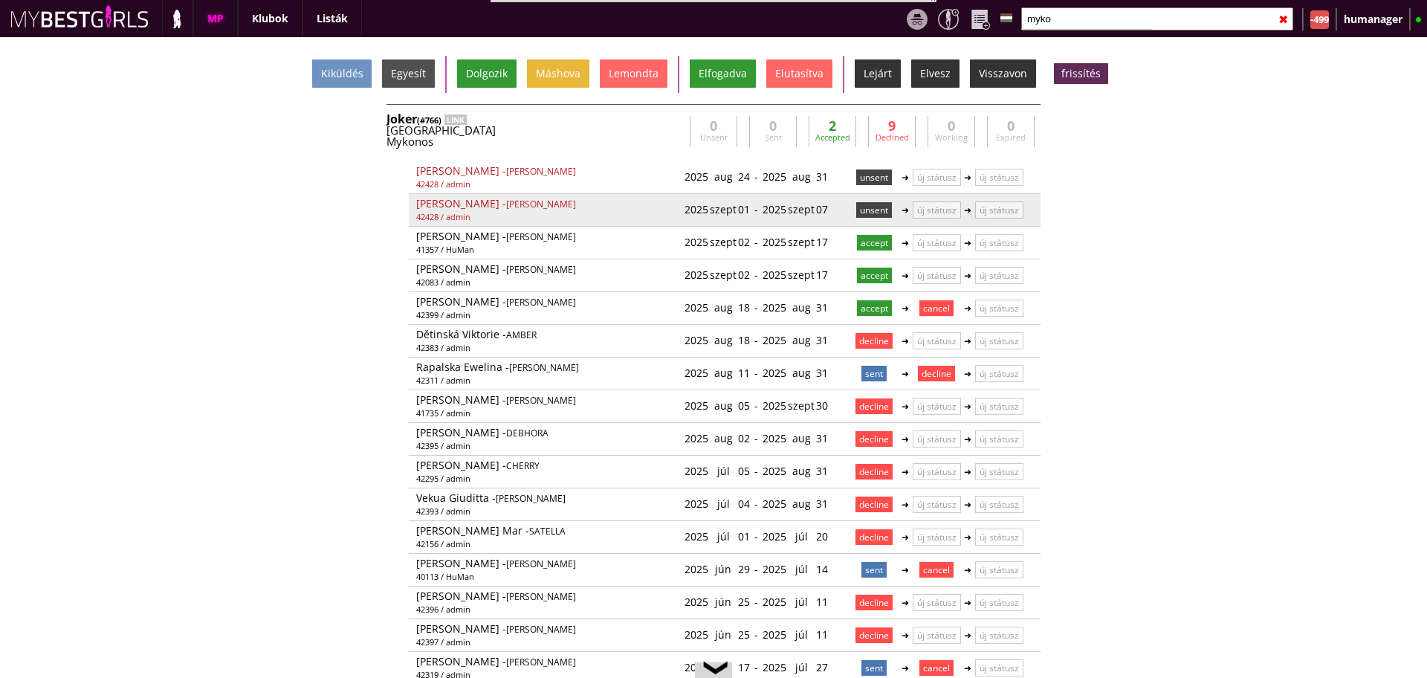
click at [875, 207] on p "unsent" at bounding box center [874, 210] width 36 height 16
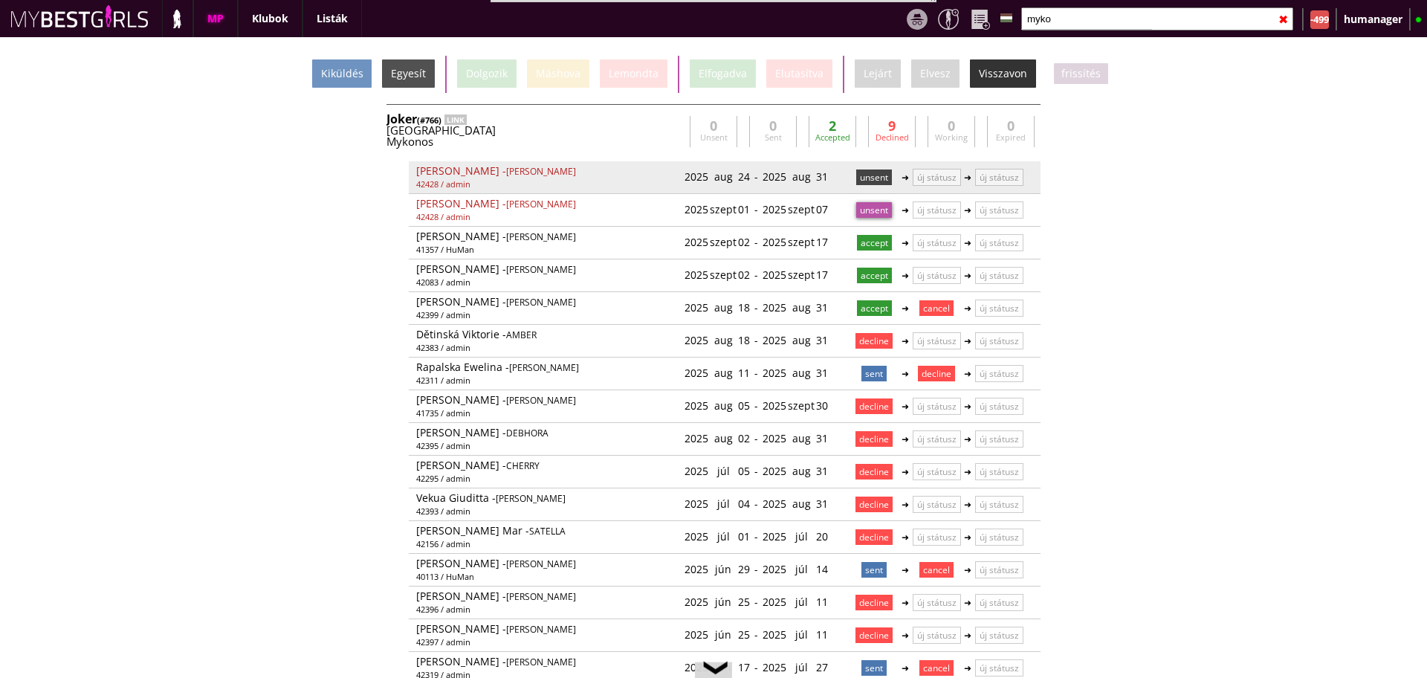
click at [863, 178] on p "unsent" at bounding box center [874, 177] width 36 height 16
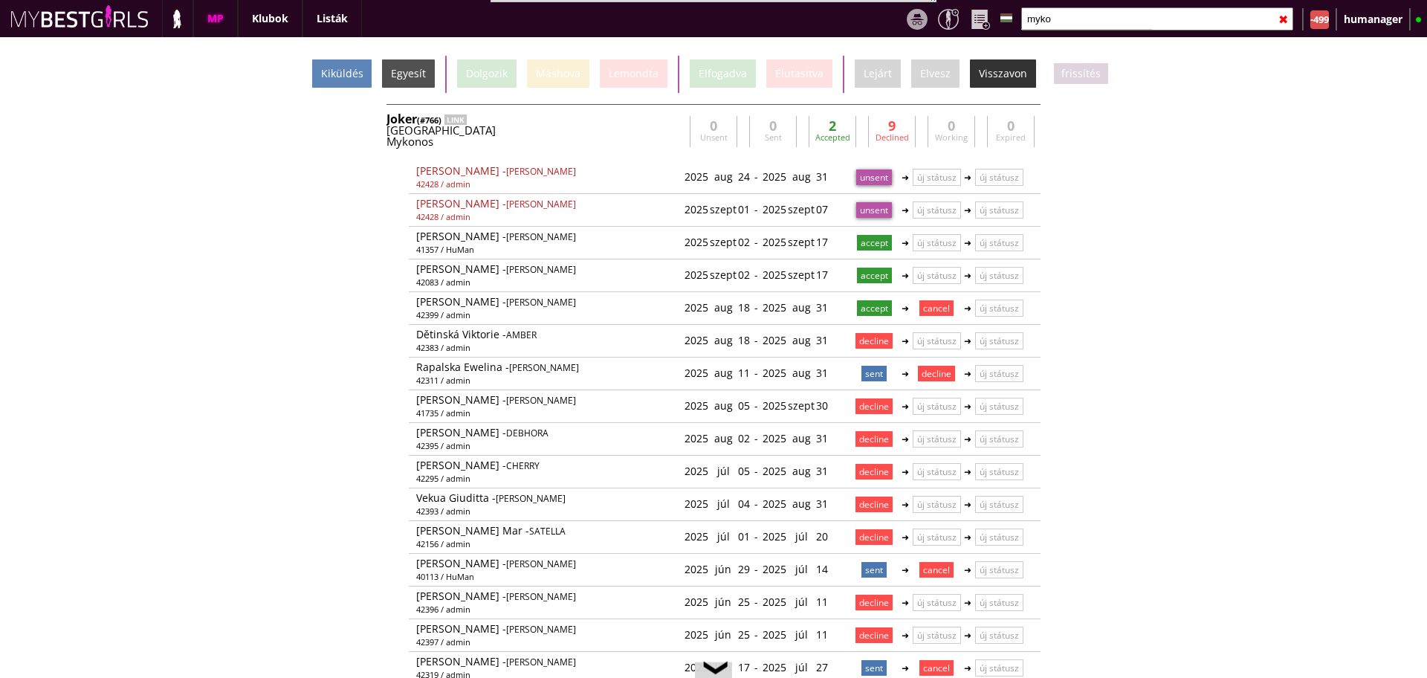
click at [343, 72] on div "Kiküldés" at bounding box center [341, 73] width 59 height 28
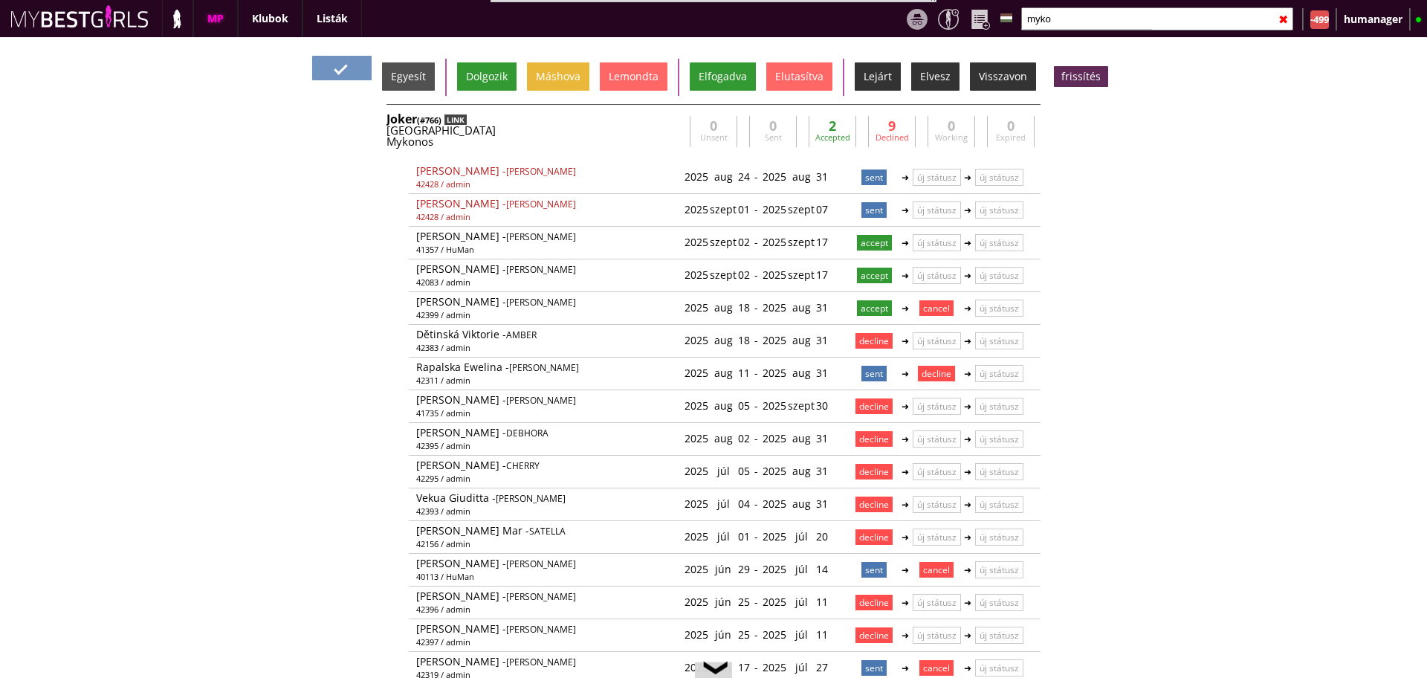
click at [457, 122] on div "LINK" at bounding box center [456, 119] width 22 height 10
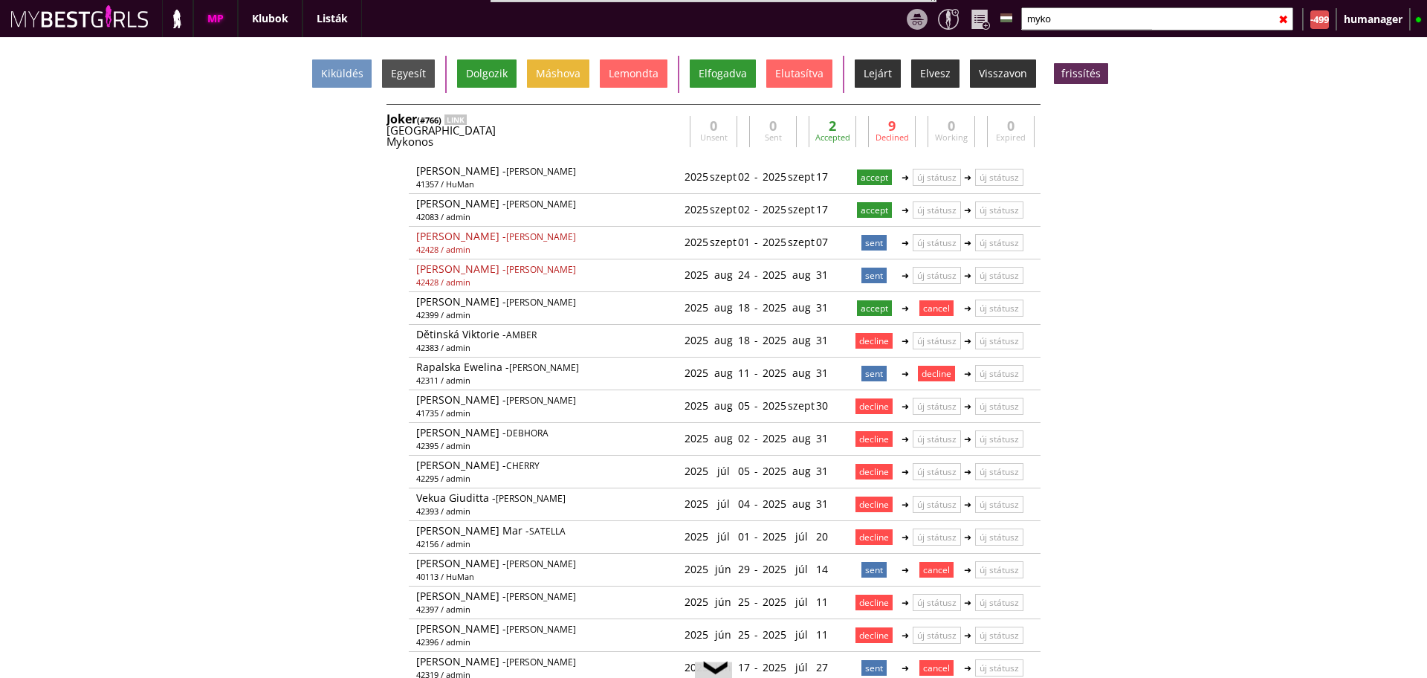
click at [1079, 11] on input "myko" at bounding box center [1157, 18] width 272 height 23
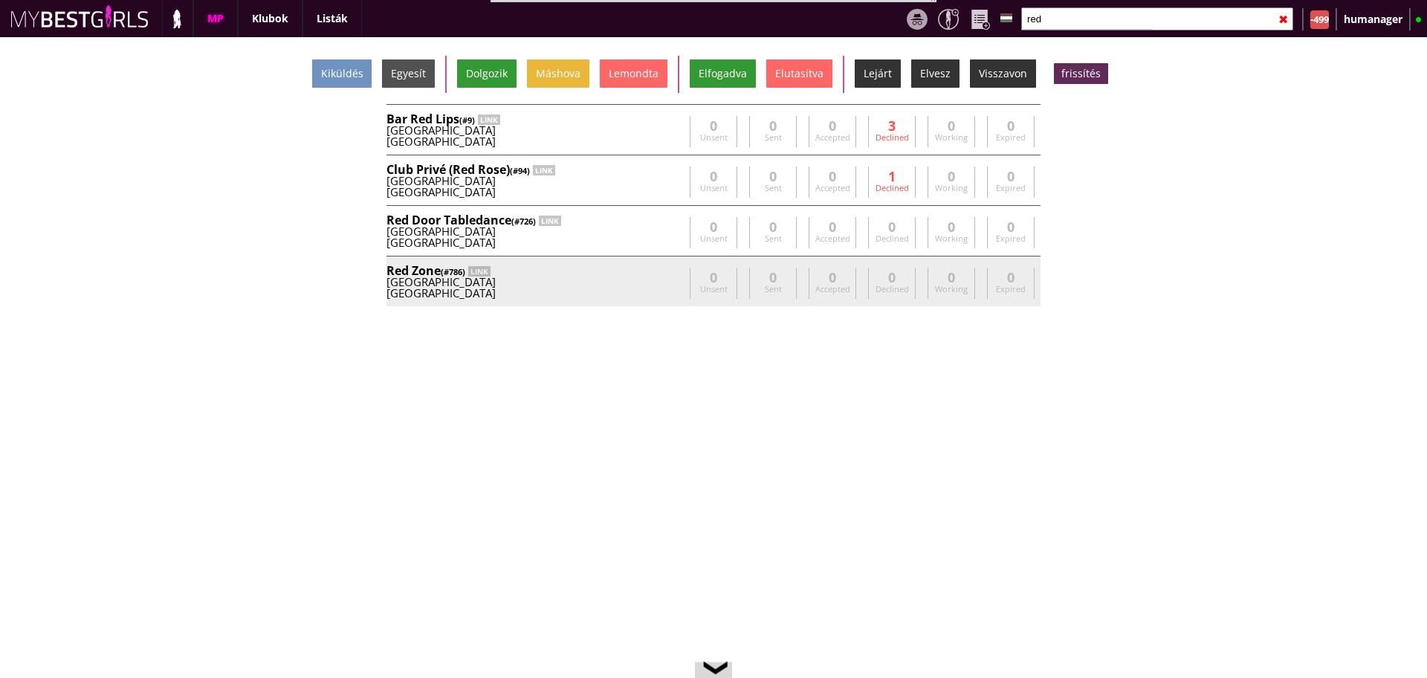
type input "red"
click at [615, 285] on div "Germany" at bounding box center [535, 282] width 297 height 11
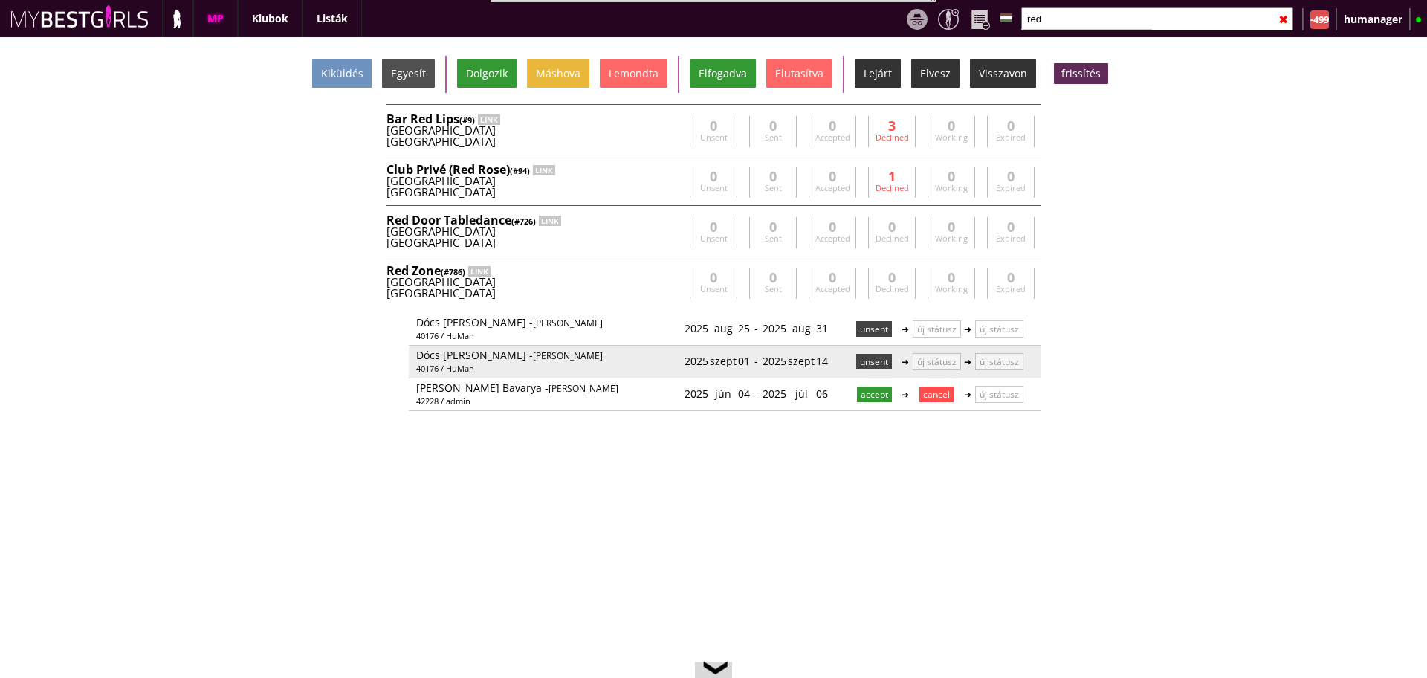
click at [867, 362] on p "unsent" at bounding box center [874, 362] width 36 height 16
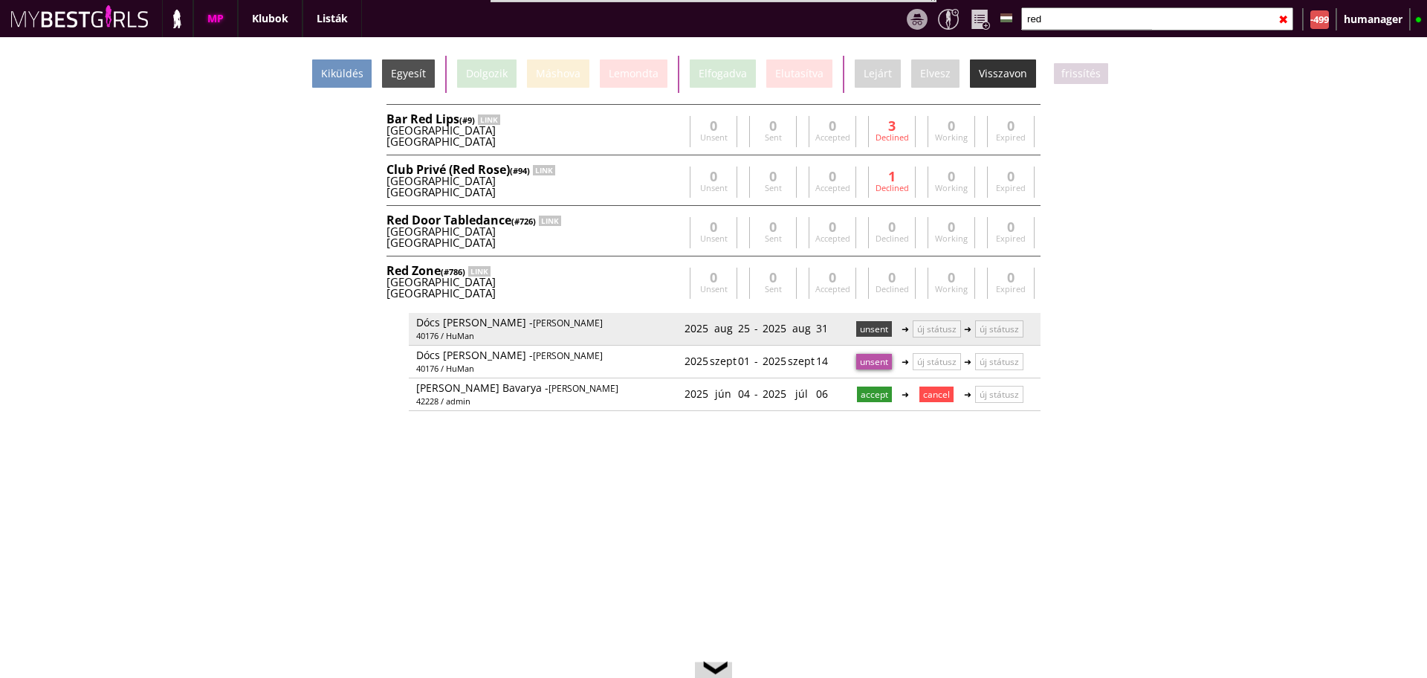
click at [866, 328] on p "unsent" at bounding box center [874, 329] width 36 height 16
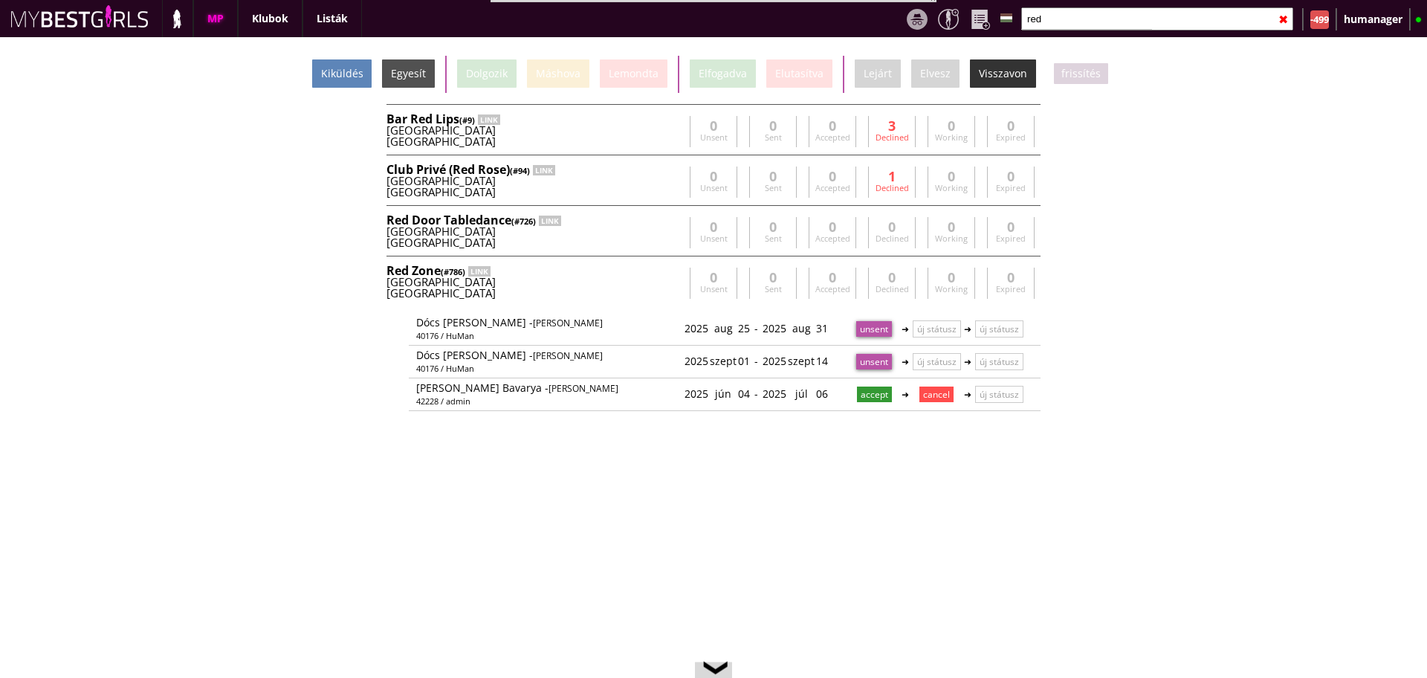
click at [352, 79] on div "Kiküldés" at bounding box center [341, 73] width 59 height 28
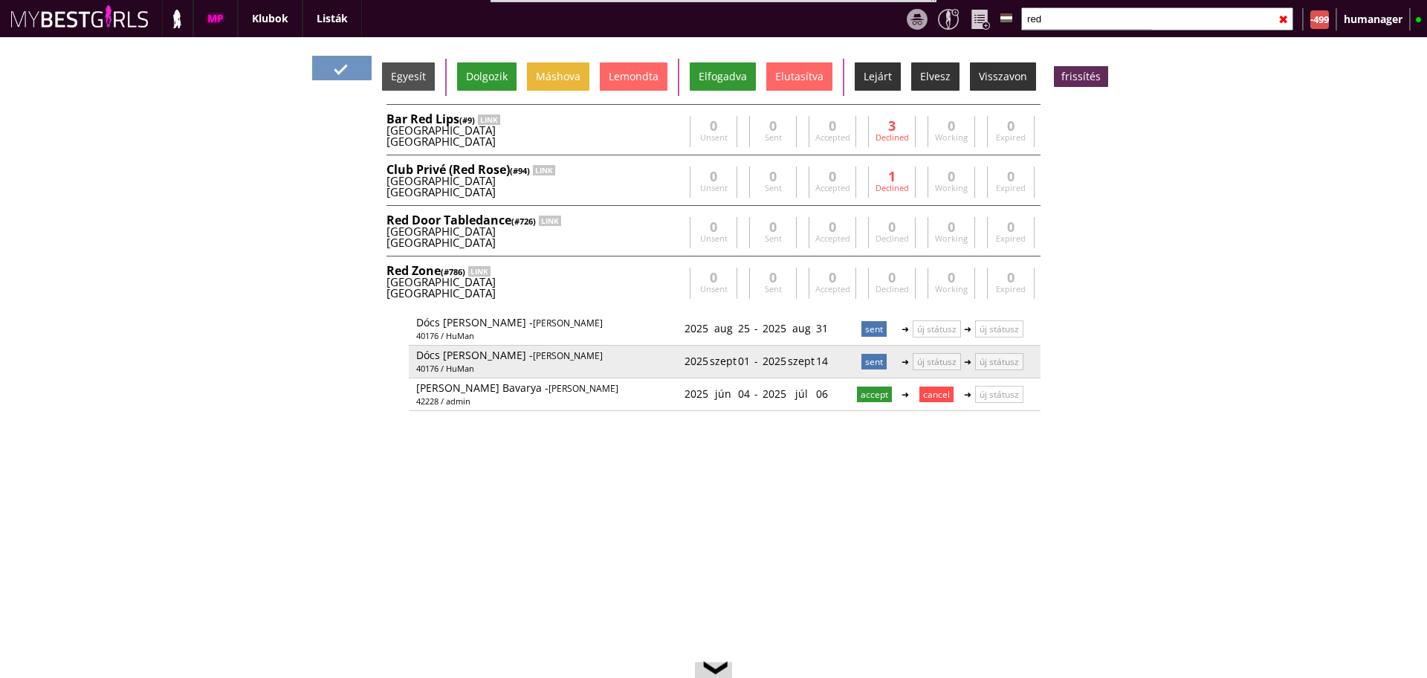
click at [869, 361] on p "sent" at bounding box center [874, 362] width 25 height 16
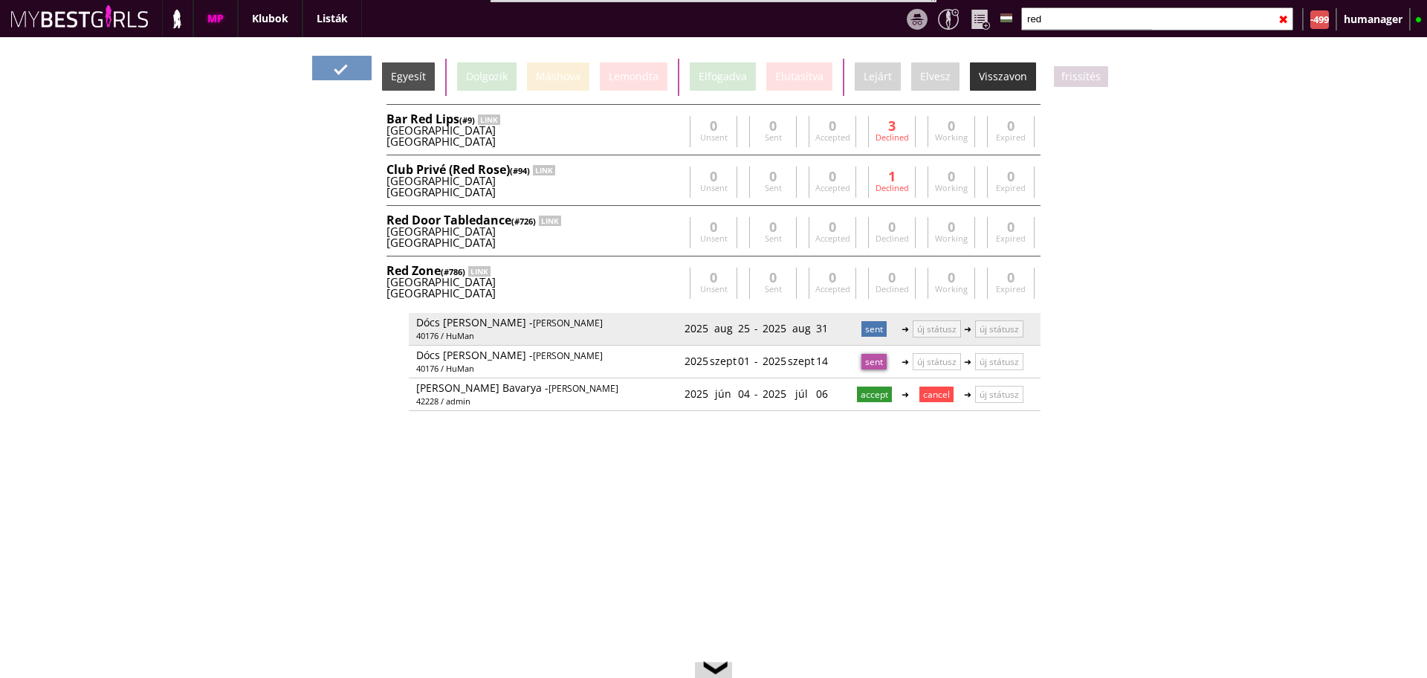
click at [865, 330] on p "sent" at bounding box center [874, 329] width 25 height 16
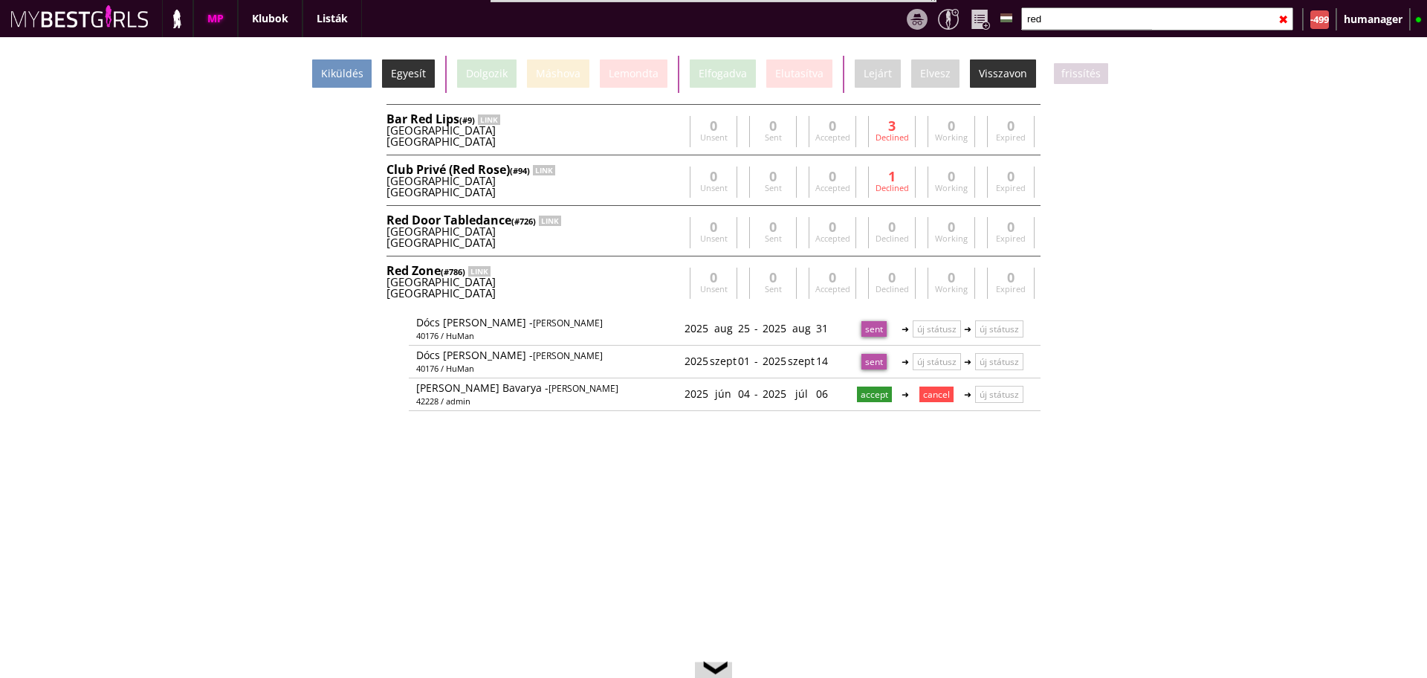
click at [413, 68] on div "Egyesít" at bounding box center [408, 73] width 53 height 28
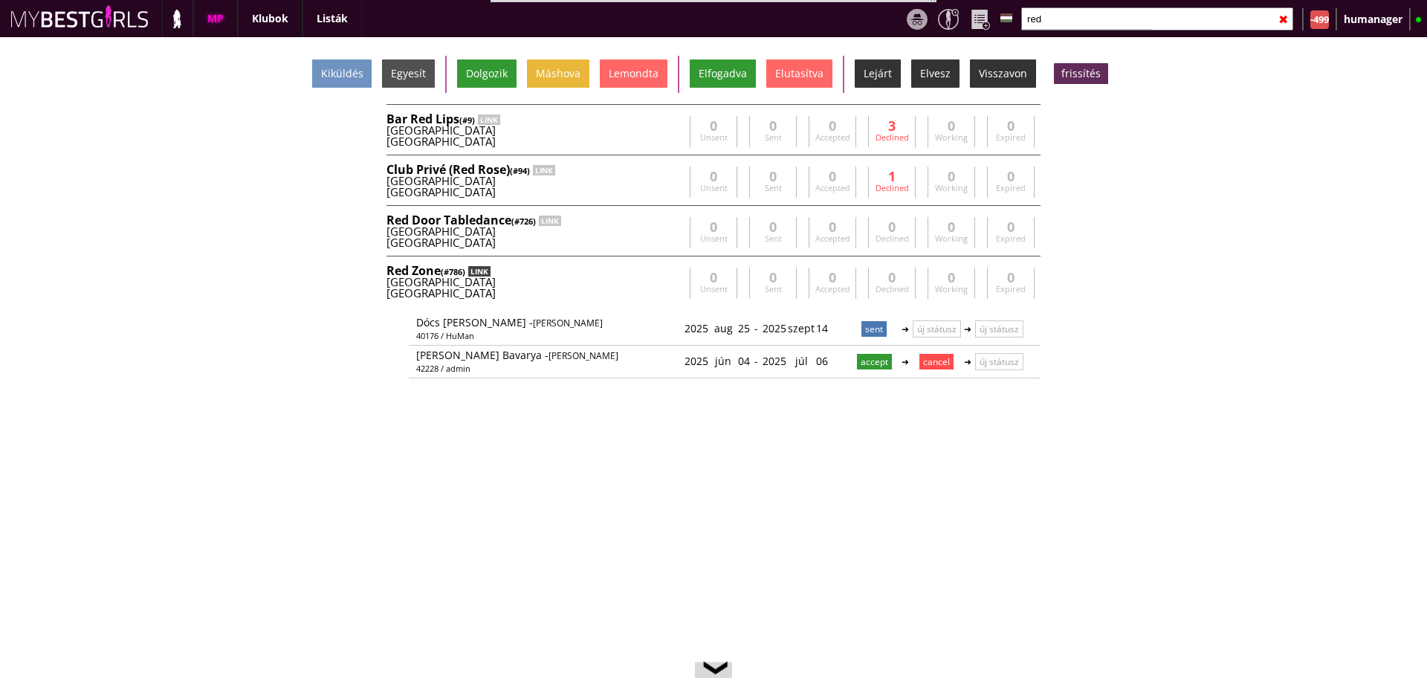
click at [485, 274] on div "LINK" at bounding box center [479, 271] width 22 height 10
click at [485, 271] on div "LINK" at bounding box center [479, 271] width 22 height 10
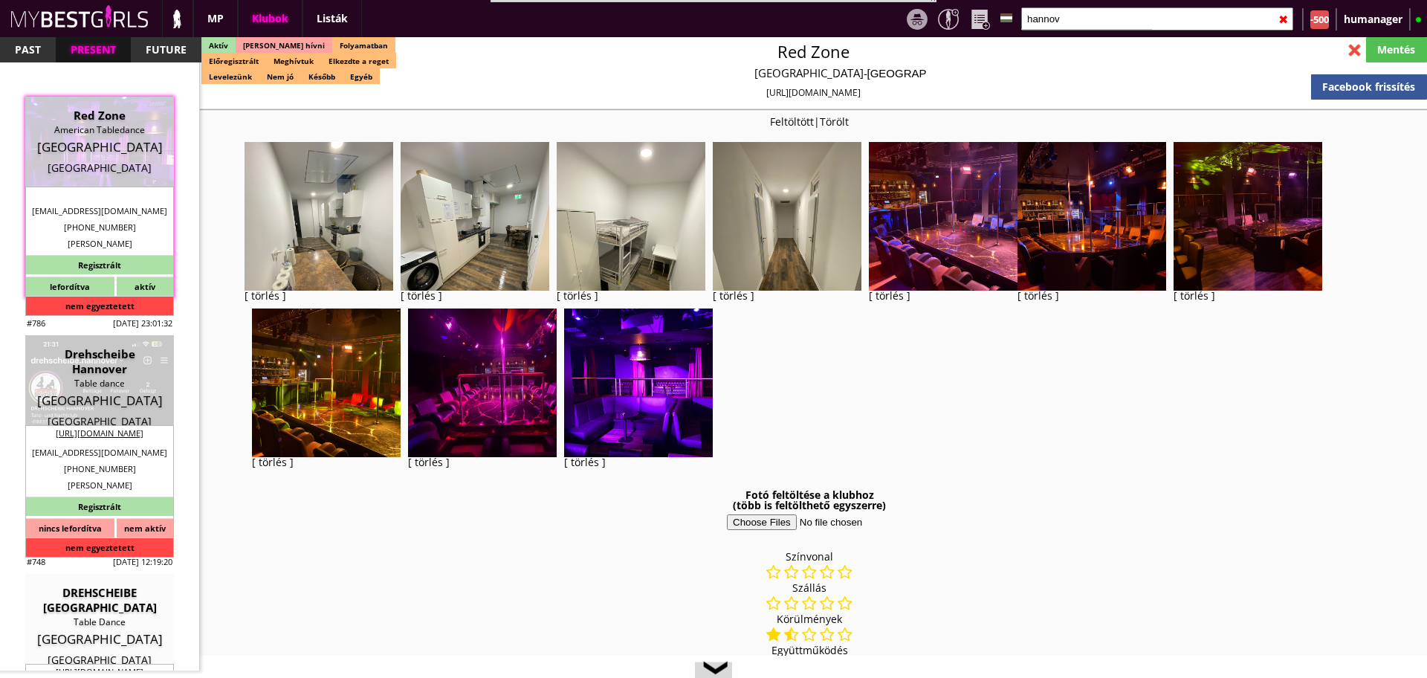
select select "reg"
select select "months"
select select "weeks"
select select "0"
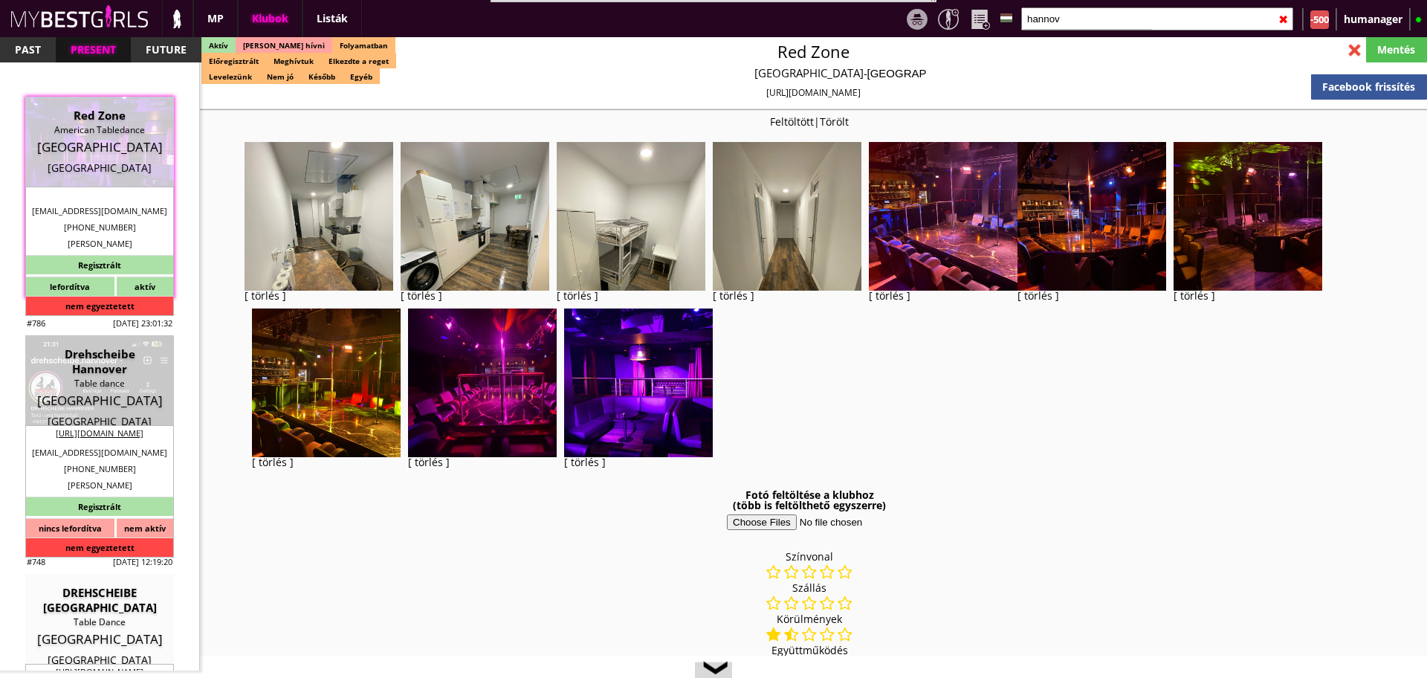
select select "last day"
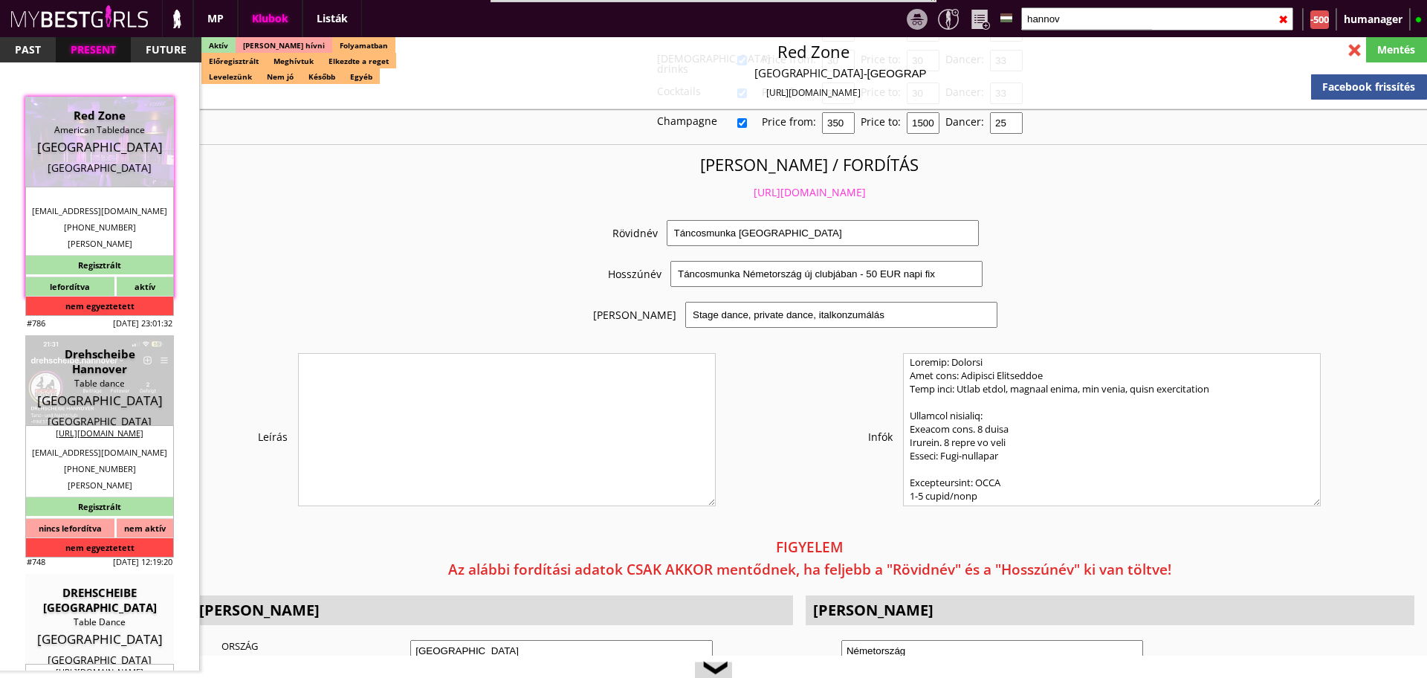
click at [1089, 17] on input "hannov" at bounding box center [1157, 18] width 272 height 23
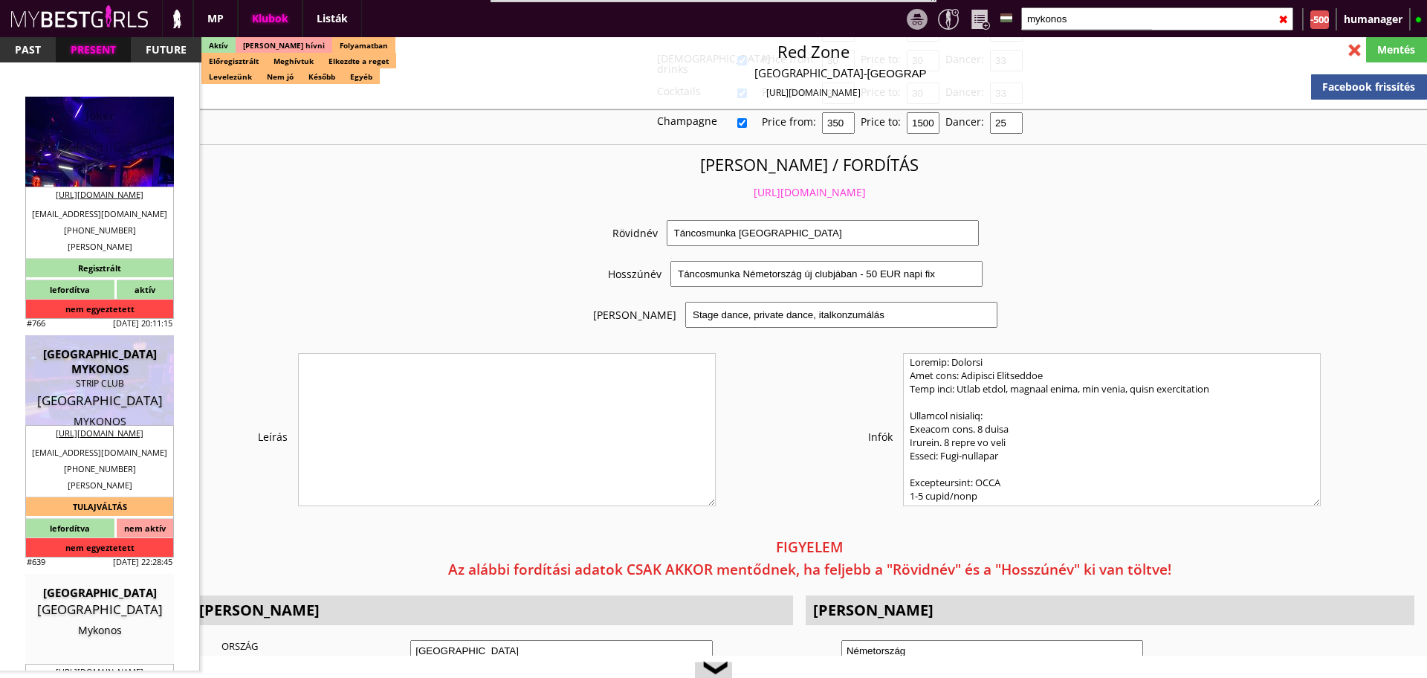
type input "mykonos"
click at [102, 140] on div "Greece" at bounding box center [99, 147] width 126 height 15
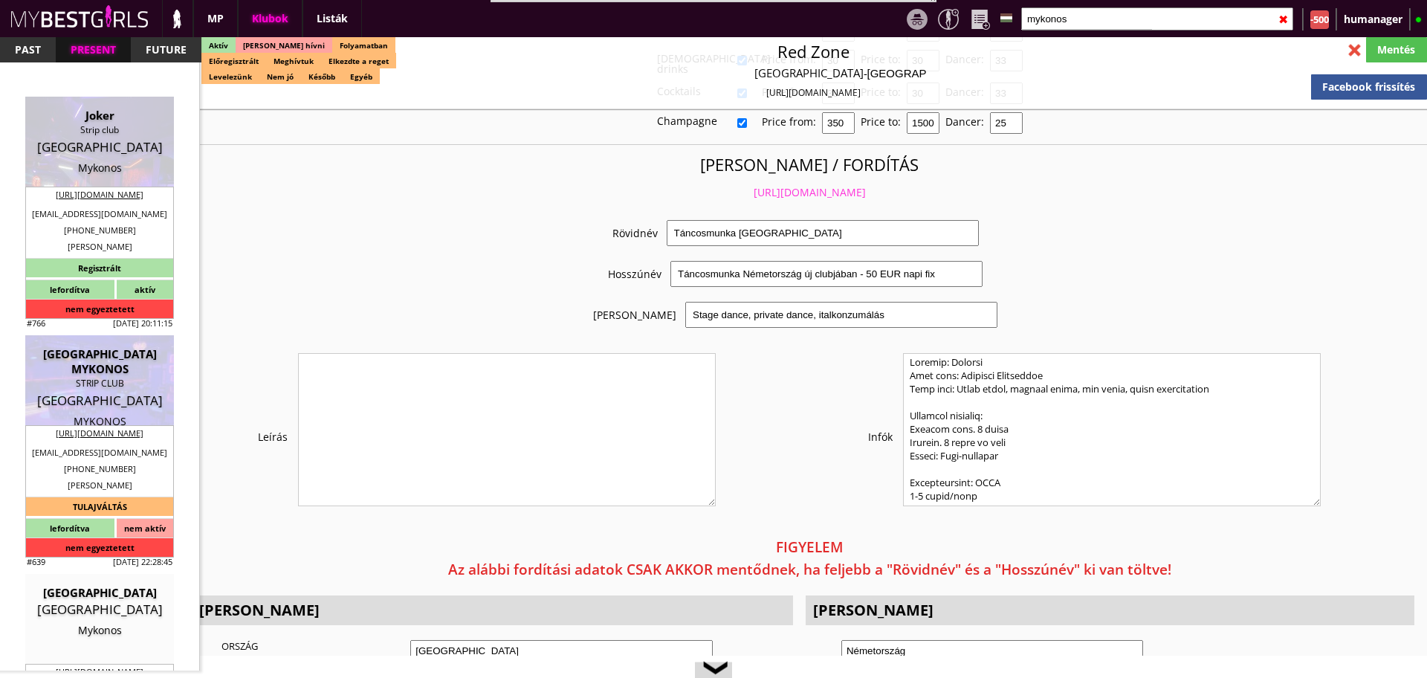
type input "Mykonos"
checkbox input "false"
type input "20.00"
type input "EUR"
type input "Joker"
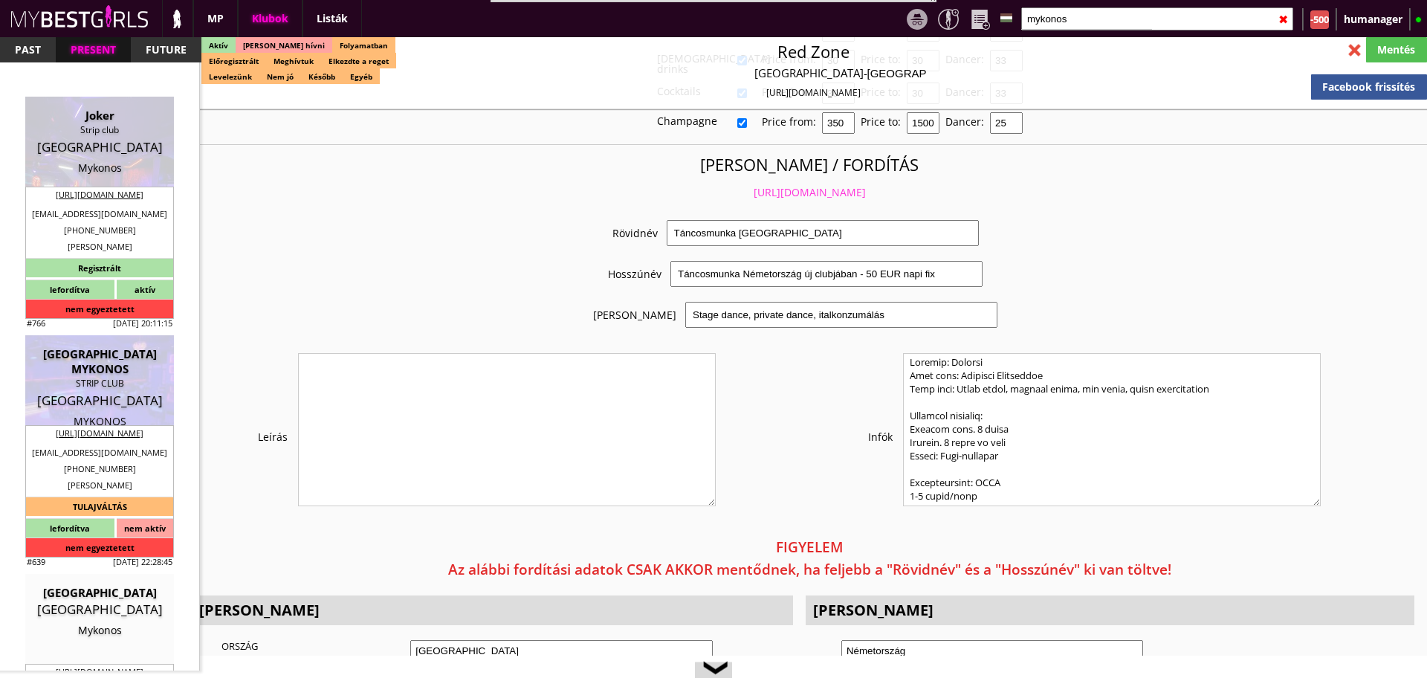
type input "Strip club"
type input "84600"
type input "F928+H8, Κλούβας 846 00"
type input "30"
type input "6906263003"
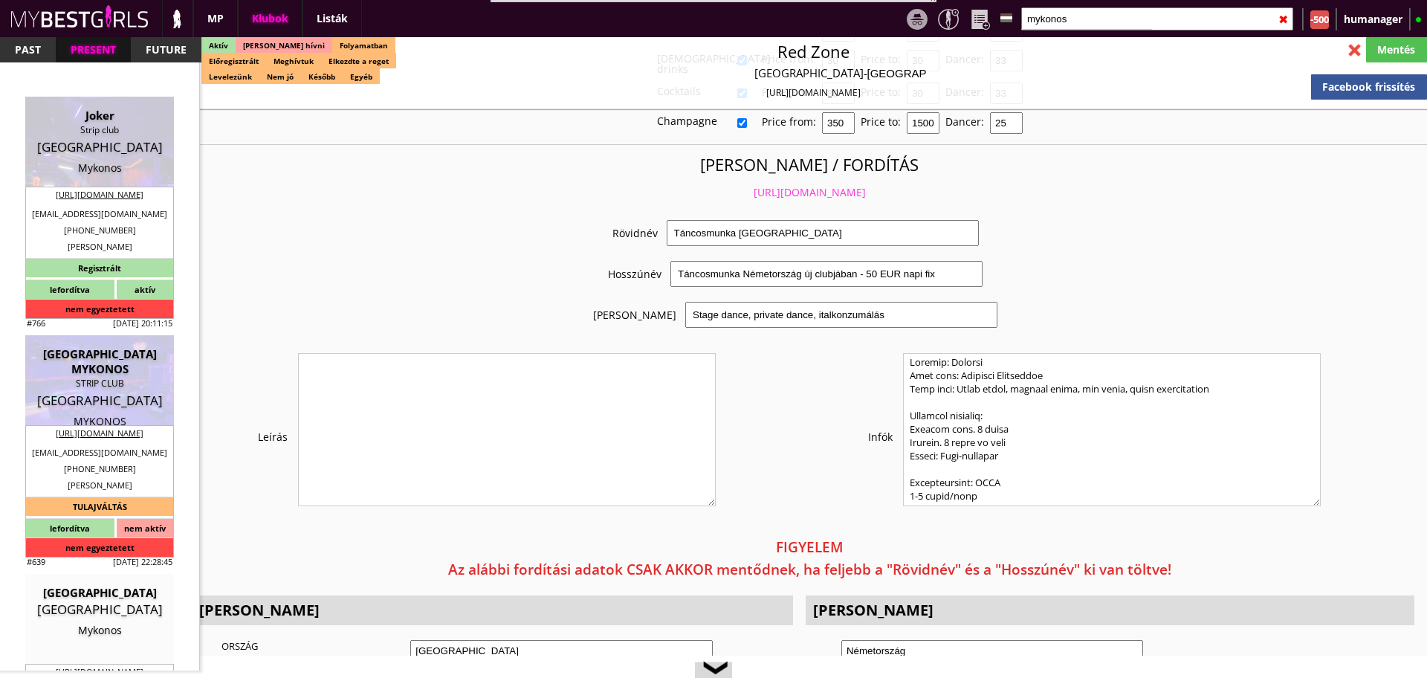
type input "bill_gio90@hotmail.com"
type input "https://www.mykonoslasvegas.com/"
type textarea "MUSIC LAKE MON IKE EL802226281 12241 Aigaleo Thessalonikis 43"
type input "MUSIC LAKE MON IKE"
type input "EL802226281"
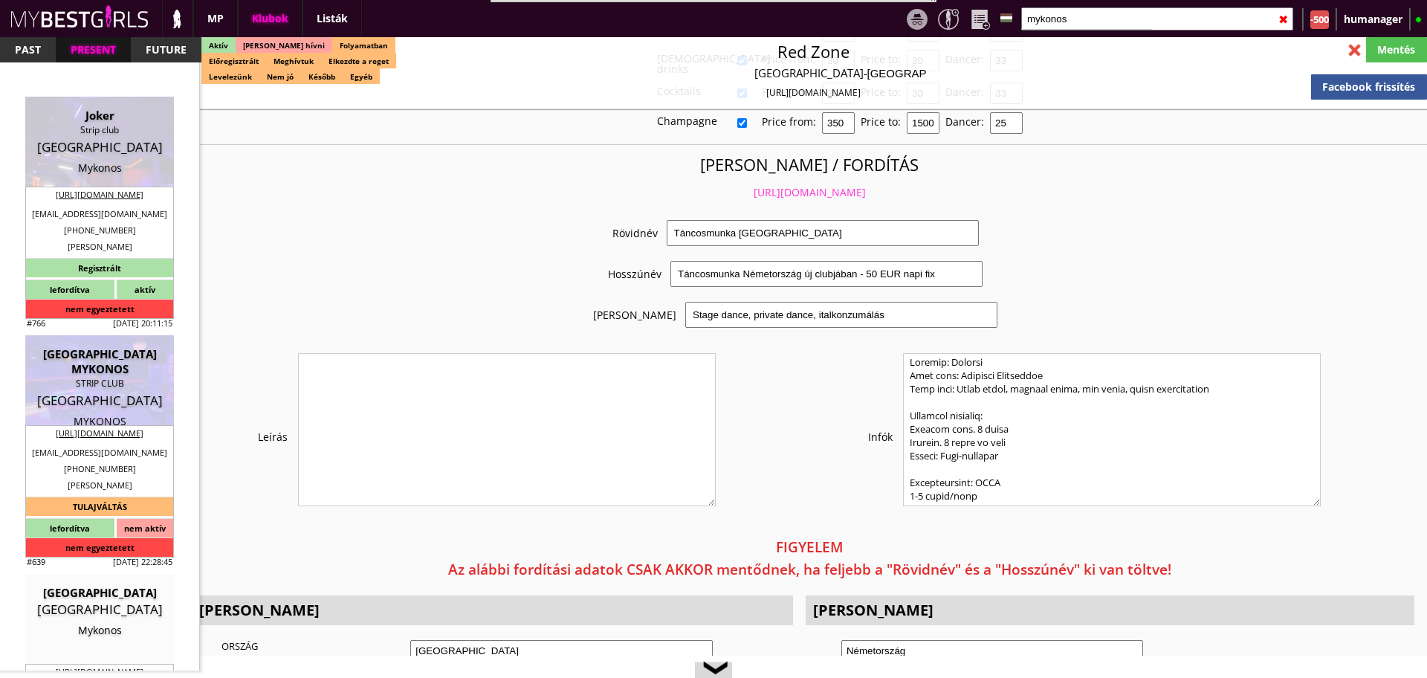
type input "12241"
type input "Aigaleo"
type input "Thessalonikis 43"
type input "Vasilis"
type input "Gkionis"
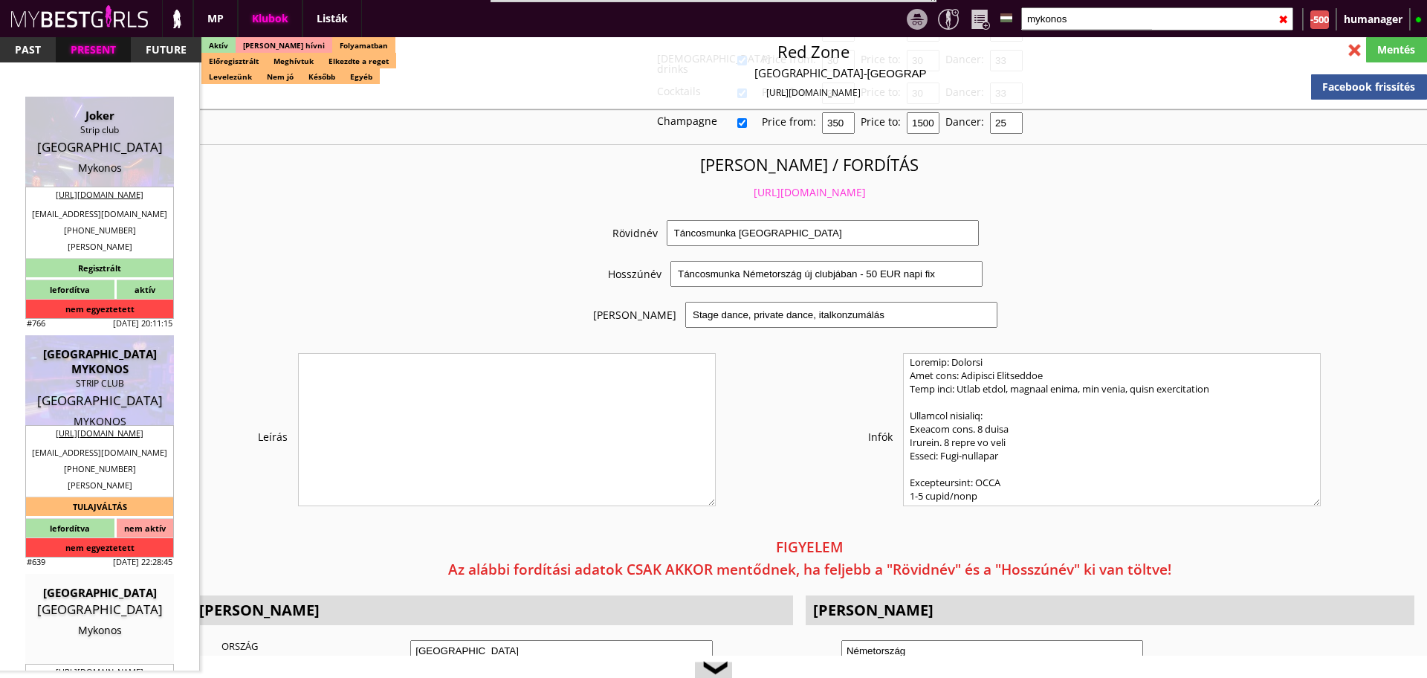
type input "30"
type input "6983034010"
type input "bill_gio90@hotmail.com"
type input "Vasilis"
type input "Gkionis"
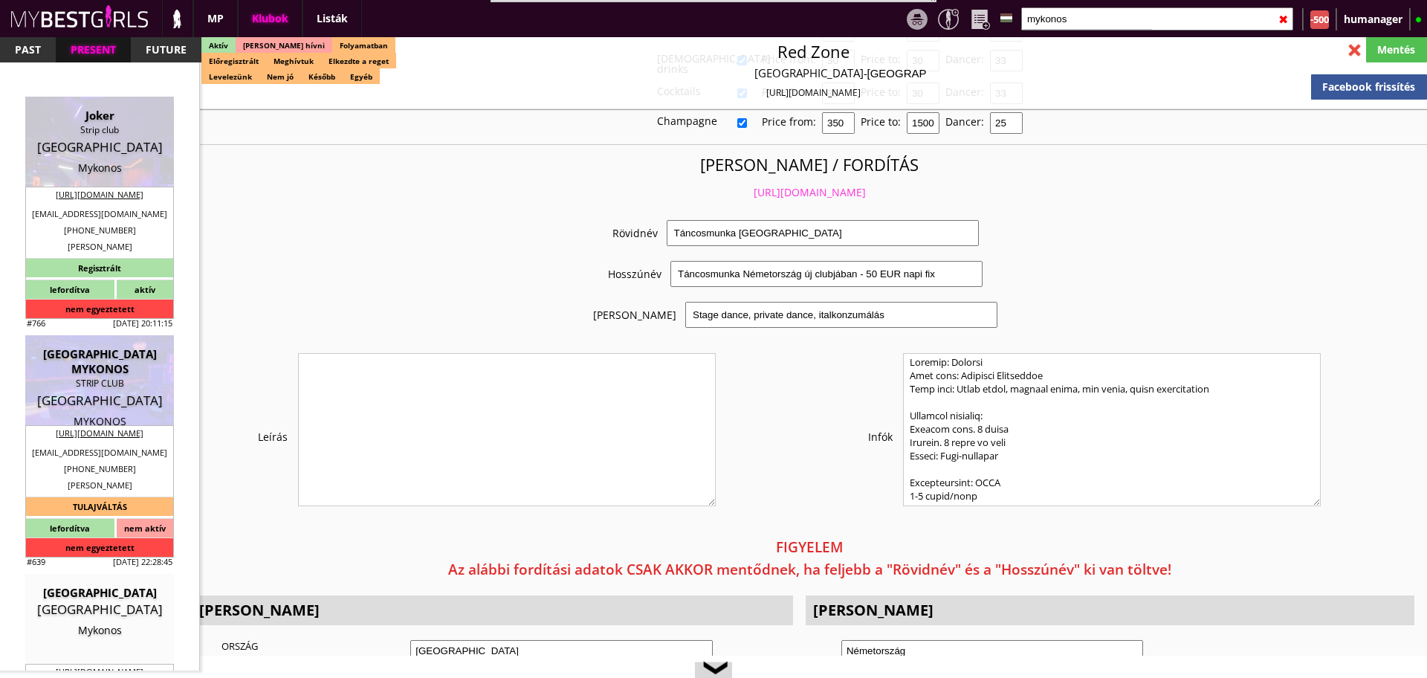
type input "30"
type input "6983034010"
type input "bill_gio90@hotmail.com"
type input "15"
type input "5"
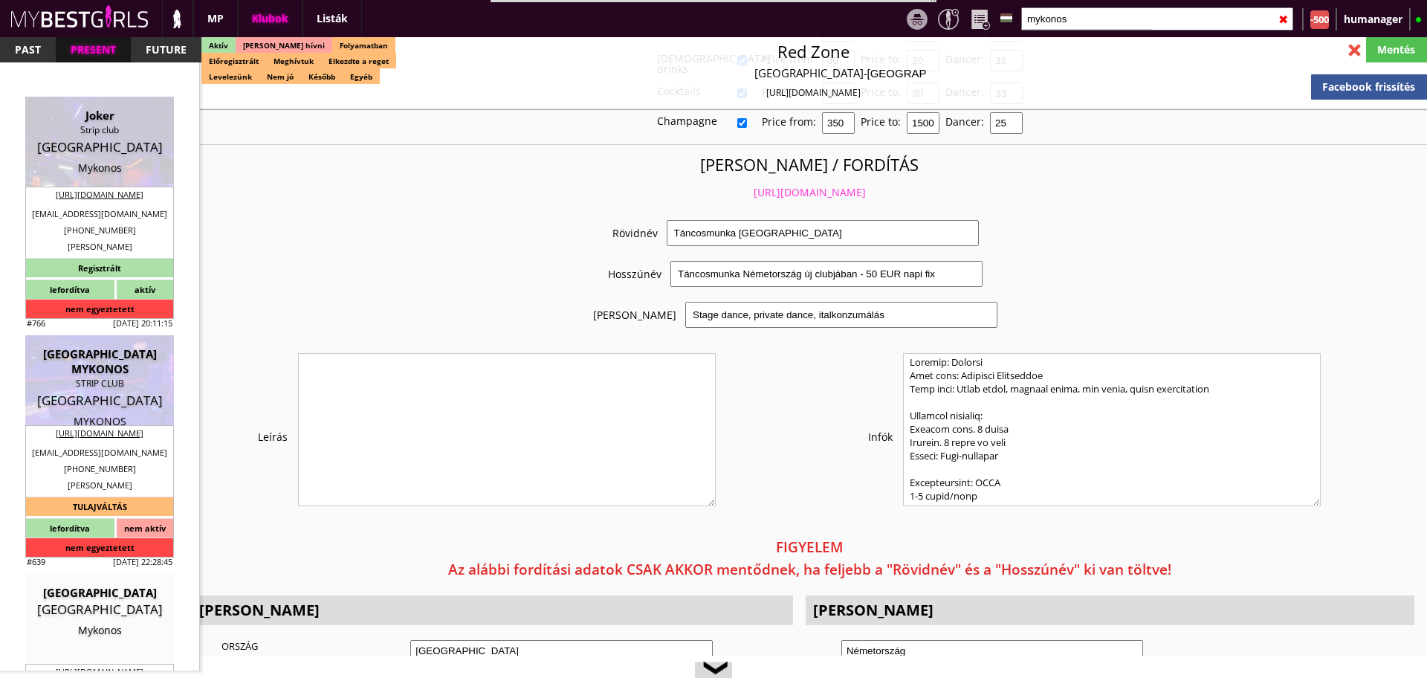
type input "30"
select select "days"
type input "15"
select select "days"
select select "1"
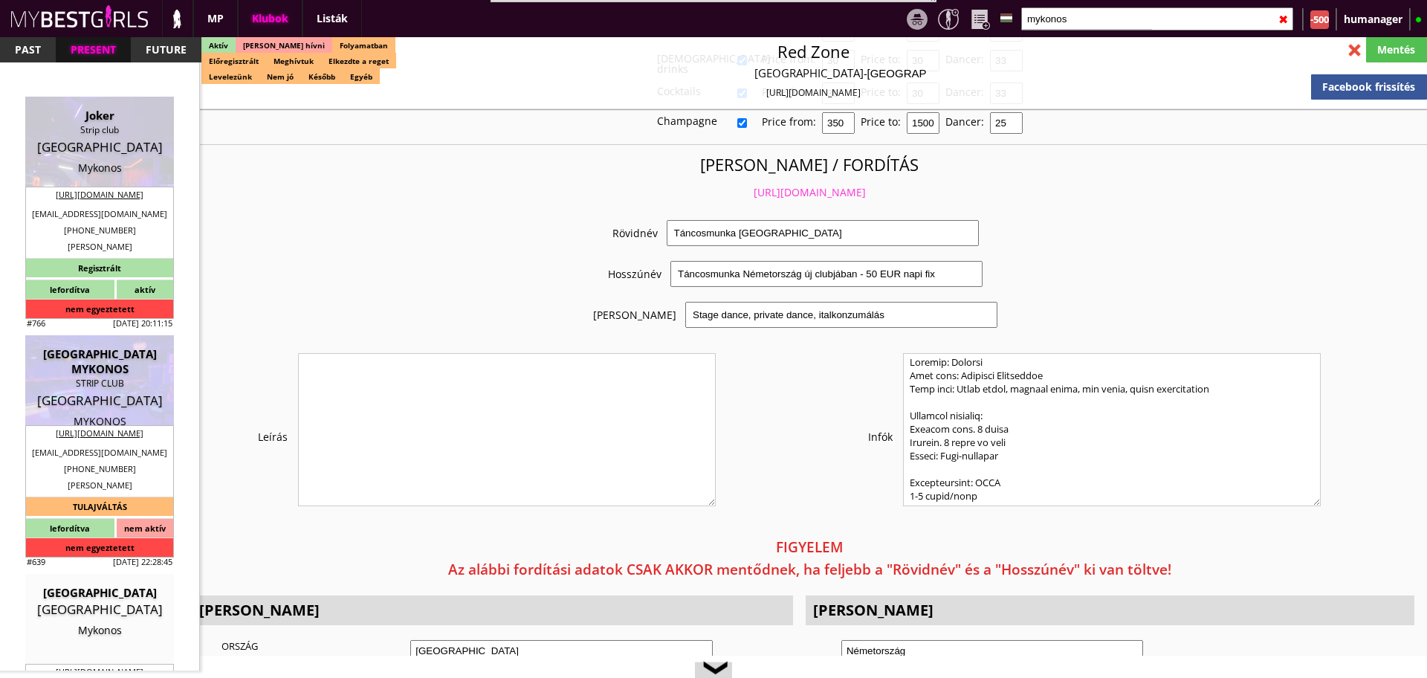
type input "0.00"
type input "3"
checkbox input "true"
checkbox input "false"
checkbox input "true"
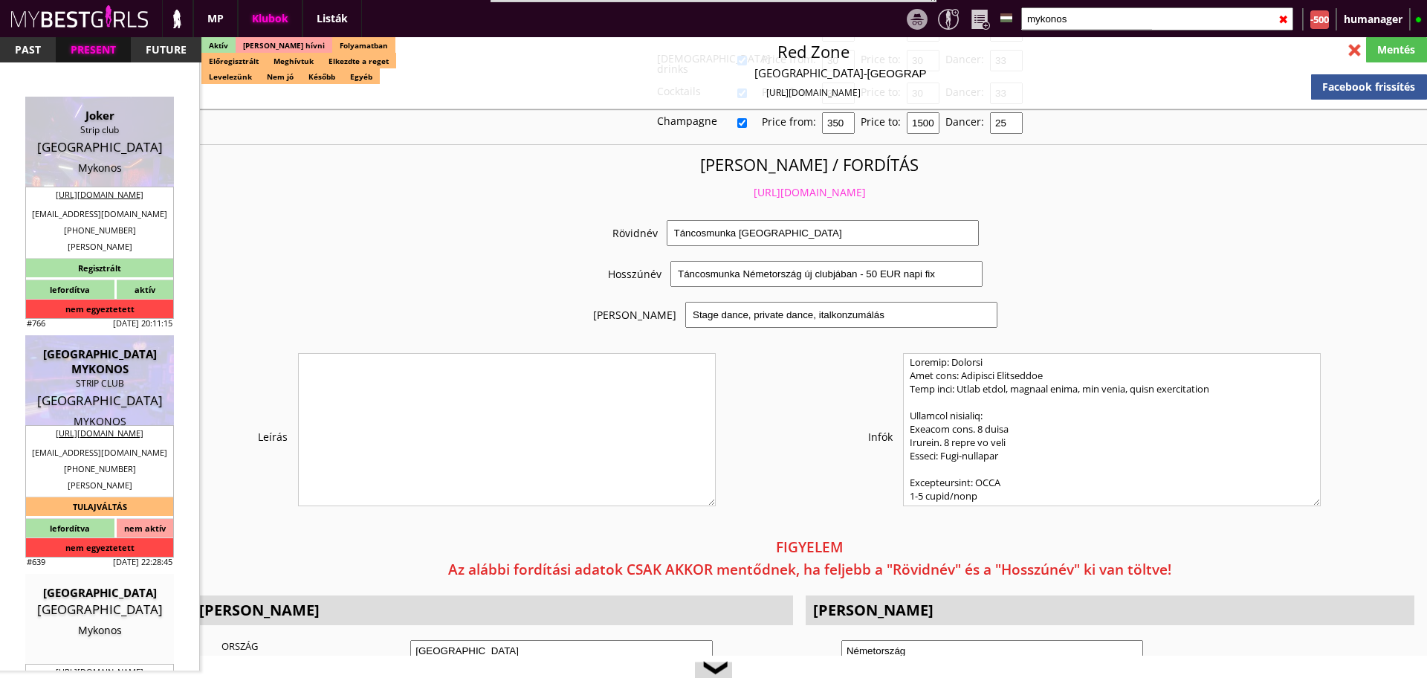
checkbox input "false"
checkbox input "true"
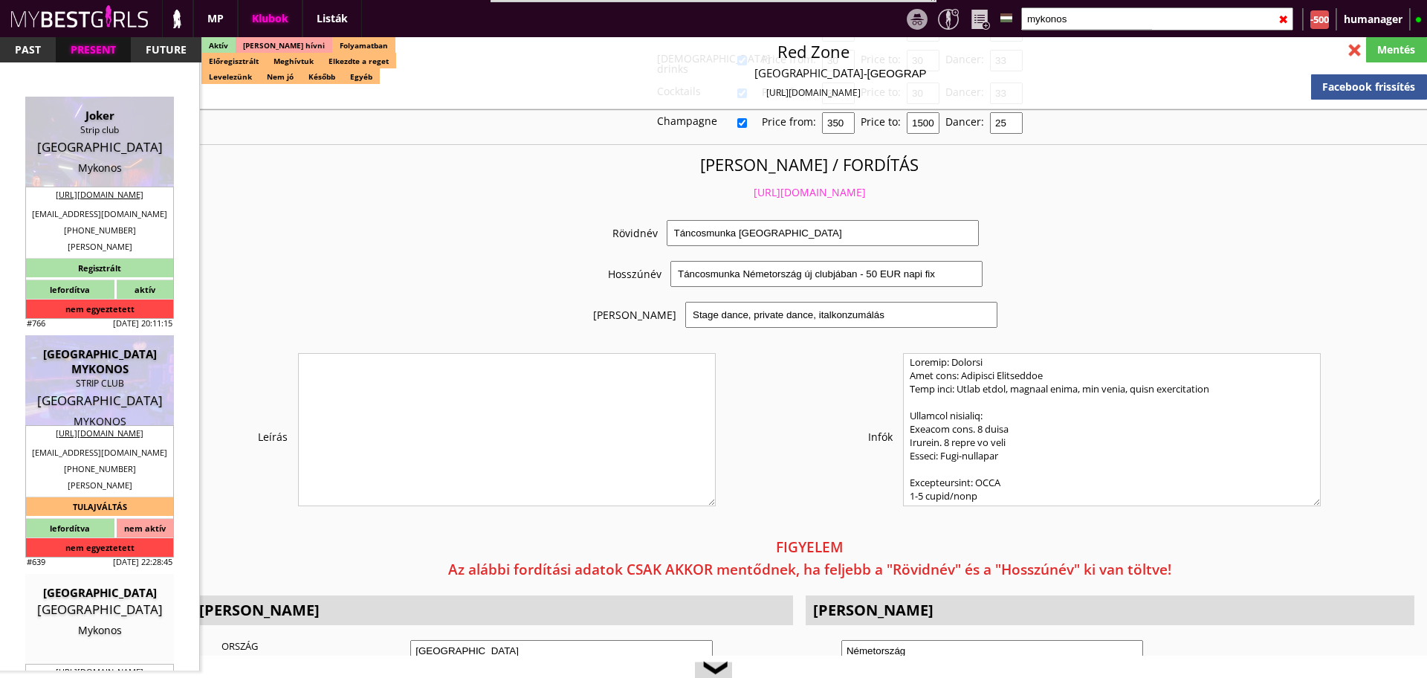
checkbox input "true"
type input "6"
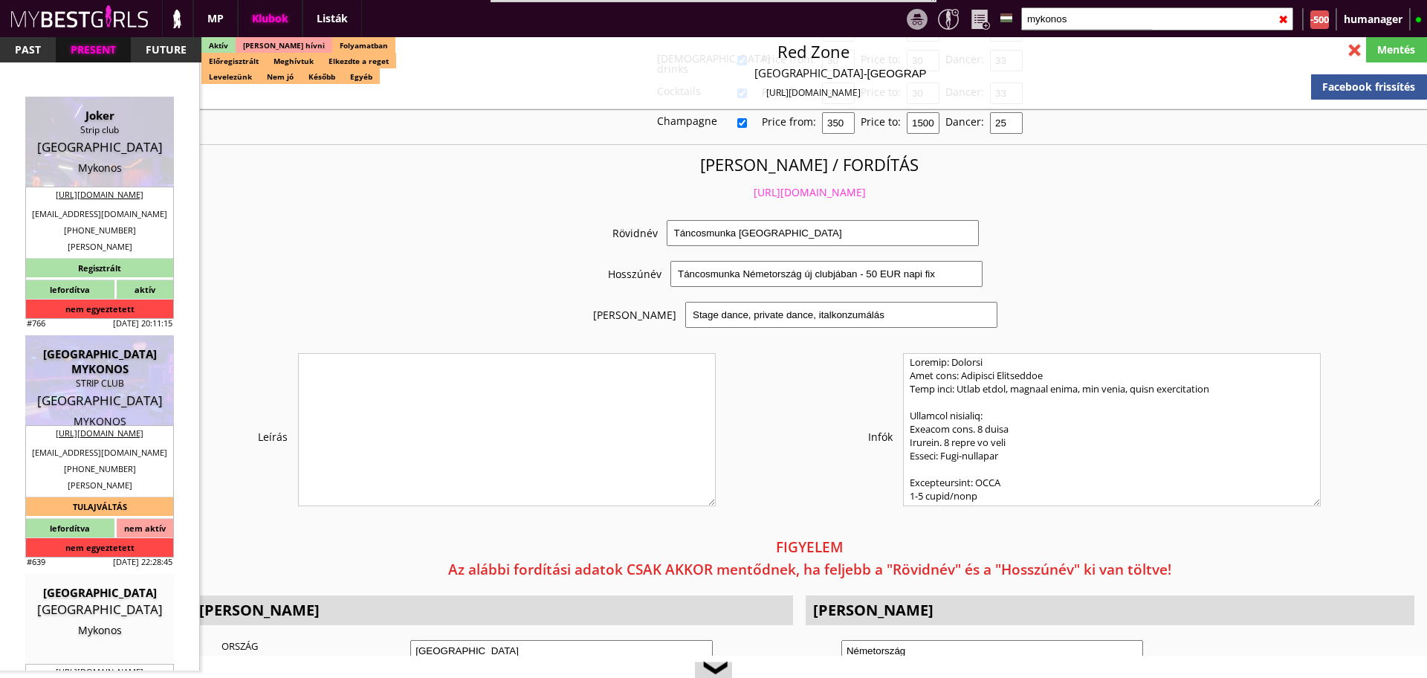
checkbox input "true"
type input "3"
type input "1000"
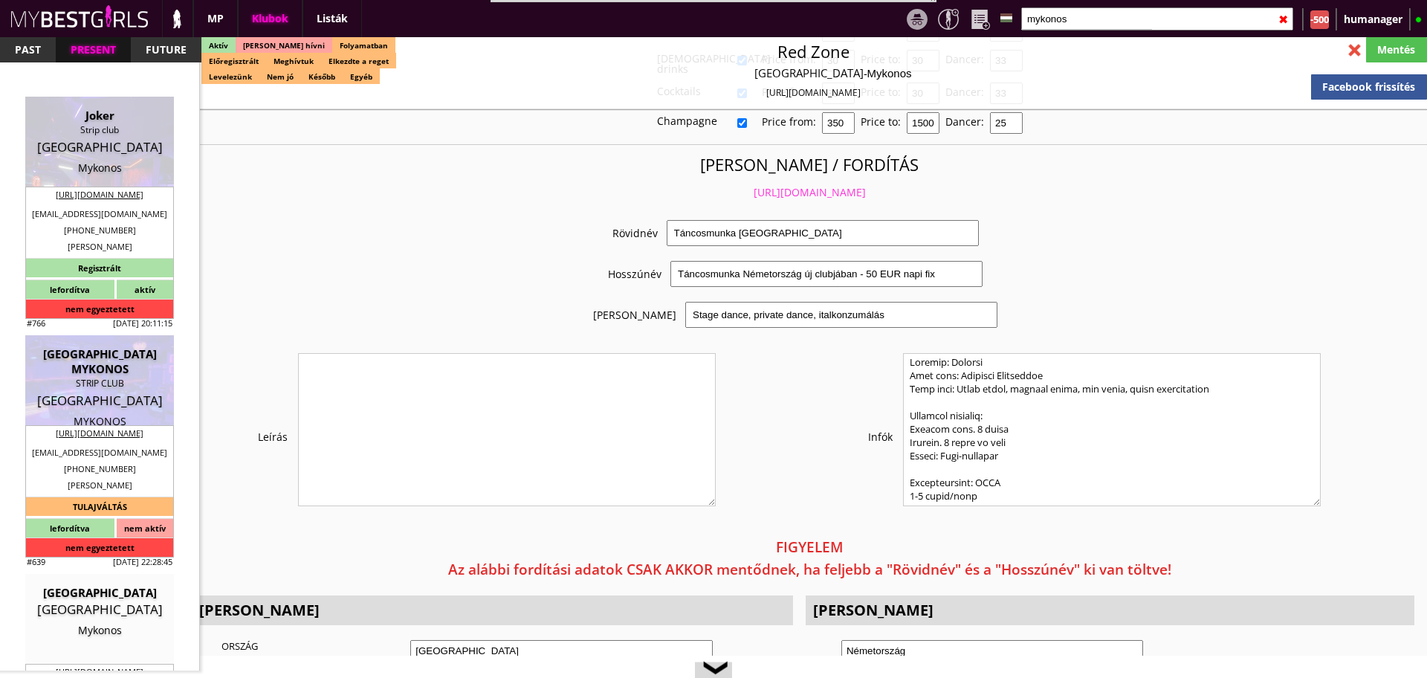
type input "80.00"
select select "daily"
checkbox input "true"
type input "50%"
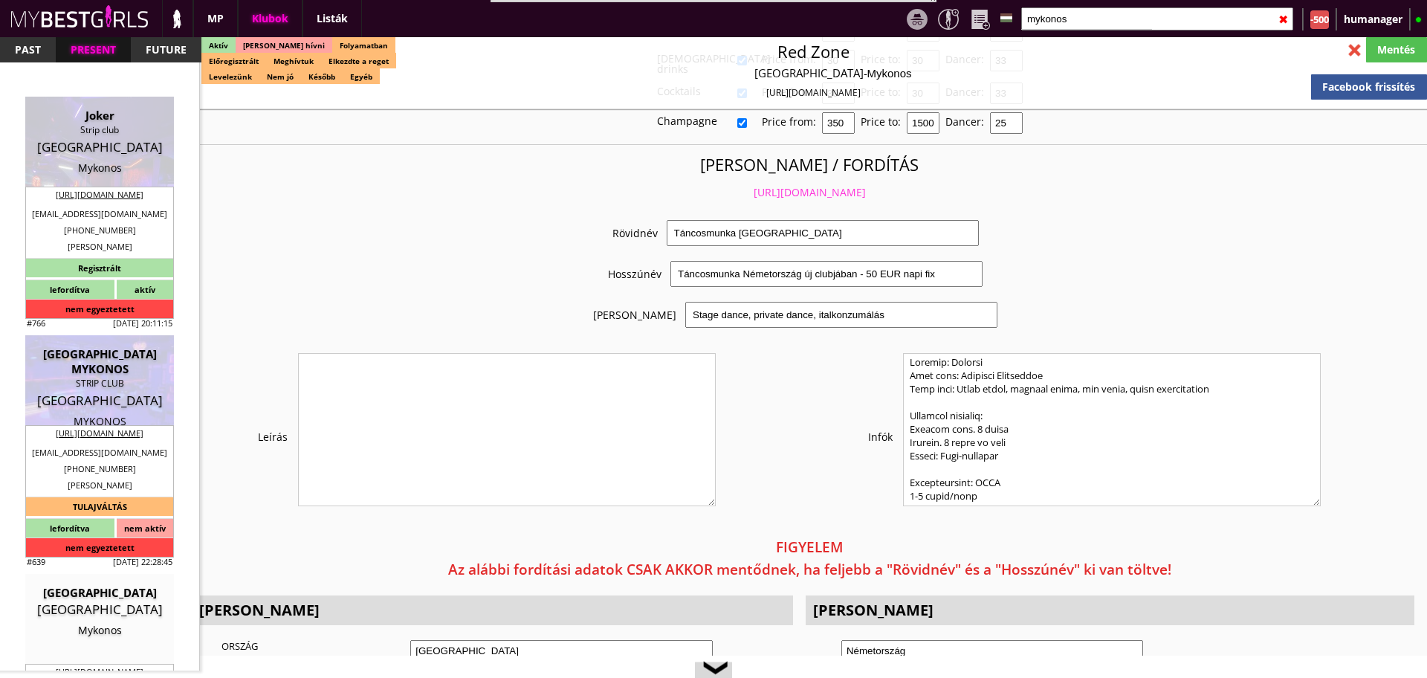
checkbox input "false"
checkbox input "true"
type input "20"
type input "8"
checkbox input "true"
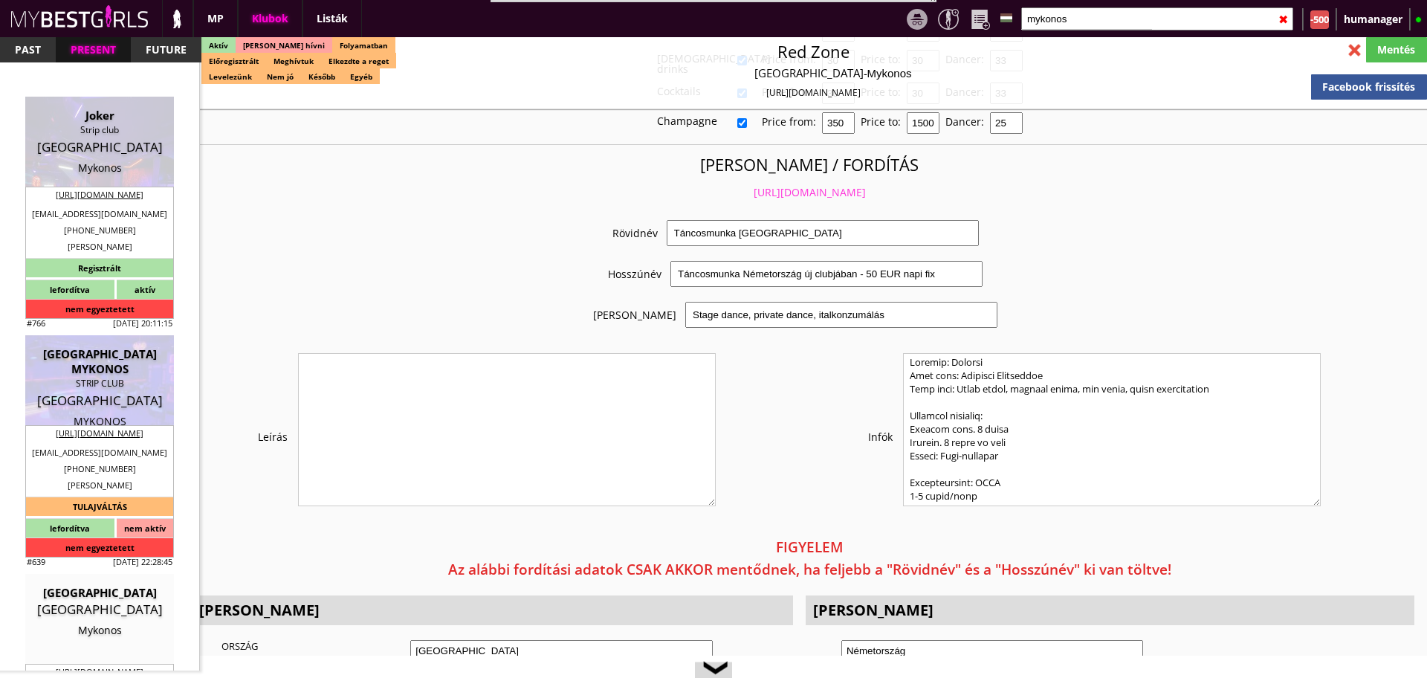
type input "50"
type input "20"
checkbox input "true"
type input "20"
type input "8"
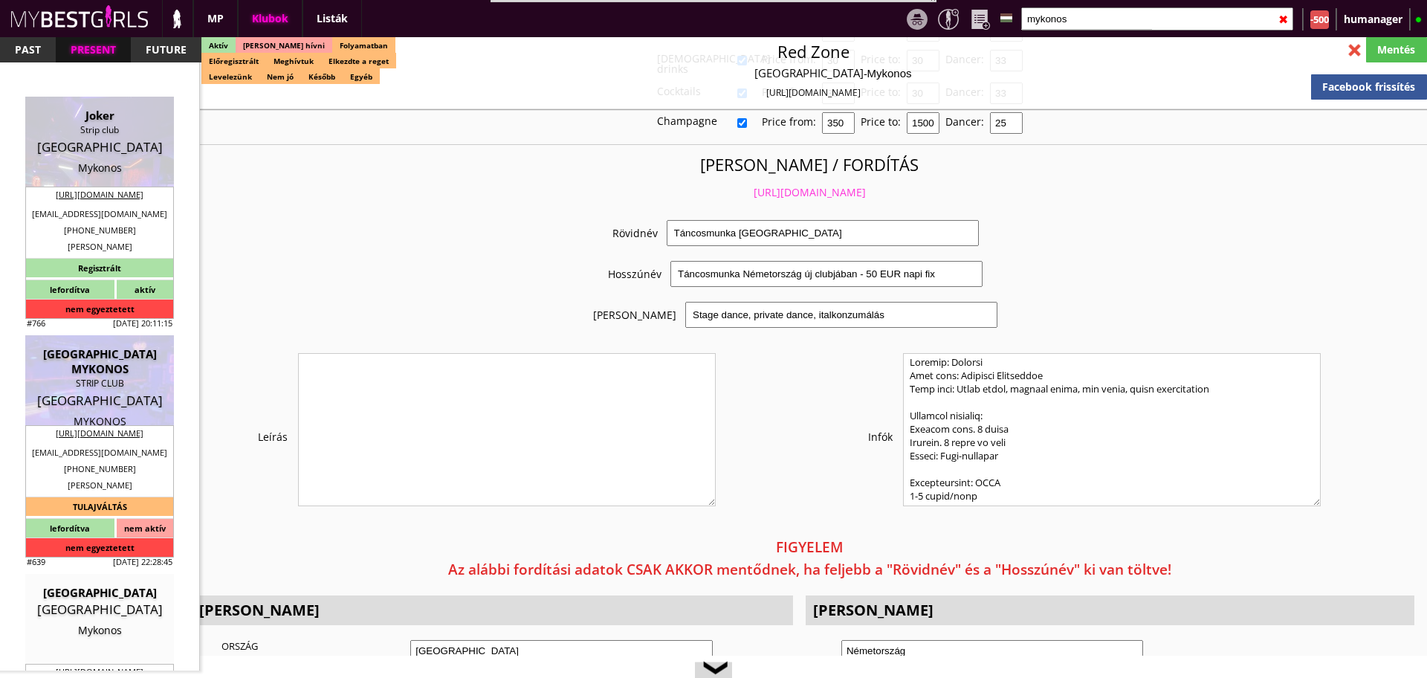
checkbox input "true"
type input "10"
type input "35"
type input "30"
checkbox input "true"
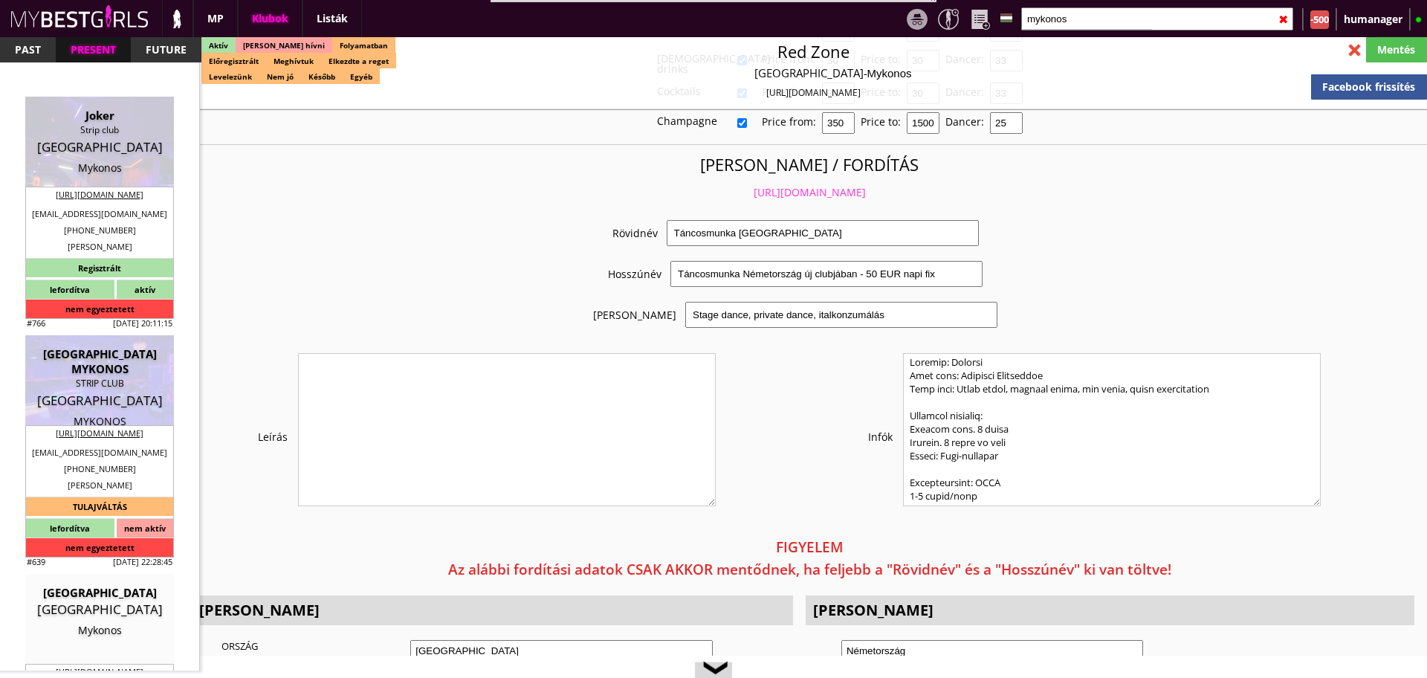
type input "35"
type input "70"
type input "30"
checkbox input "true"
type input "35"
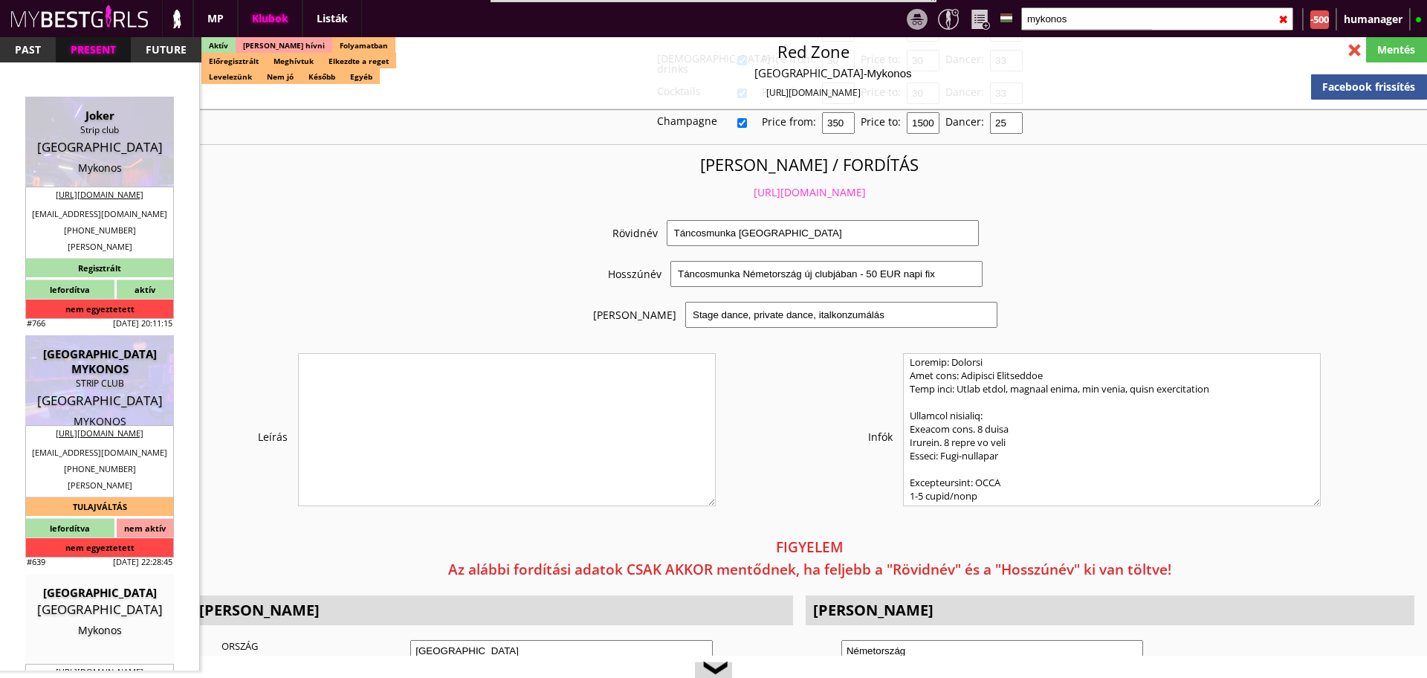
type input "70"
type input "30"
checkbox input "true"
type input "400"
type input "5000"
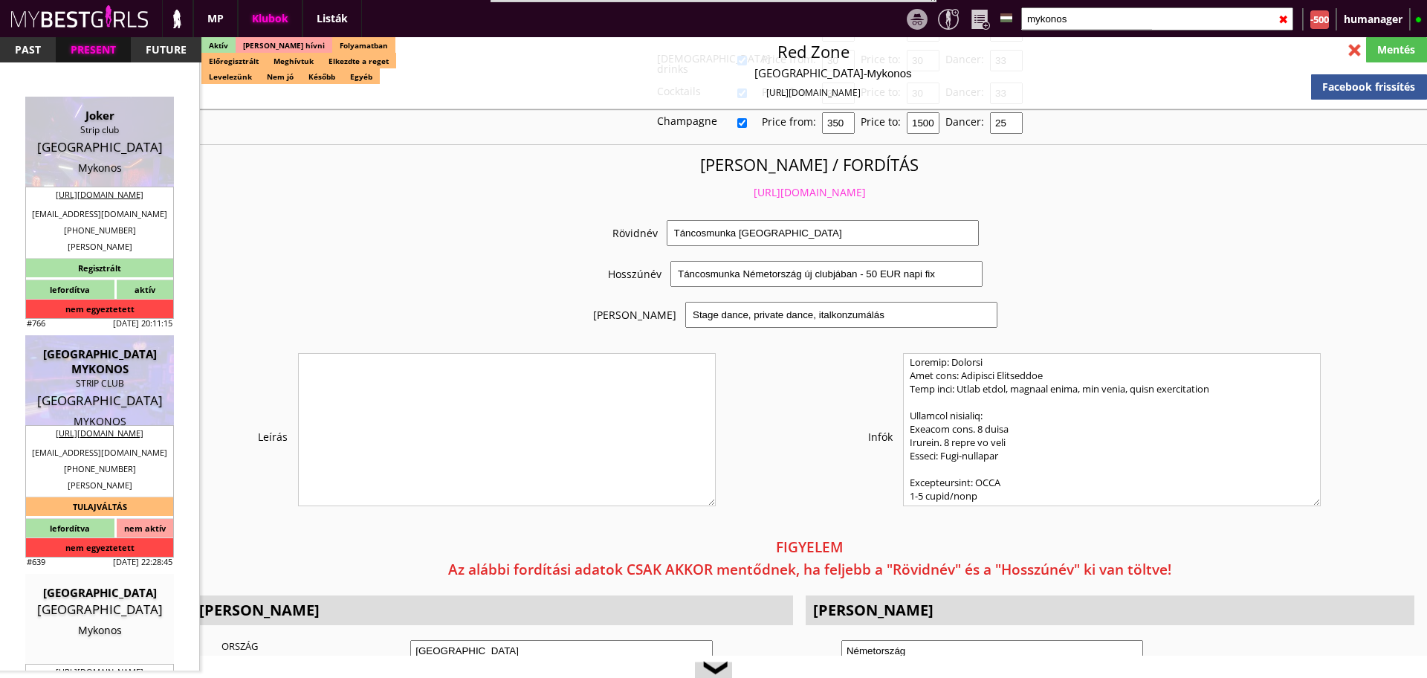
type input "20"
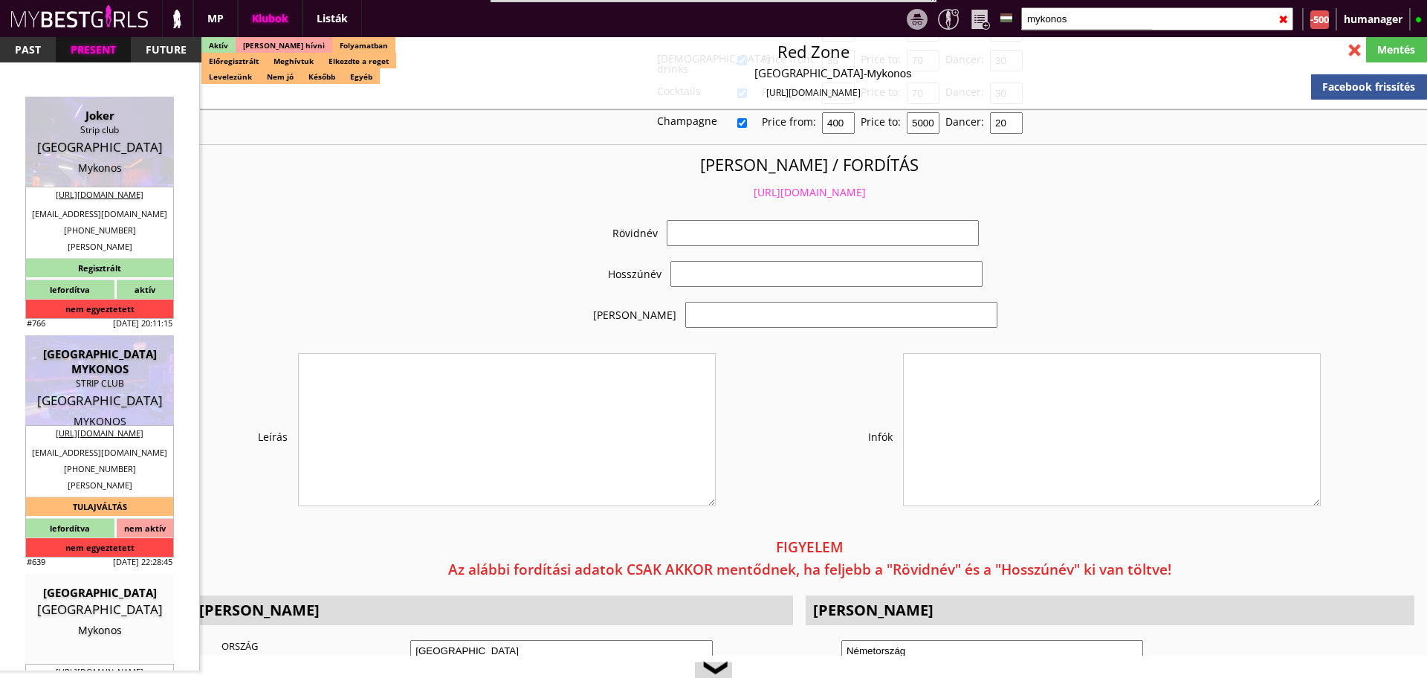
select select "bill_gio90@hotmail.com"
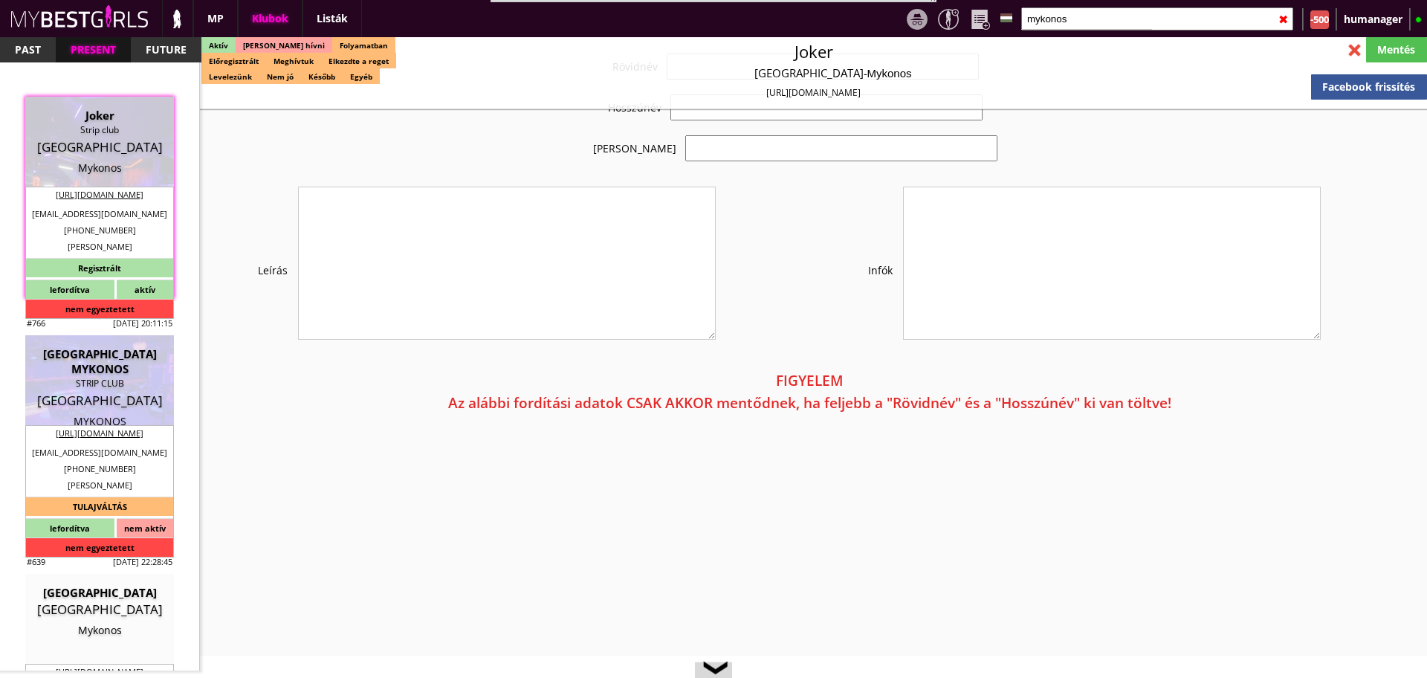
checkbox input "true"
type input "Mykonos téged is vár 80 EUR napi fix"
type input "Drink hostess, táncos munka a csodálatos Mykonoson"
type input "Table dance, private dance, drink consumation"
type textarea "Country: Greece Club type: Strip Club Work type: Table dance, private dance, dr…"
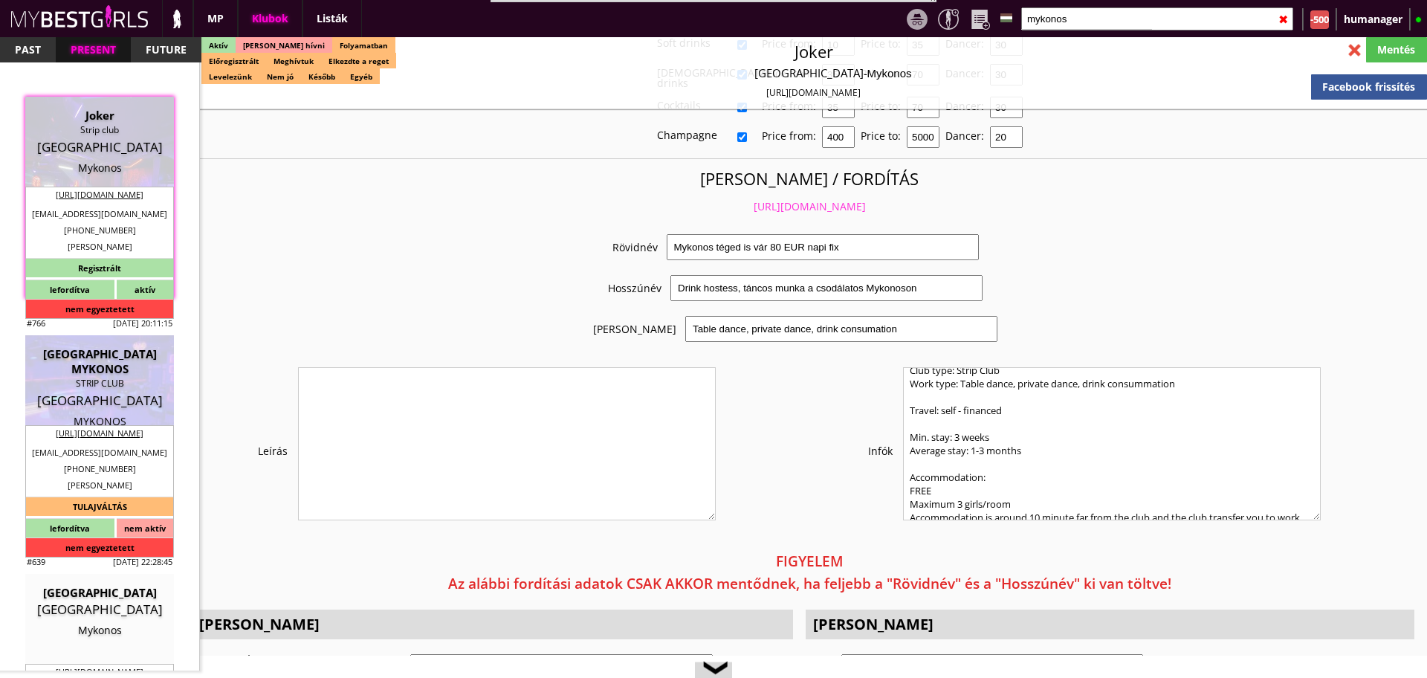
scroll to position [0, 0]
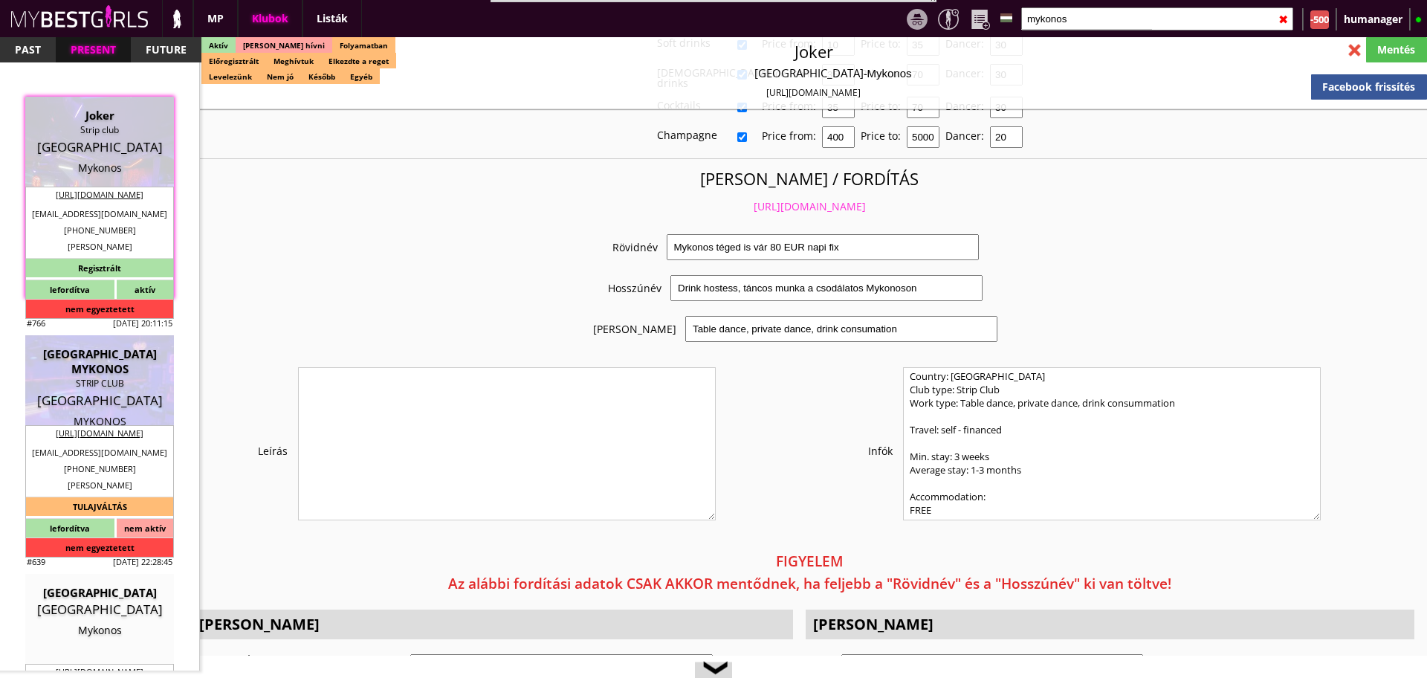
click at [763, 199] on link "https://mybestgirls.com/mykonos-teged-is-var-80-eur-napi-fix" at bounding box center [810, 206] width 112 height 14
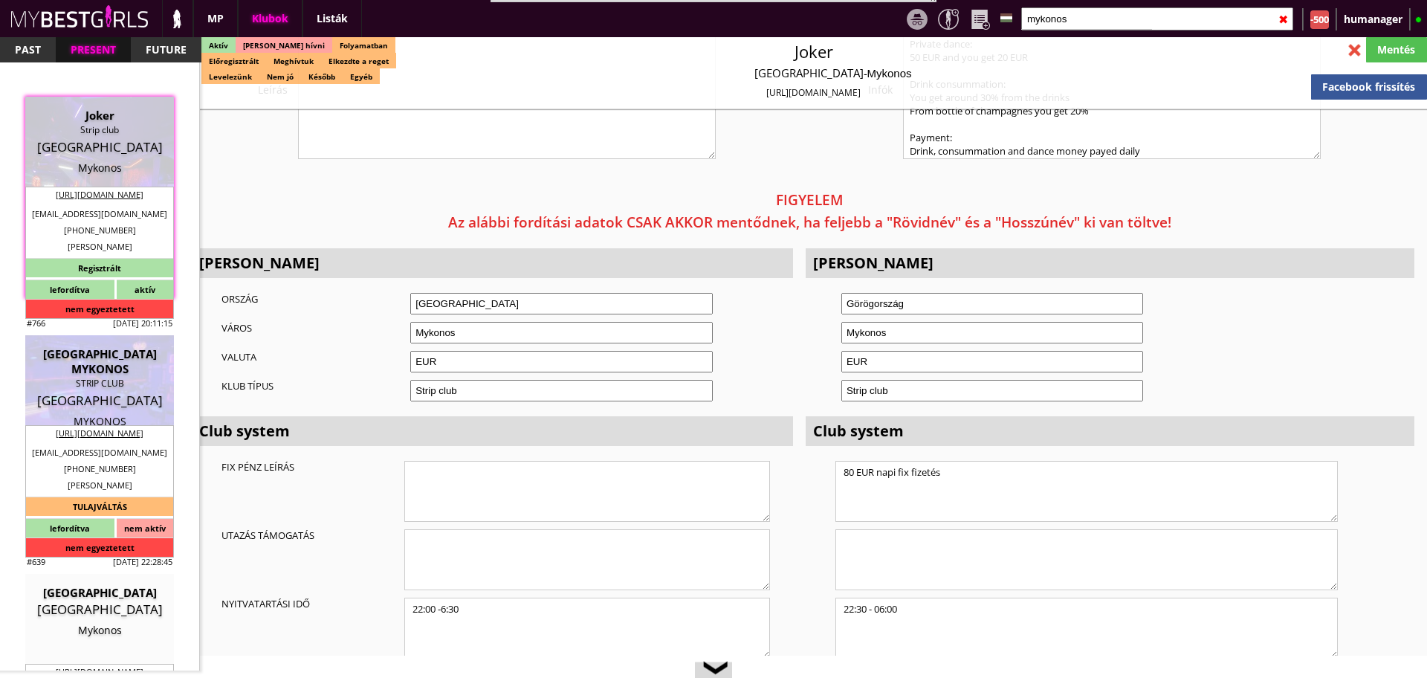
scroll to position [2981, 0]
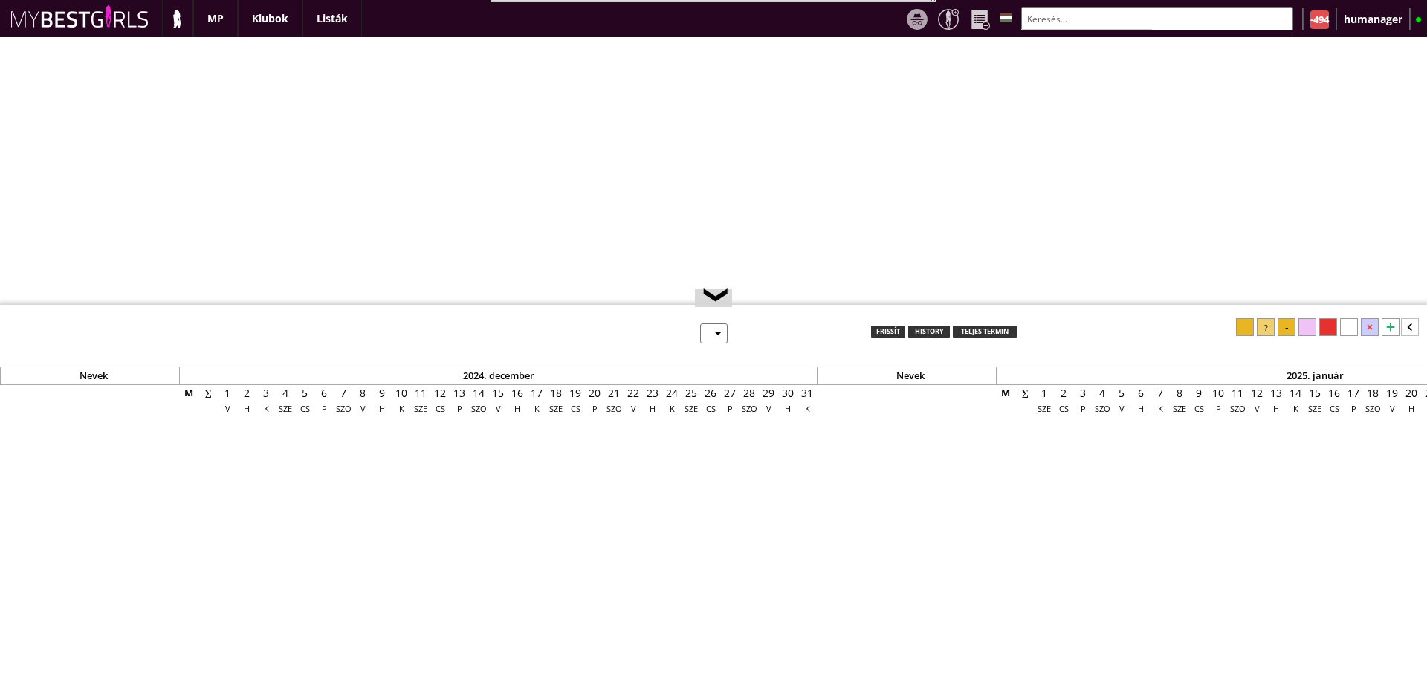
select select "0"
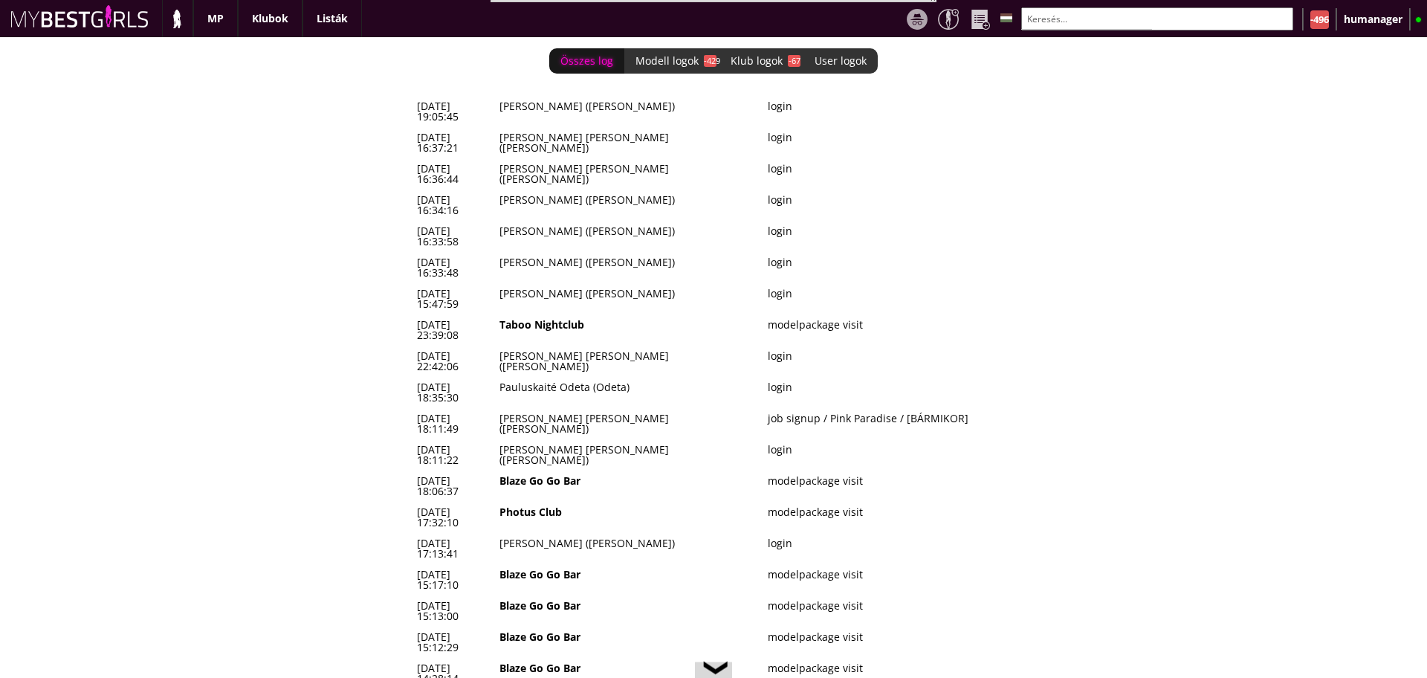
scroll to position [0, 6184]
